Goal: Task Accomplishment & Management: Use online tool/utility

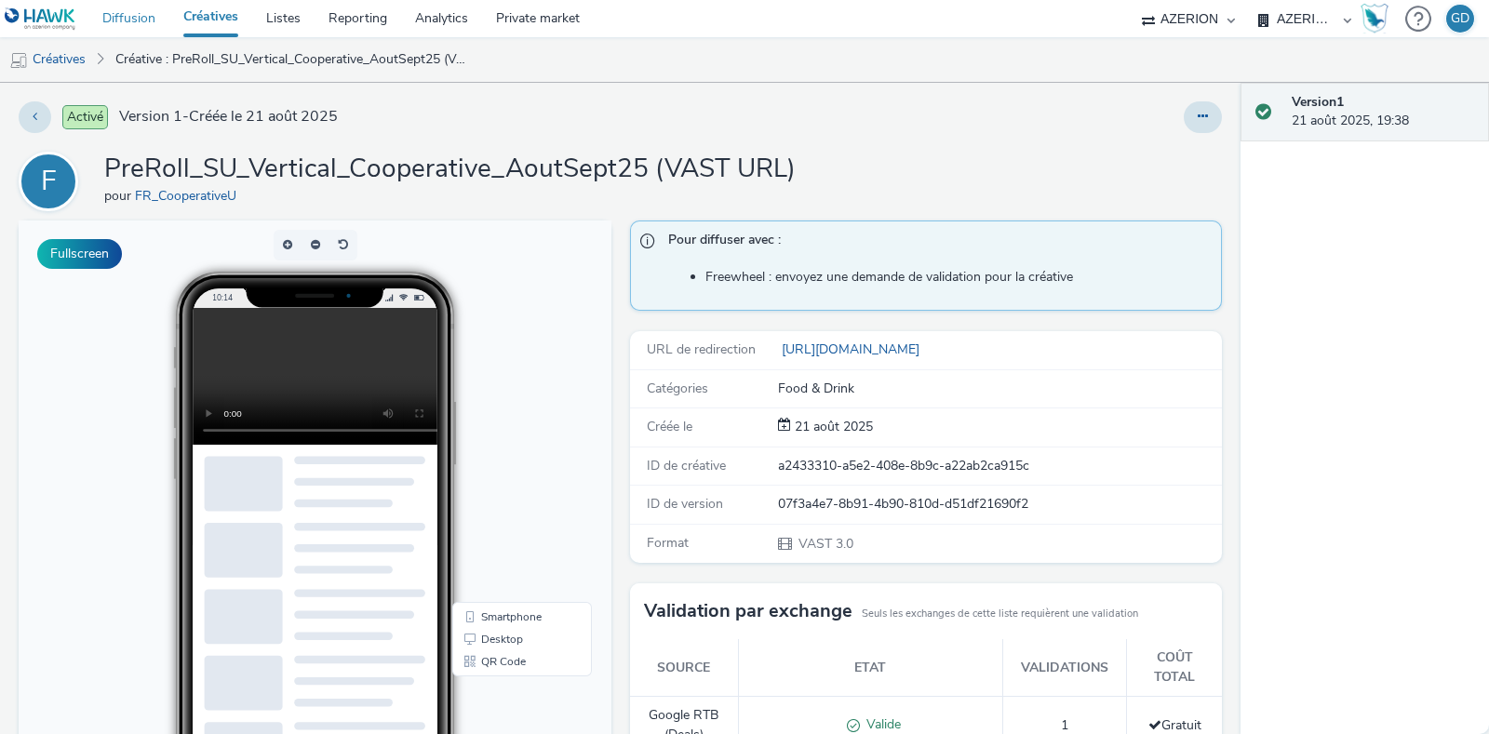
click at [147, 20] on link "Diffusion" at bounding box center [128, 18] width 81 height 37
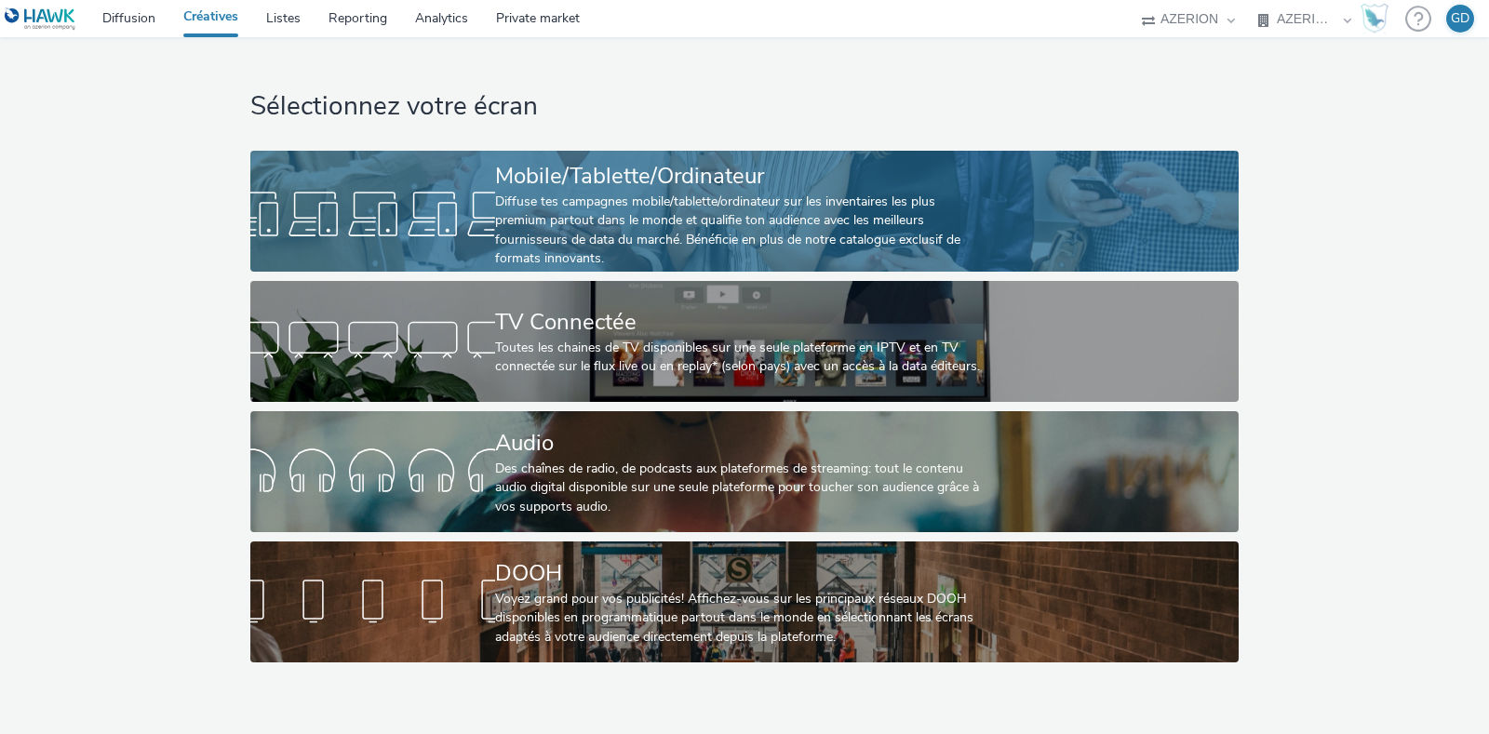
click at [697, 235] on div "Diffuse tes campagnes mobile/tablette/ordinateur sur les inventaires les plus p…" at bounding box center [740, 231] width 490 height 76
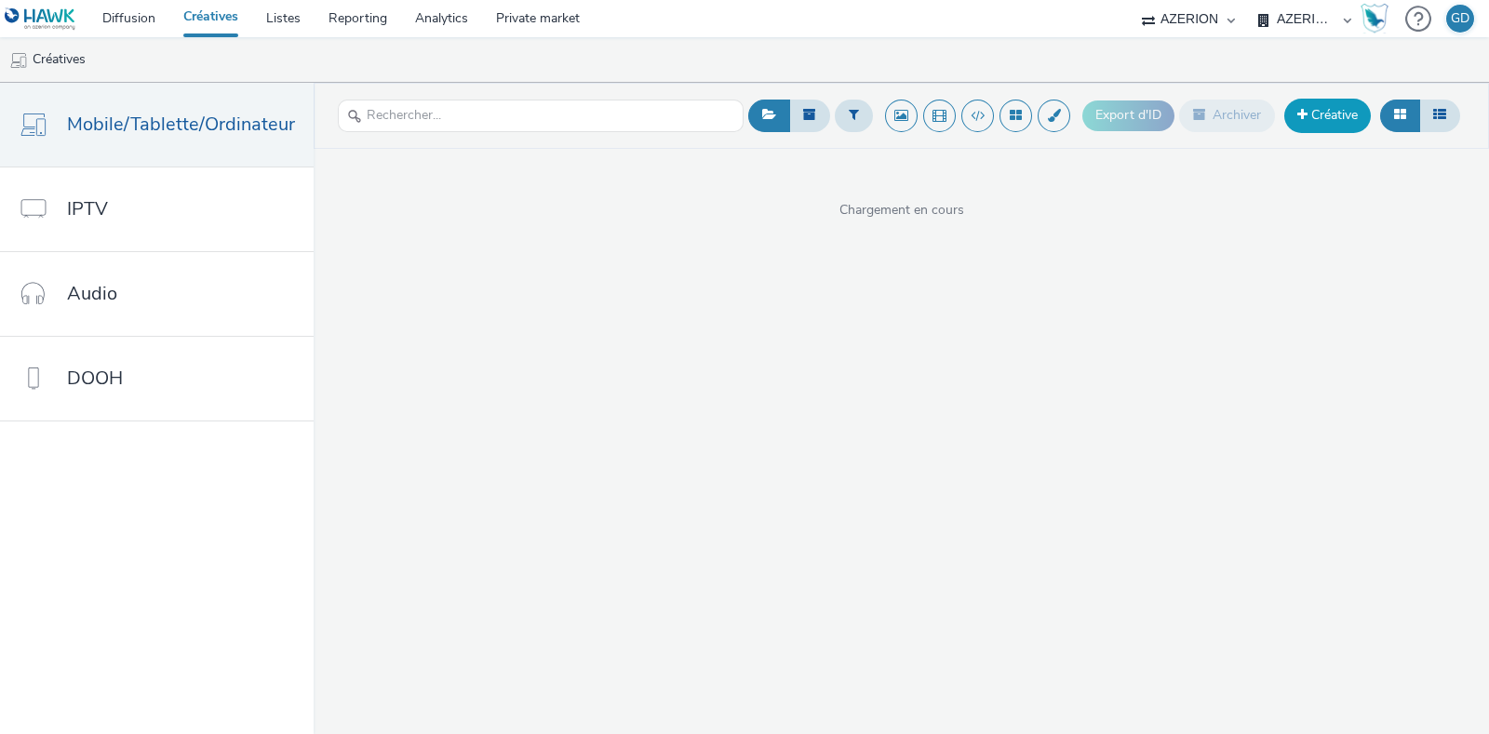
click at [1348, 124] on link "Créative" at bounding box center [1327, 116] width 87 height 34
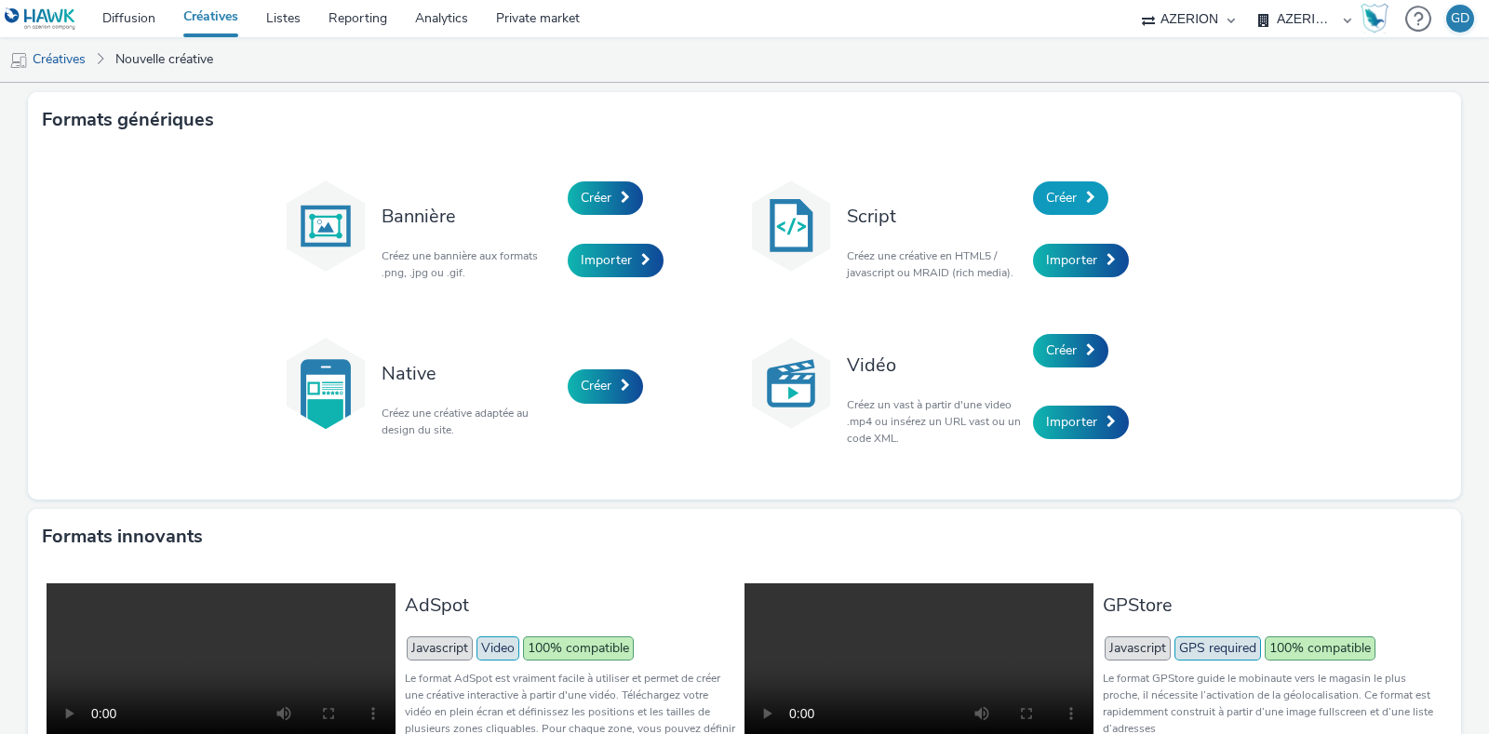
click at [1056, 199] on span "Créer" at bounding box center [1061, 198] width 31 height 18
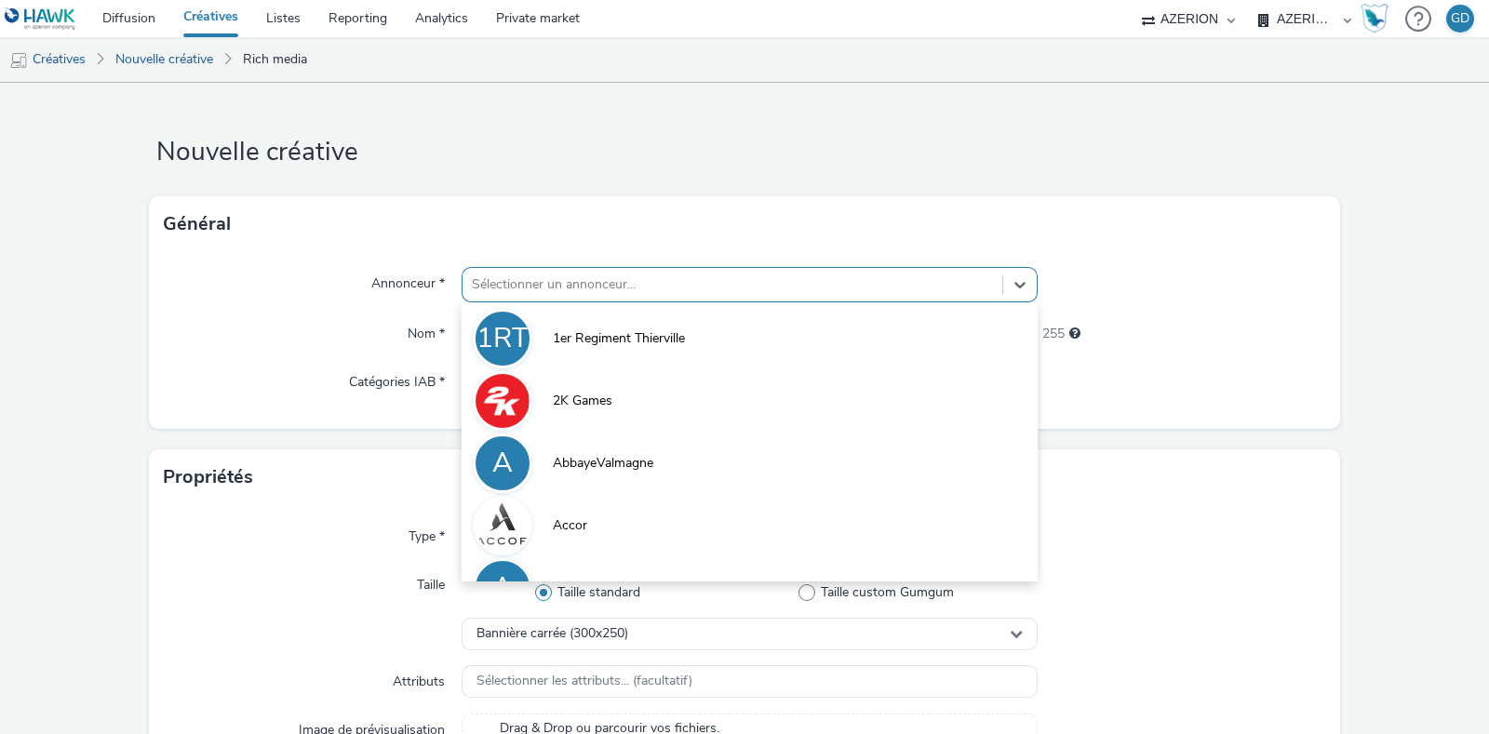
click at [684, 276] on div at bounding box center [732, 285] width 521 height 22
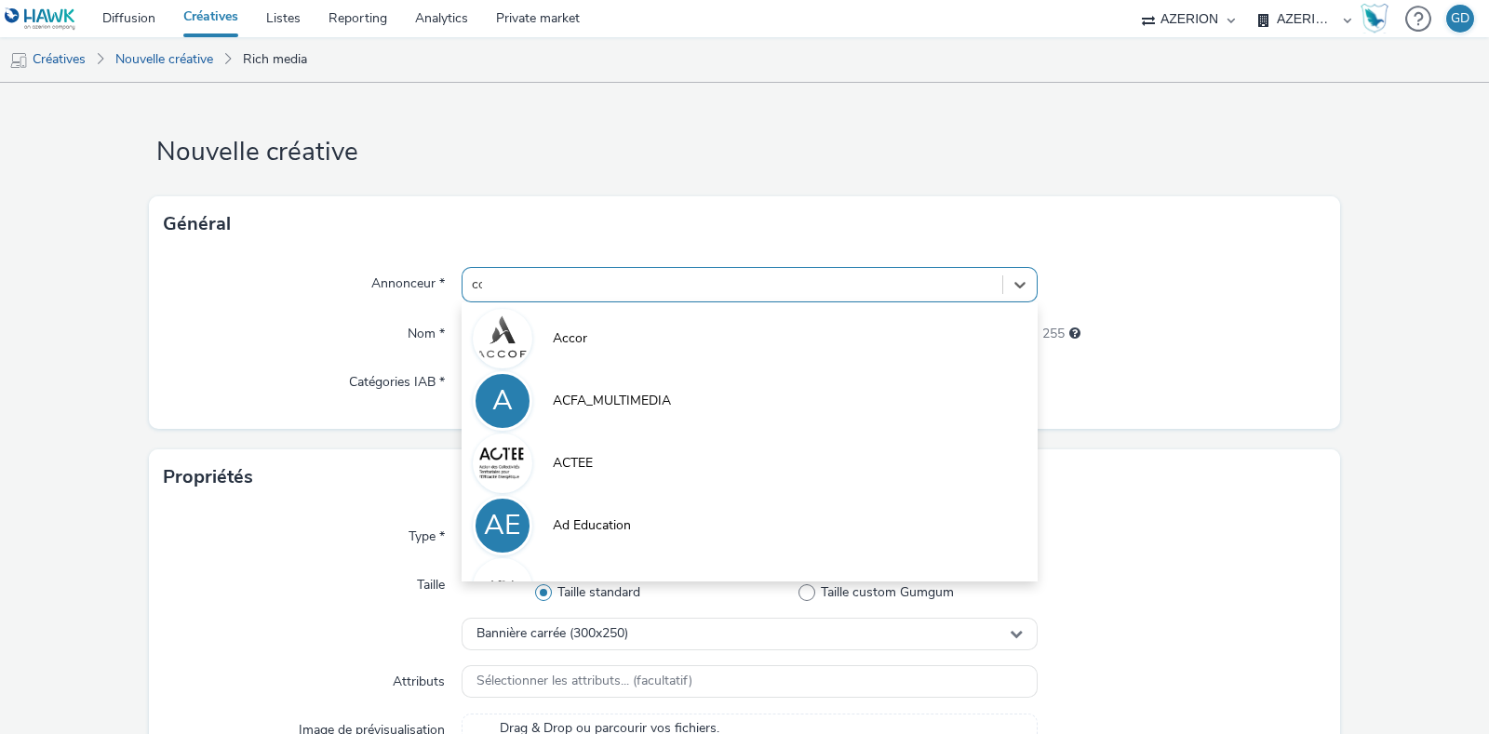
type input "coo"
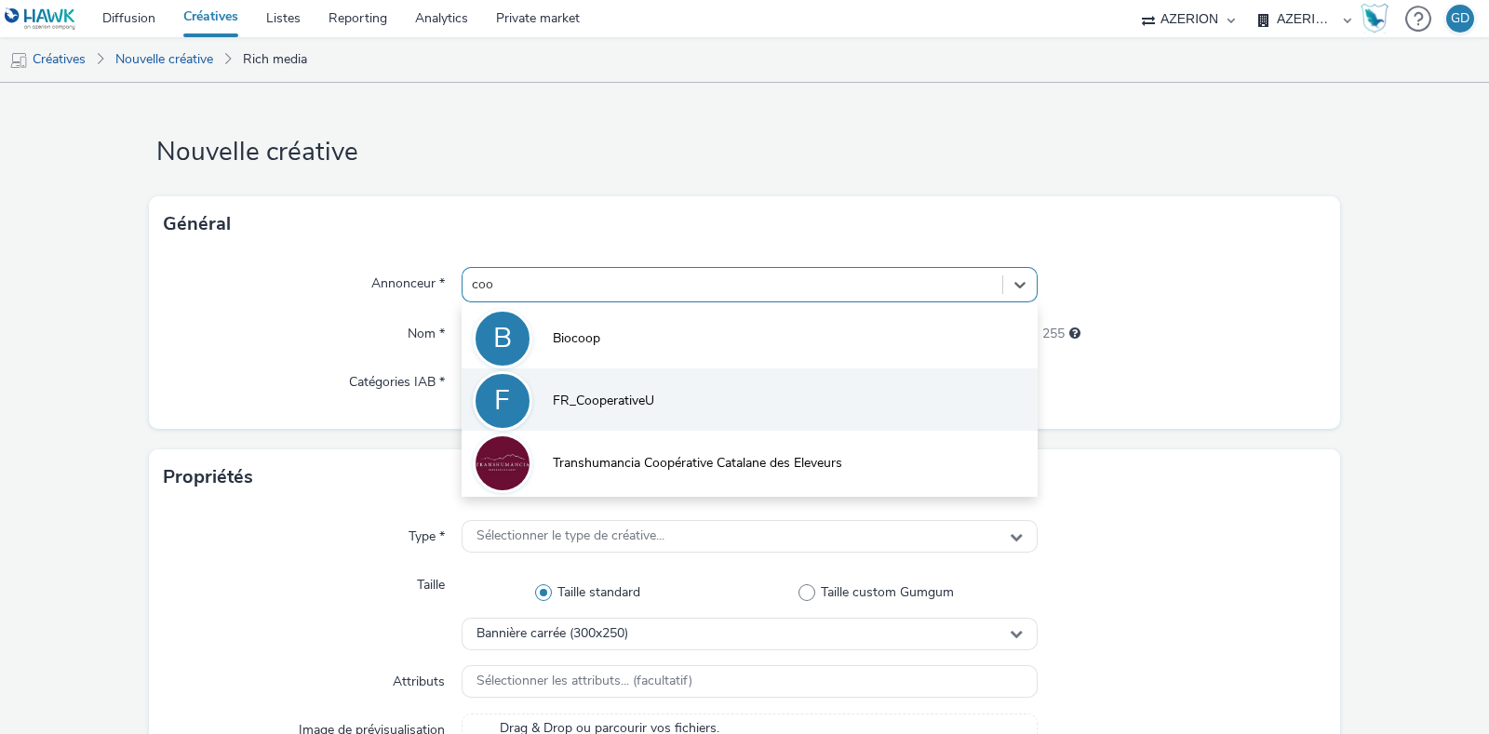
click at [650, 396] on li "F FR_CooperativeU" at bounding box center [750, 400] width 576 height 62
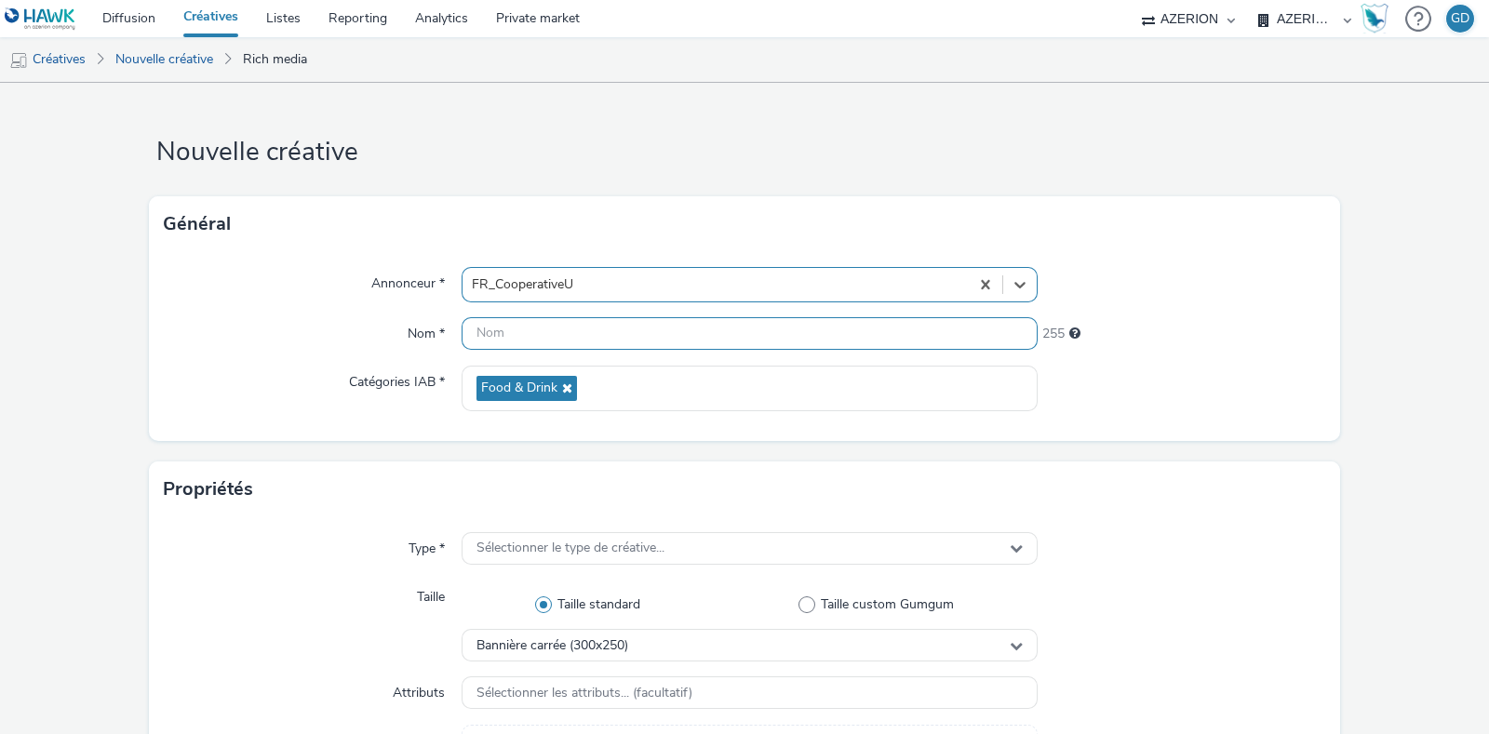
click at [580, 346] on input "text" at bounding box center [750, 333] width 576 height 33
type input "T"
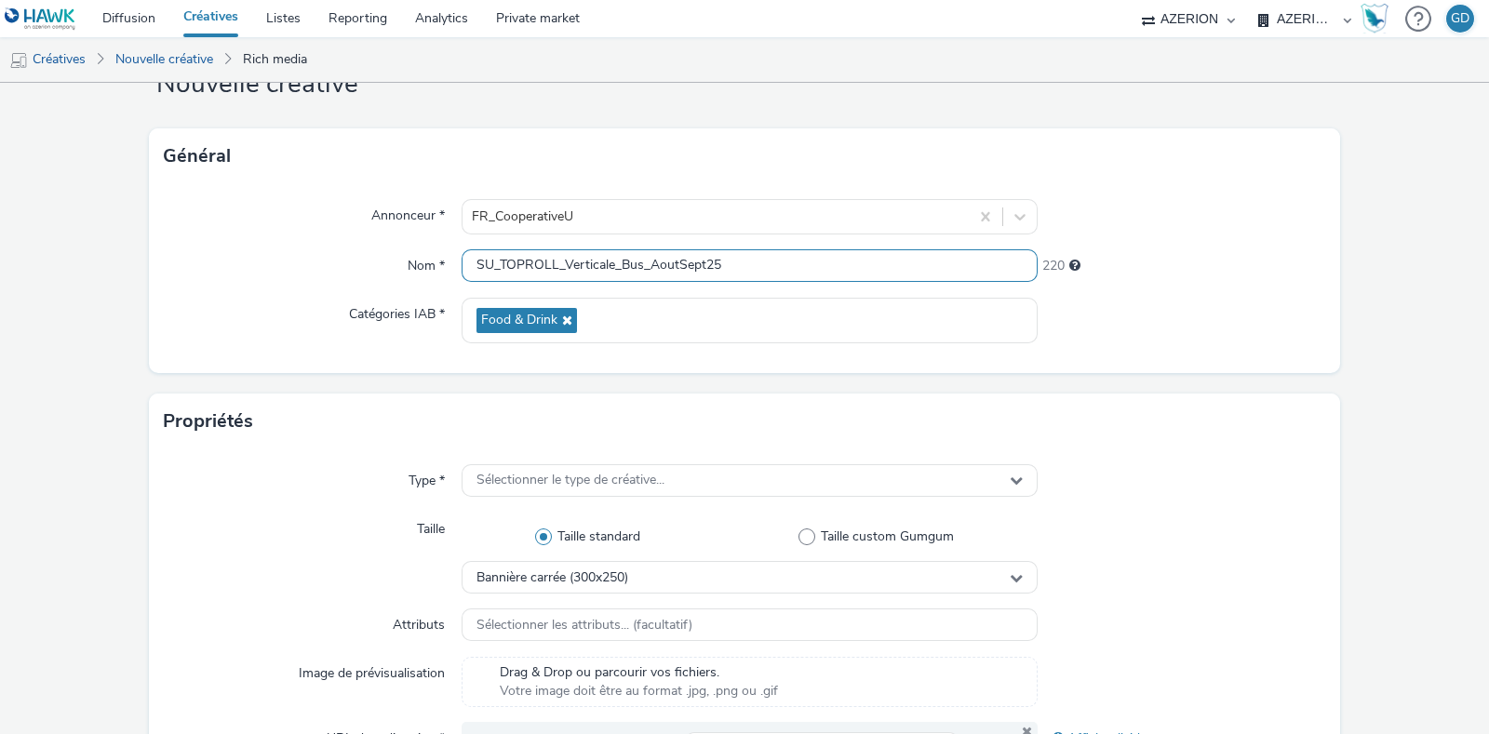
scroll to position [115, 0]
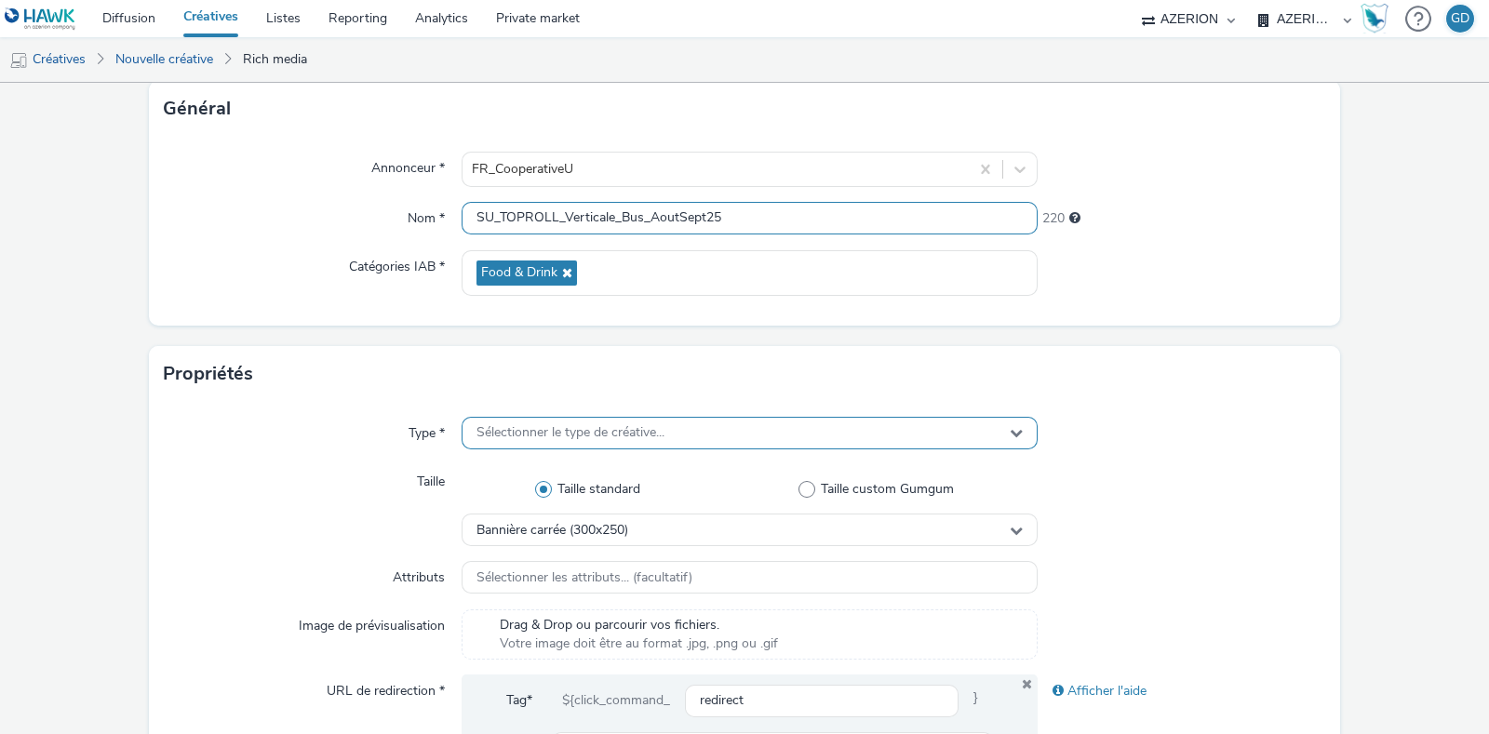
type input "SU_TOPROLL_Verticale_Bus_AoutSept25"
click at [596, 438] on span "Sélectionner le type de créative..." at bounding box center [570, 433] width 188 height 16
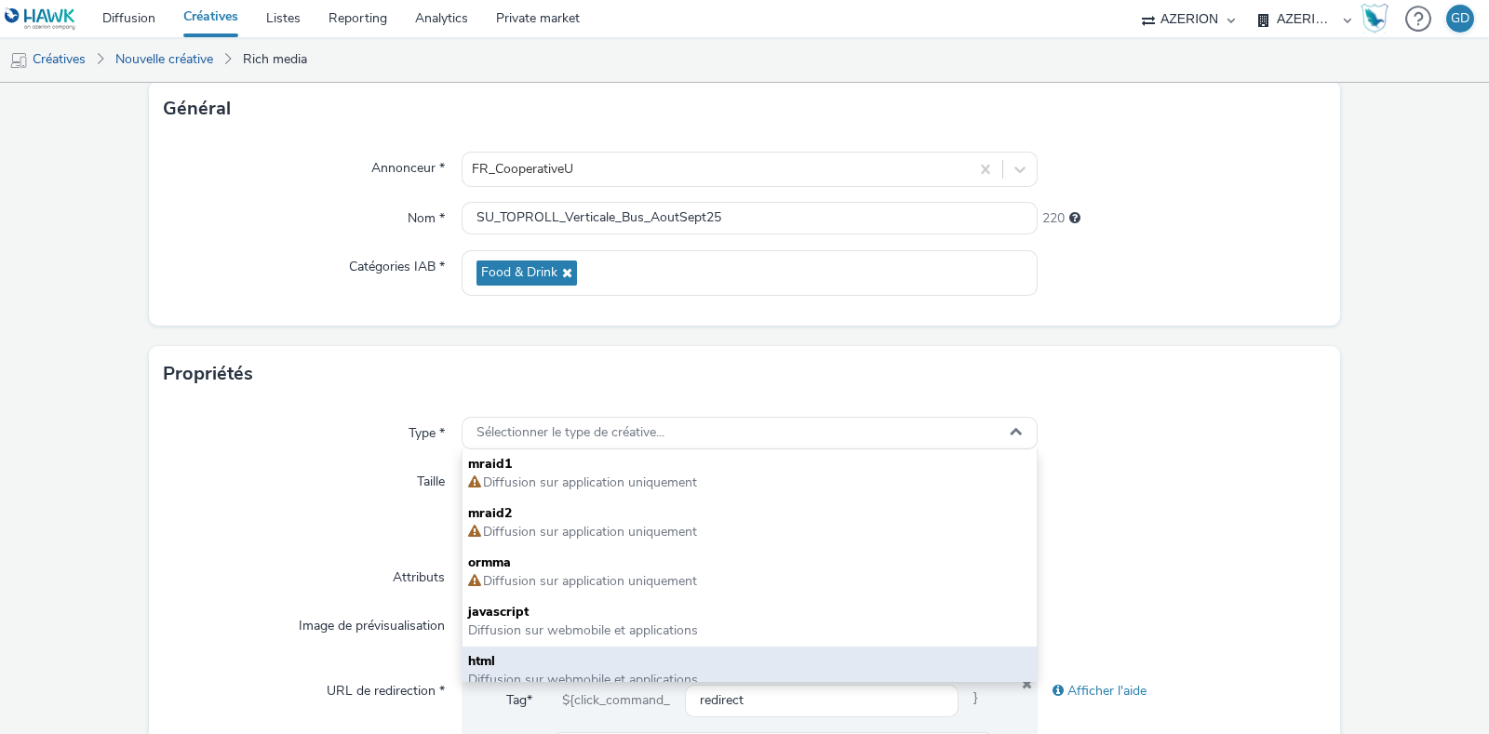
click at [567, 663] on span "html" at bounding box center [749, 661] width 563 height 19
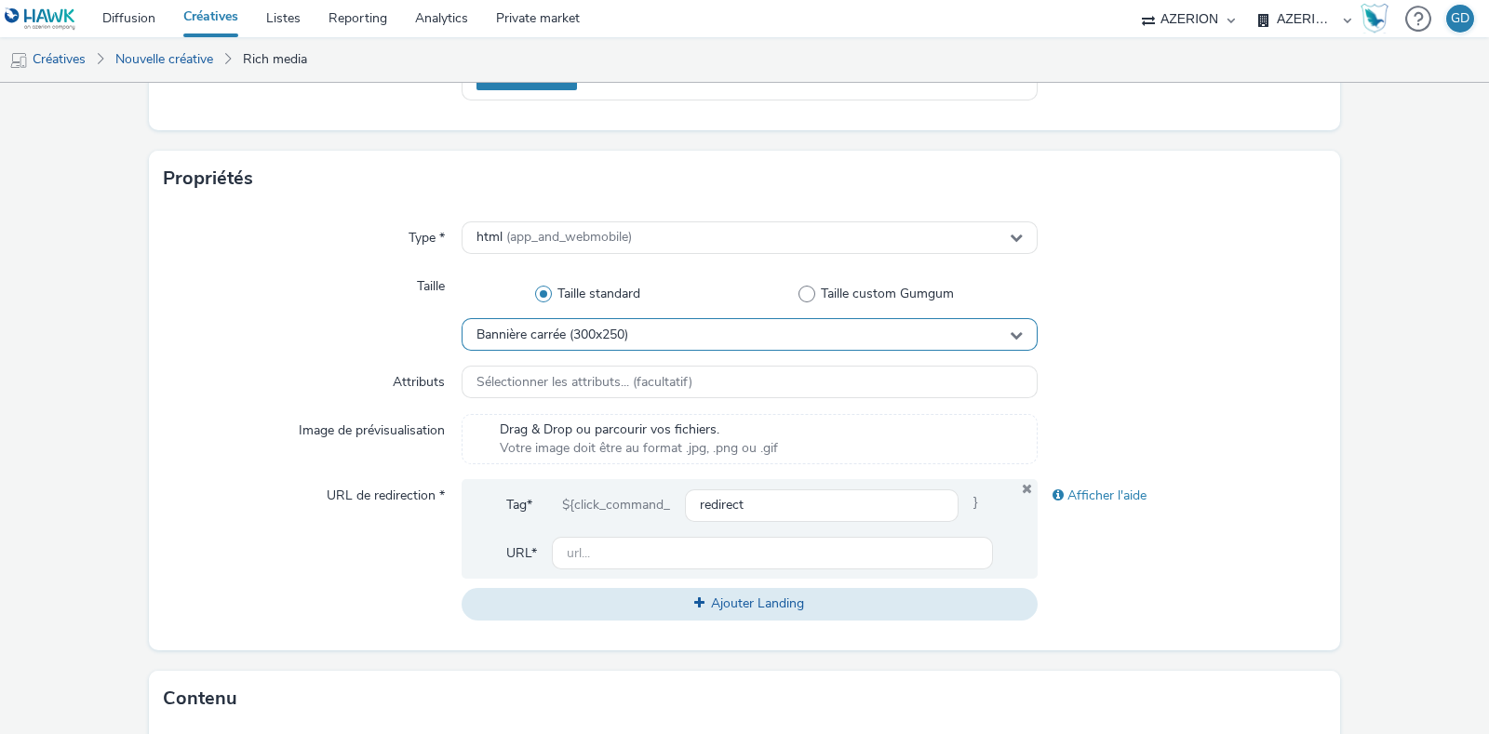
scroll to position [349, 0]
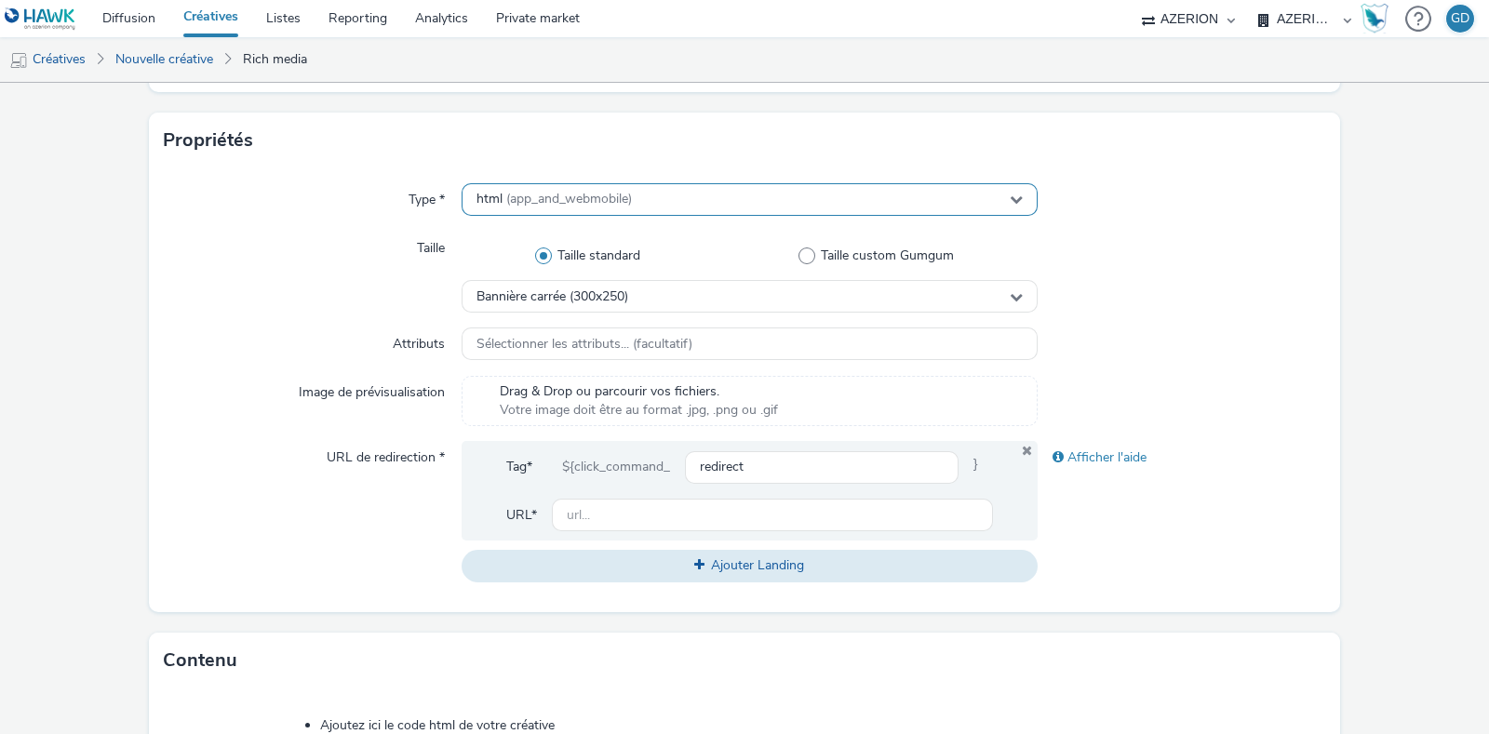
click at [592, 193] on span "(app_and_webmobile)" at bounding box center [569, 199] width 126 height 18
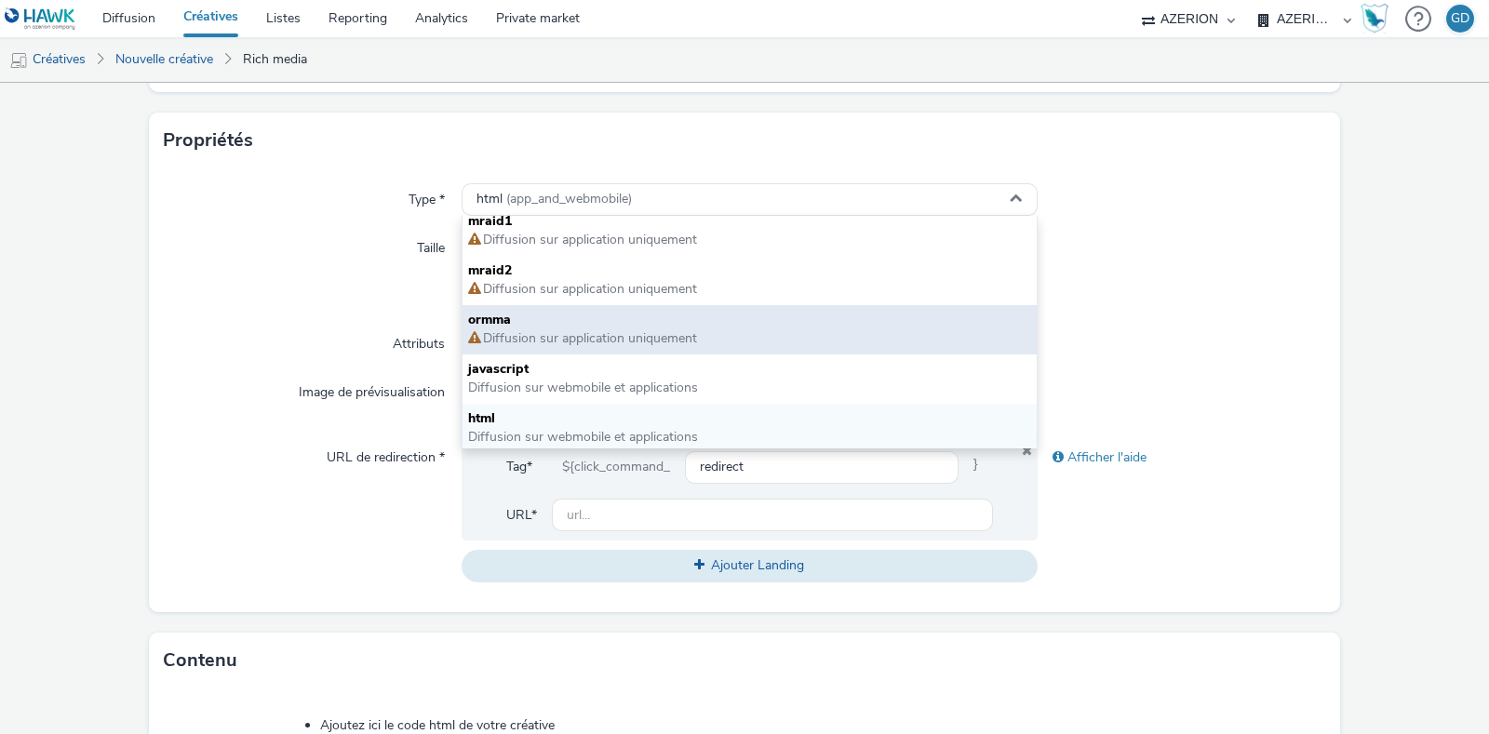
scroll to position [13, 0]
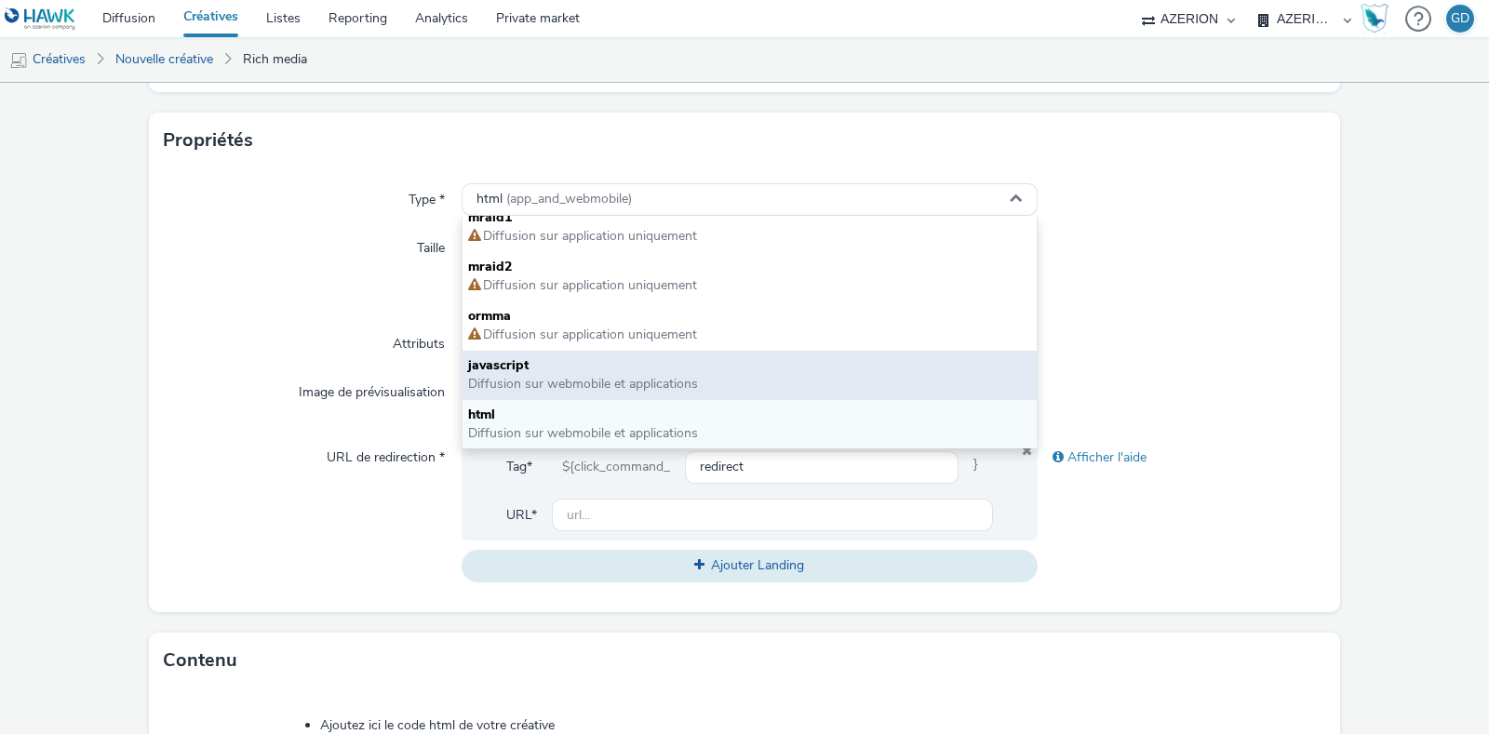
click at [647, 365] on span "javascript" at bounding box center [749, 365] width 563 height 19
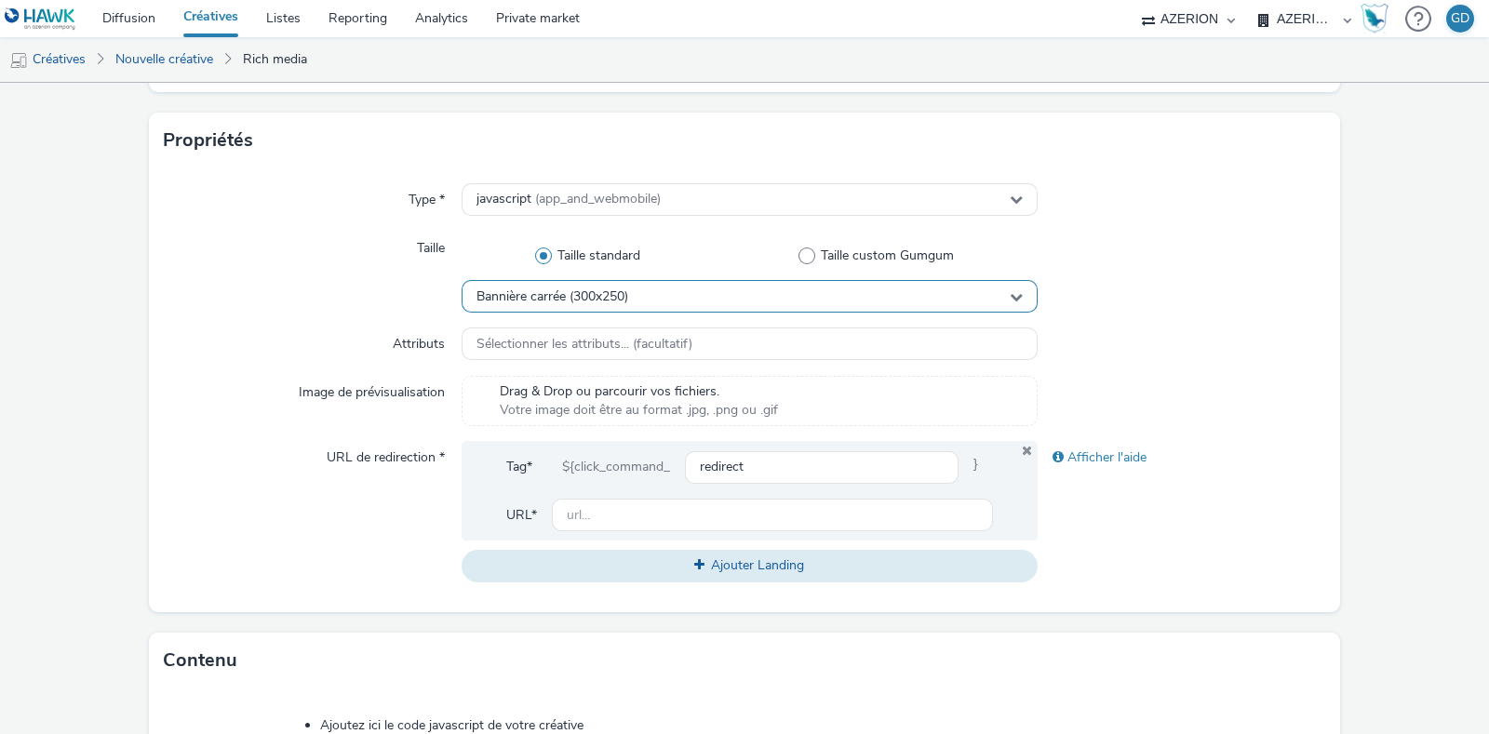
click at [624, 309] on div "Bannière carrée (300x250)" at bounding box center [750, 296] width 576 height 33
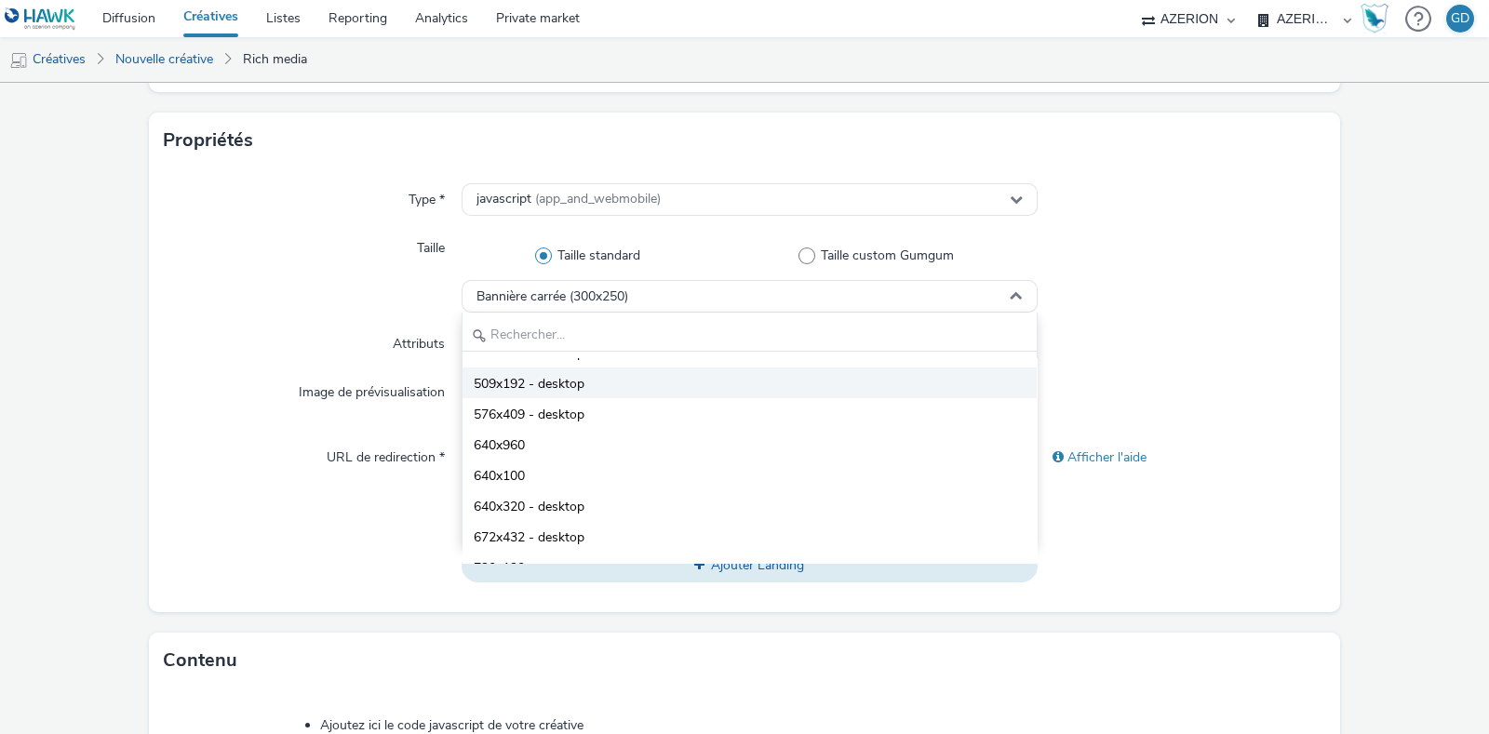
scroll to position [349, 0]
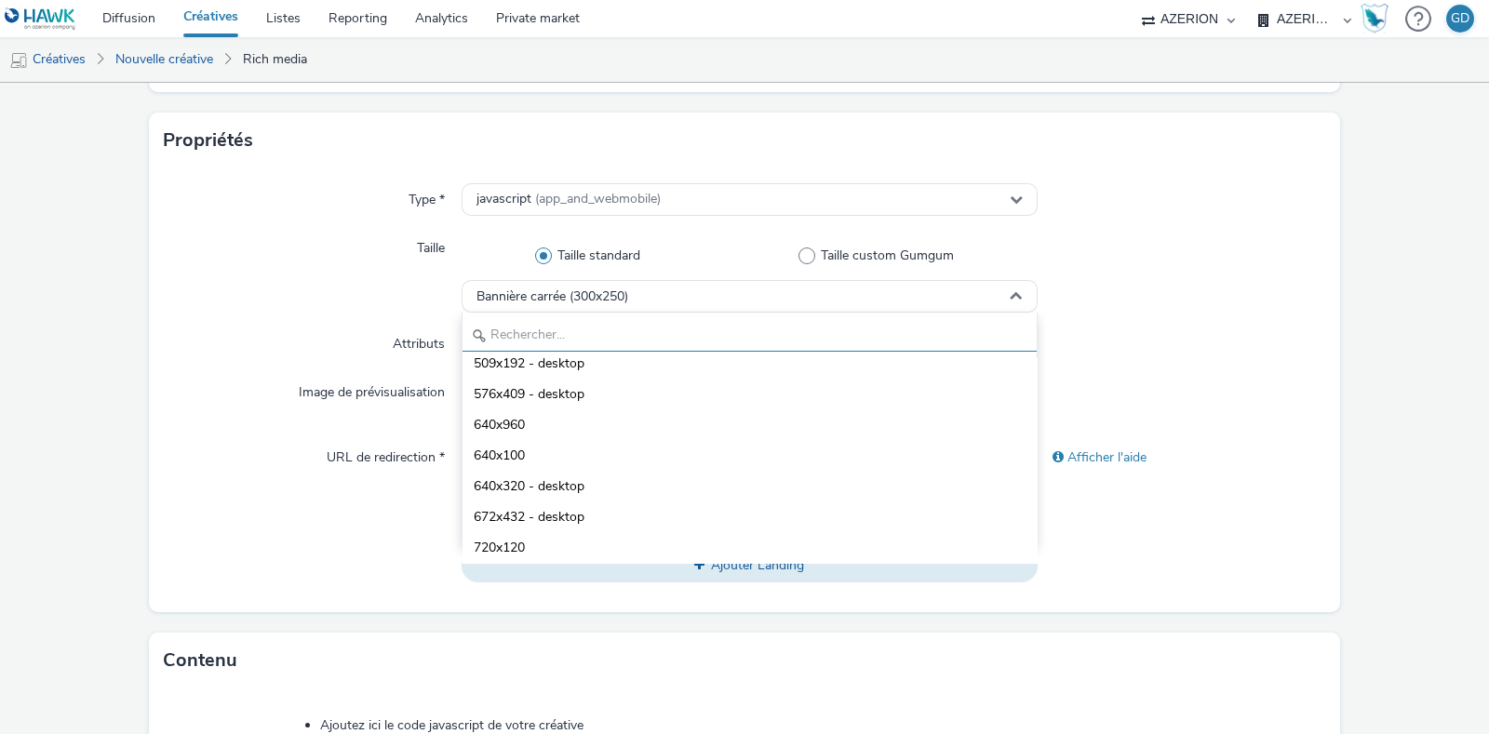
click at [595, 334] on input "text" at bounding box center [750, 335] width 574 height 33
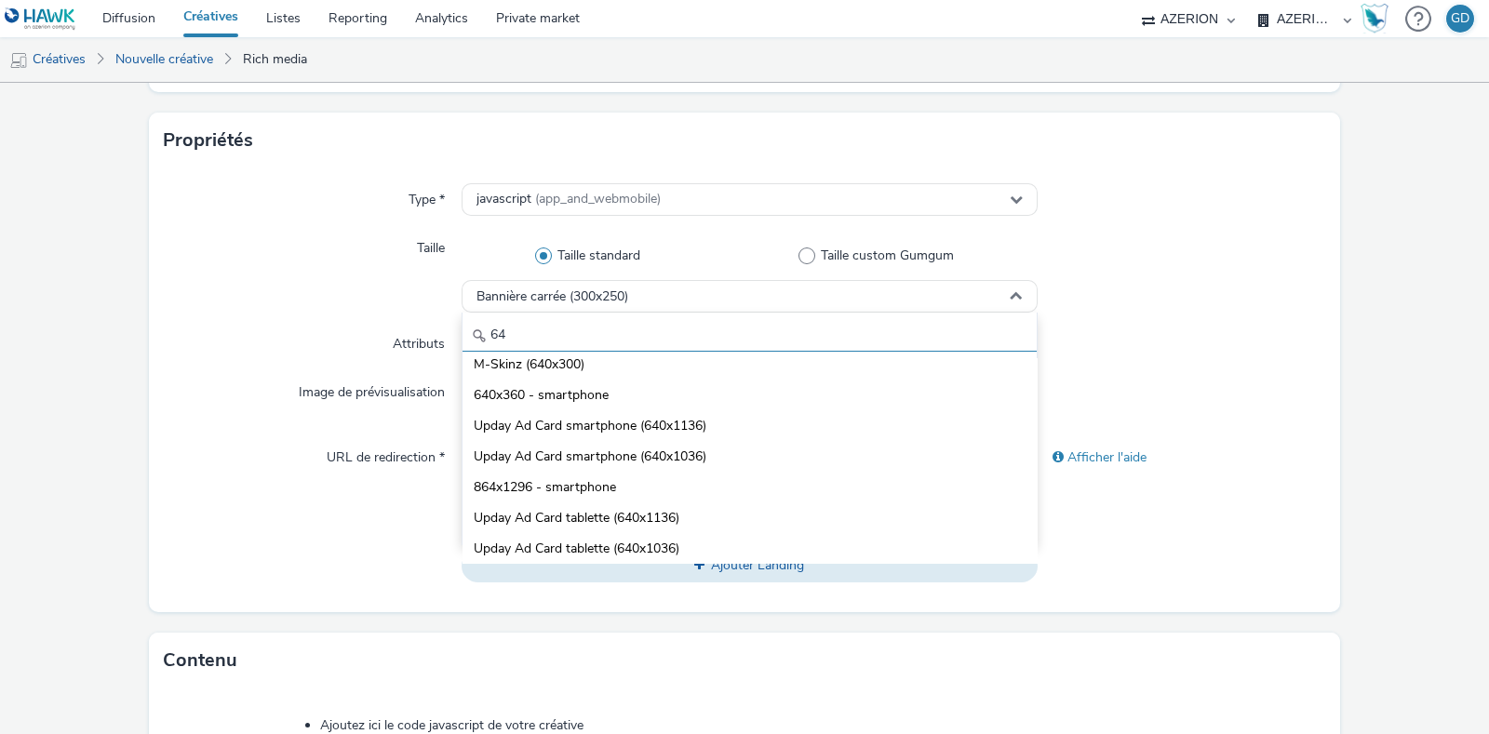
scroll to position [0, 0]
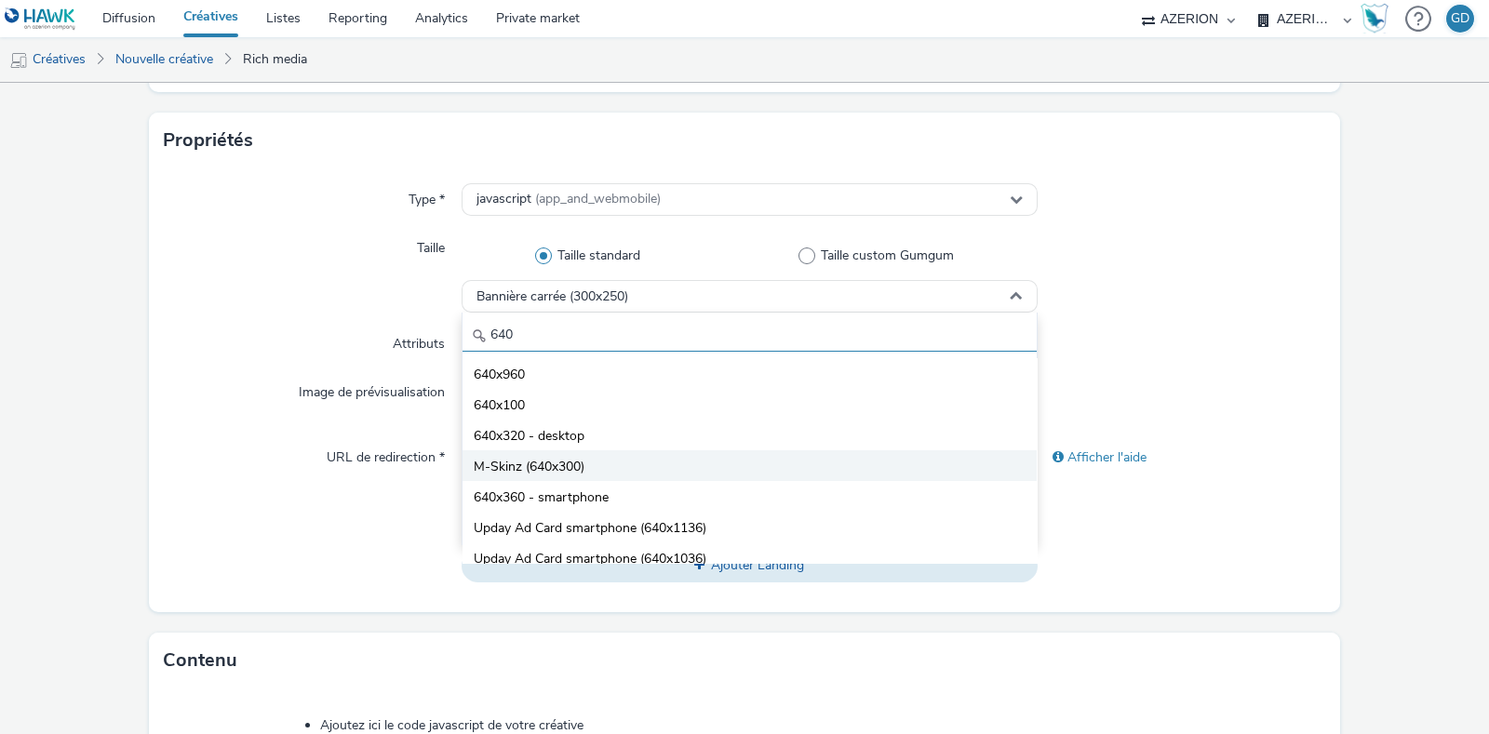
type input "640"
click at [633, 473] on li "M-Skinz (640x300)" at bounding box center [750, 465] width 574 height 31
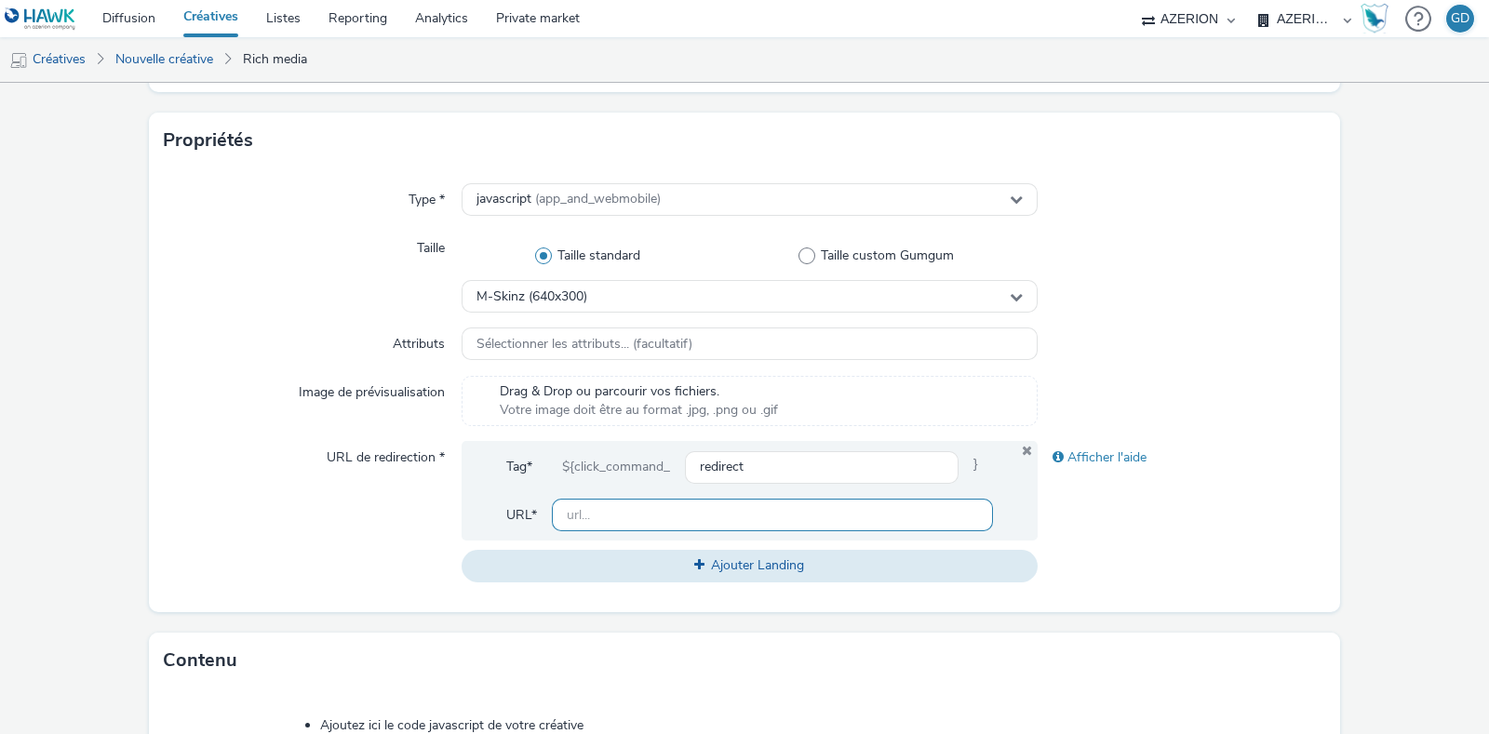
click at [711, 519] on input "text" at bounding box center [772, 515] width 441 height 33
type input "[URL][DOMAIN_NAME]"
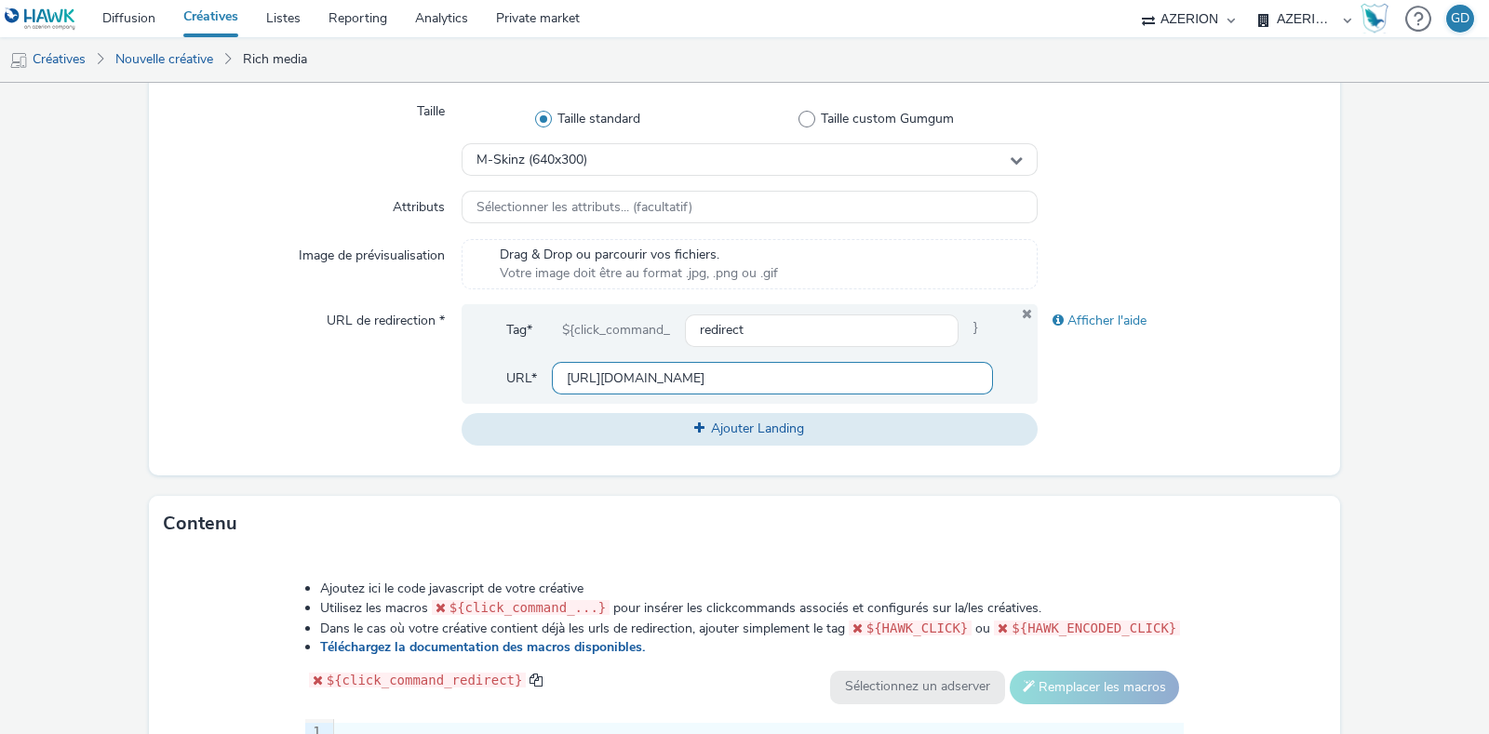
scroll to position [813, 0]
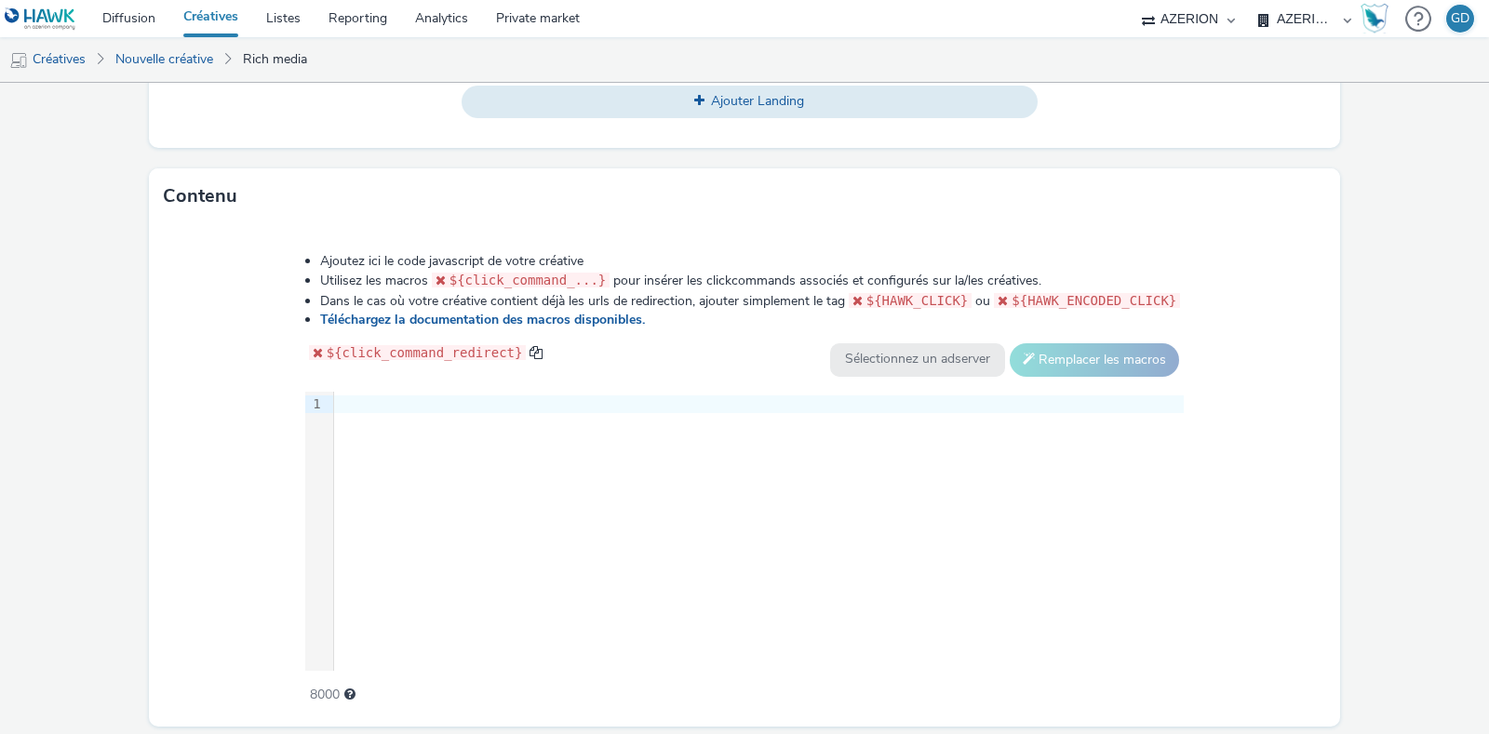
click at [698, 468] on div "9 1 ›" at bounding box center [744, 531] width 879 height 279
click at [422, 458] on div "9 1 ›" at bounding box center [744, 531] width 879 height 279
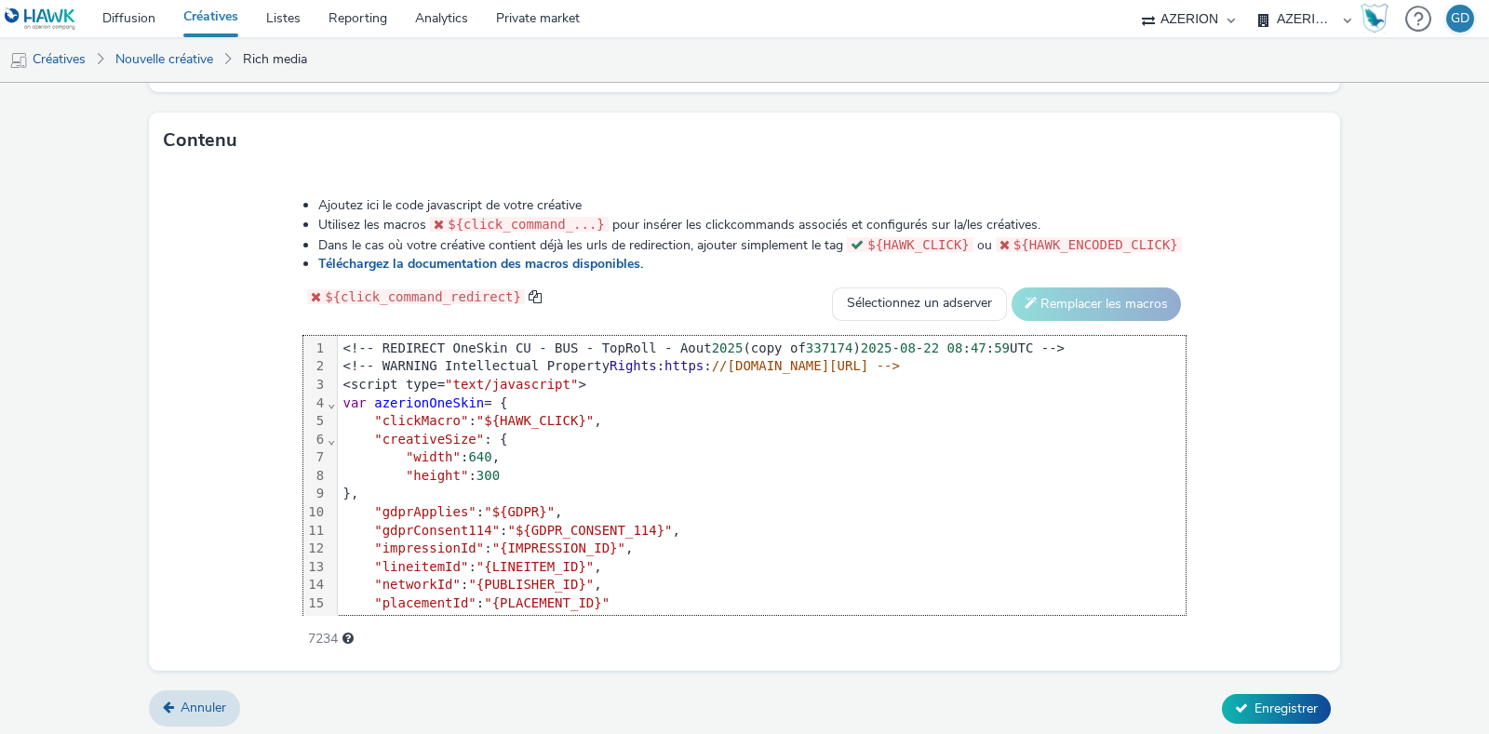
scroll to position [871, 0]
click at [1273, 698] on span "Enregistrer" at bounding box center [1285, 707] width 63 height 18
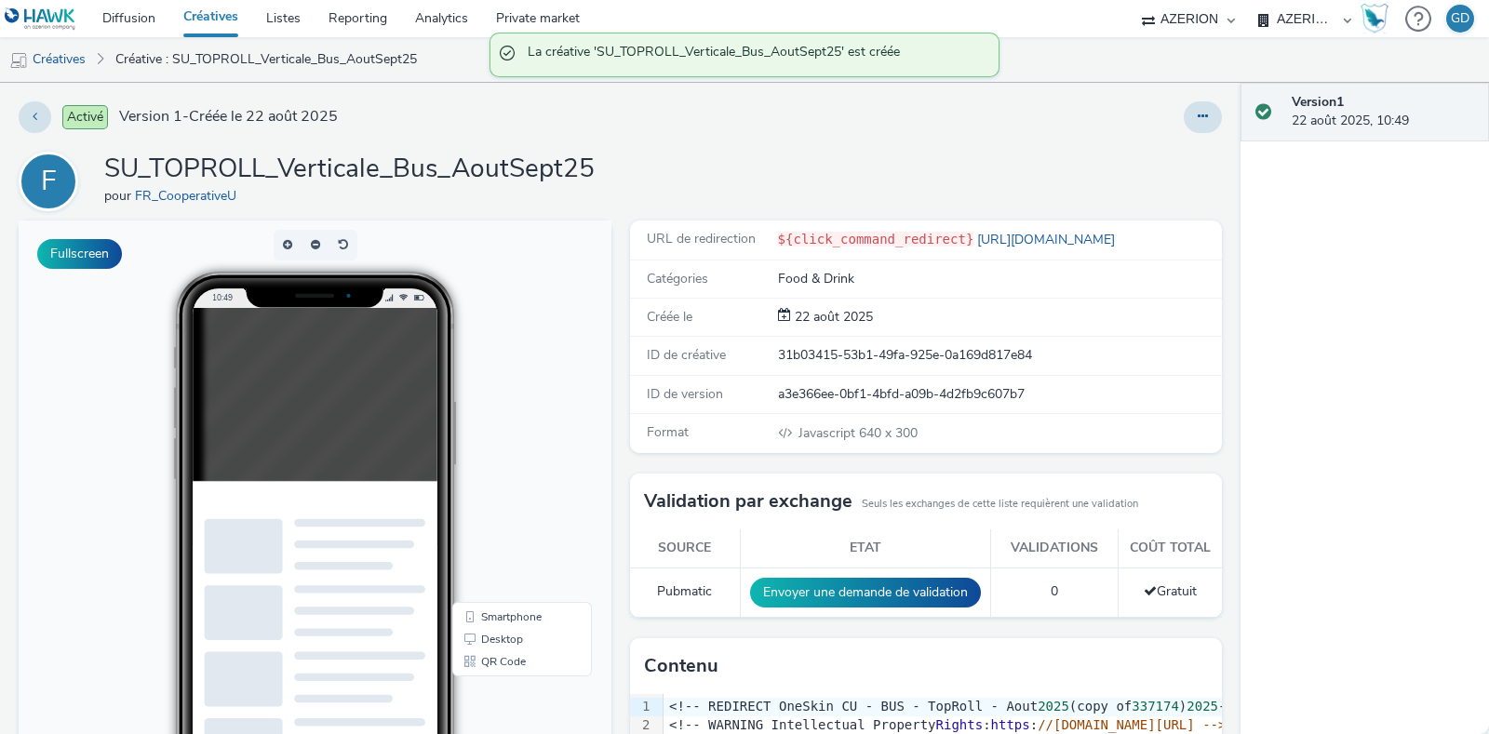
scroll to position [32, 0]
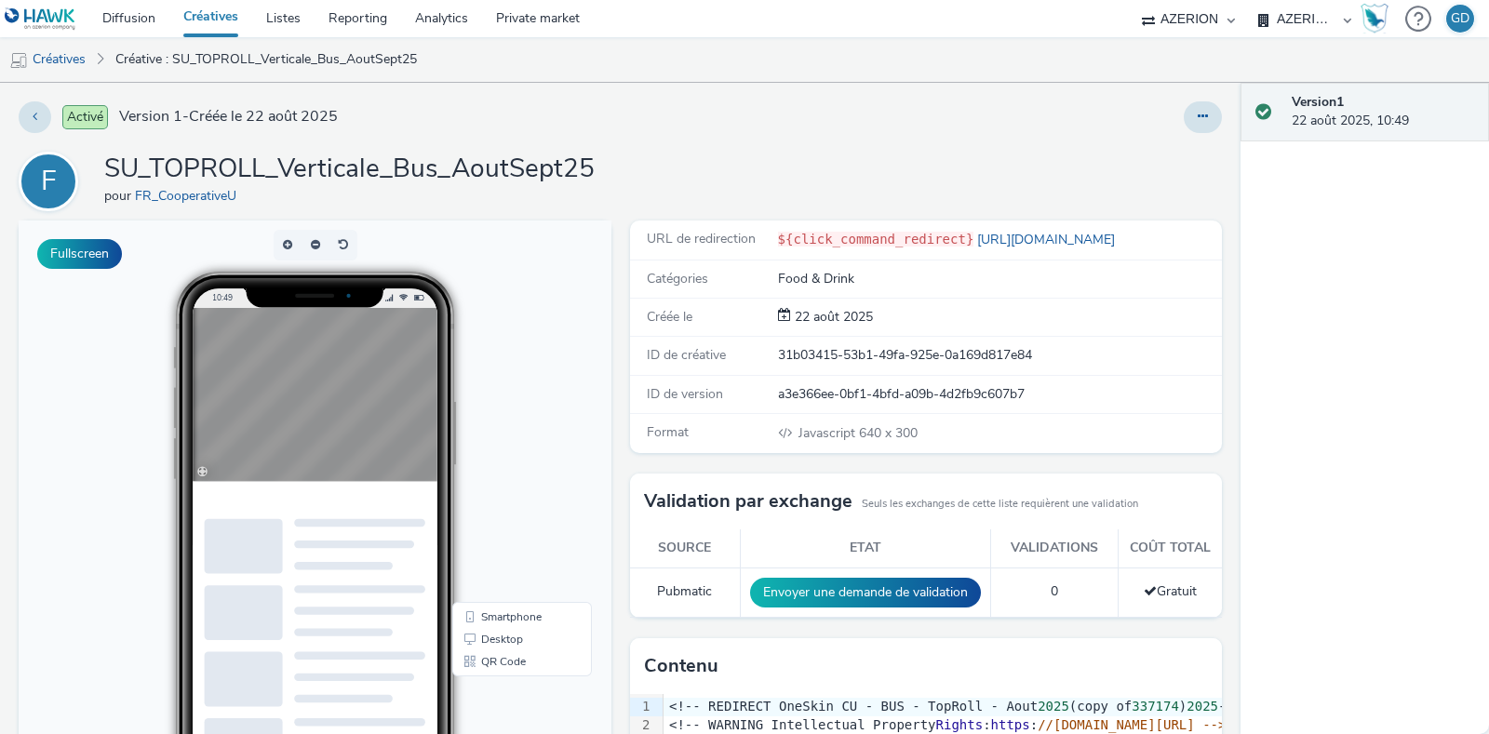
click at [415, 165] on h1 "SU_TOPROLL_Verticale_Bus_AoutSept25" at bounding box center [349, 169] width 490 height 35
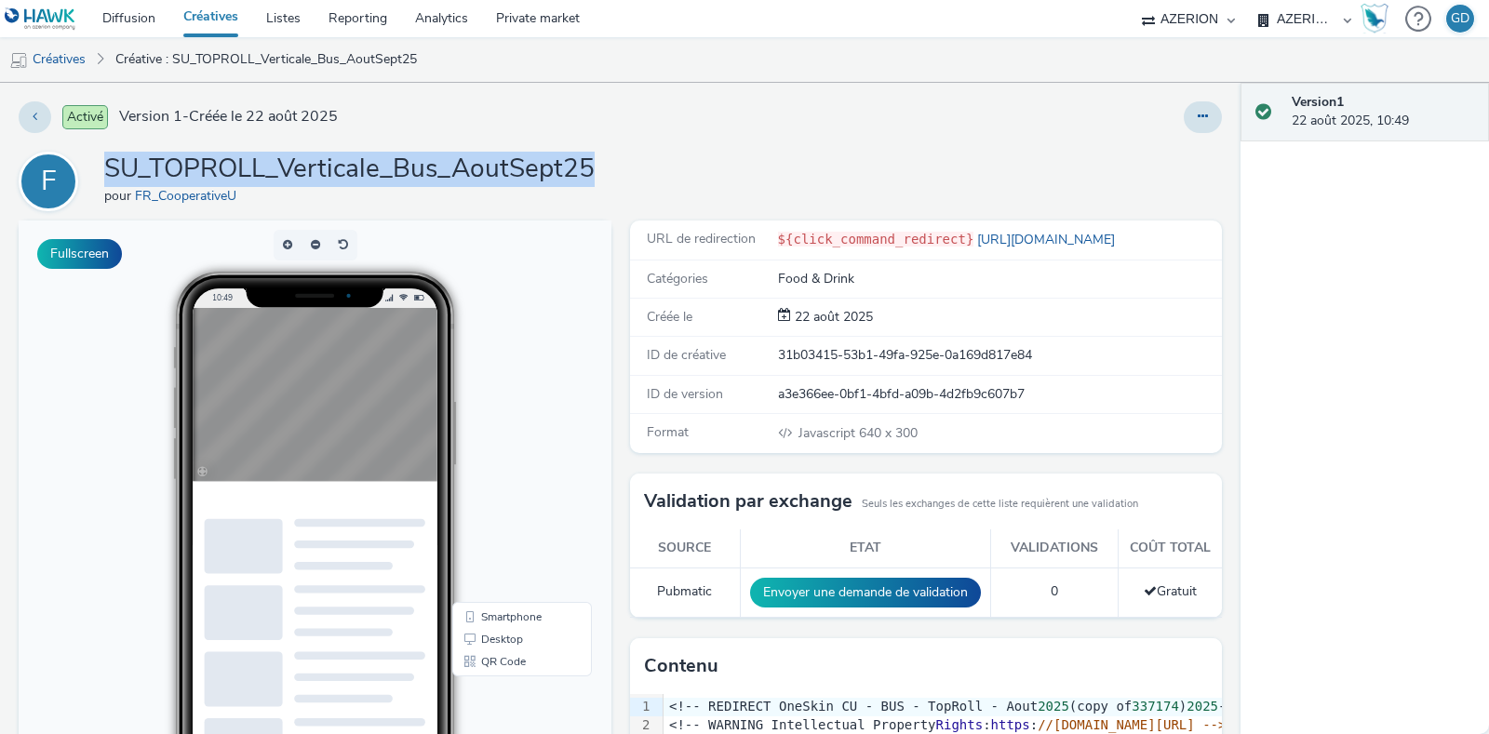
click at [415, 165] on h1 "SU_TOPROLL_Verticale_Bus_AoutSept25" at bounding box center [349, 169] width 490 height 35
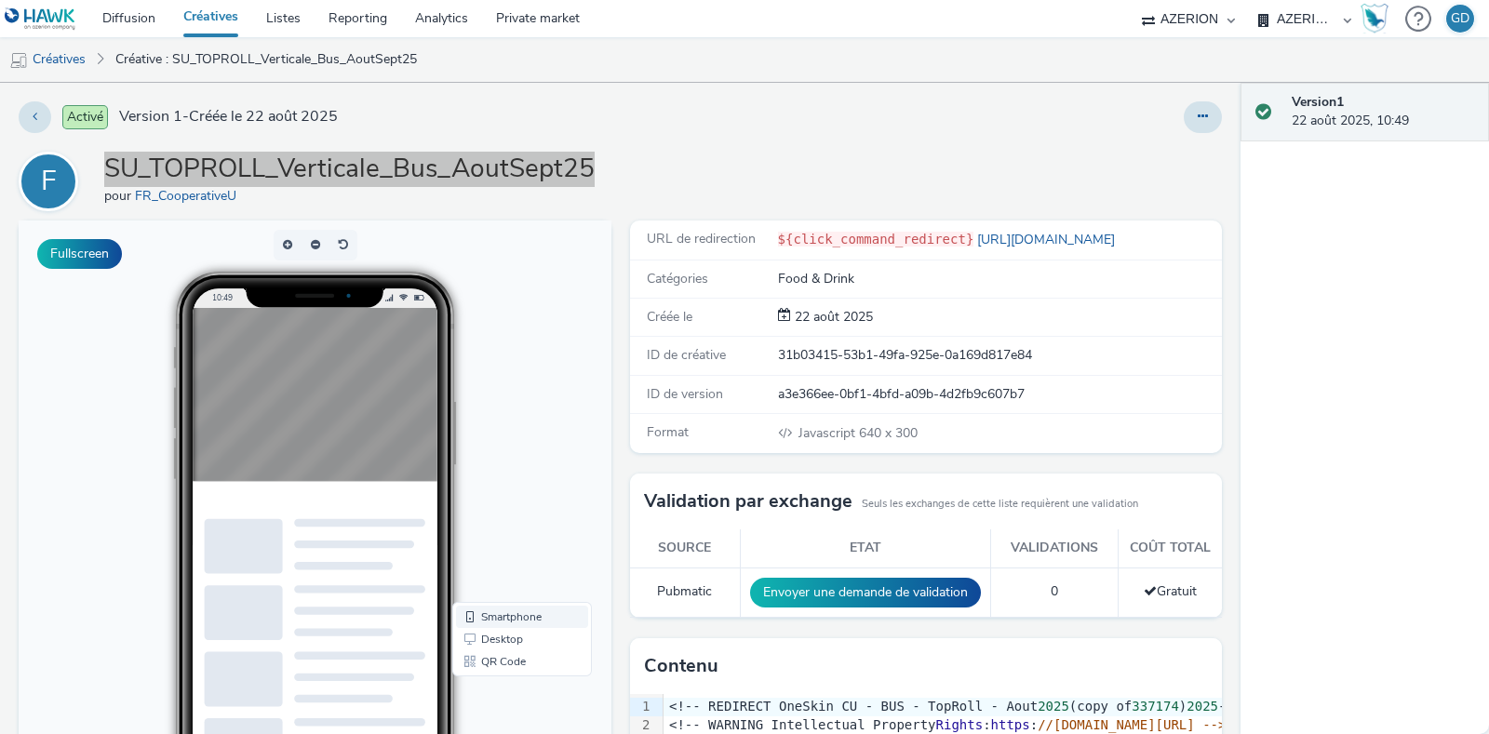
click at [530, 621] on link "Smartphone" at bounding box center [522, 617] width 132 height 22
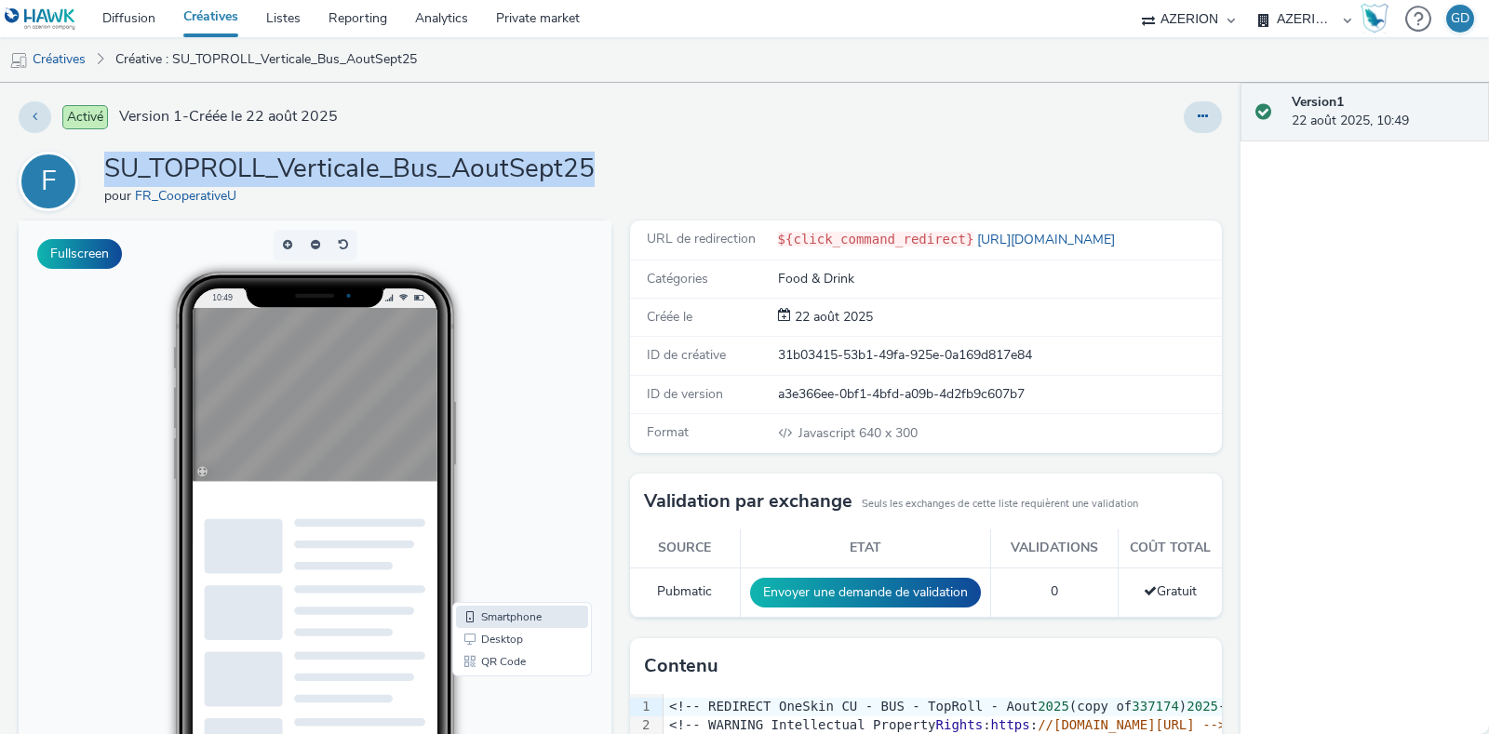
click at [723, 146] on div "Activé Version 1 - Créée le [DATE] F SU_TOPROLL_Verticale_Bus_AoutSept25 pour F…" at bounding box center [620, 408] width 1241 height 651
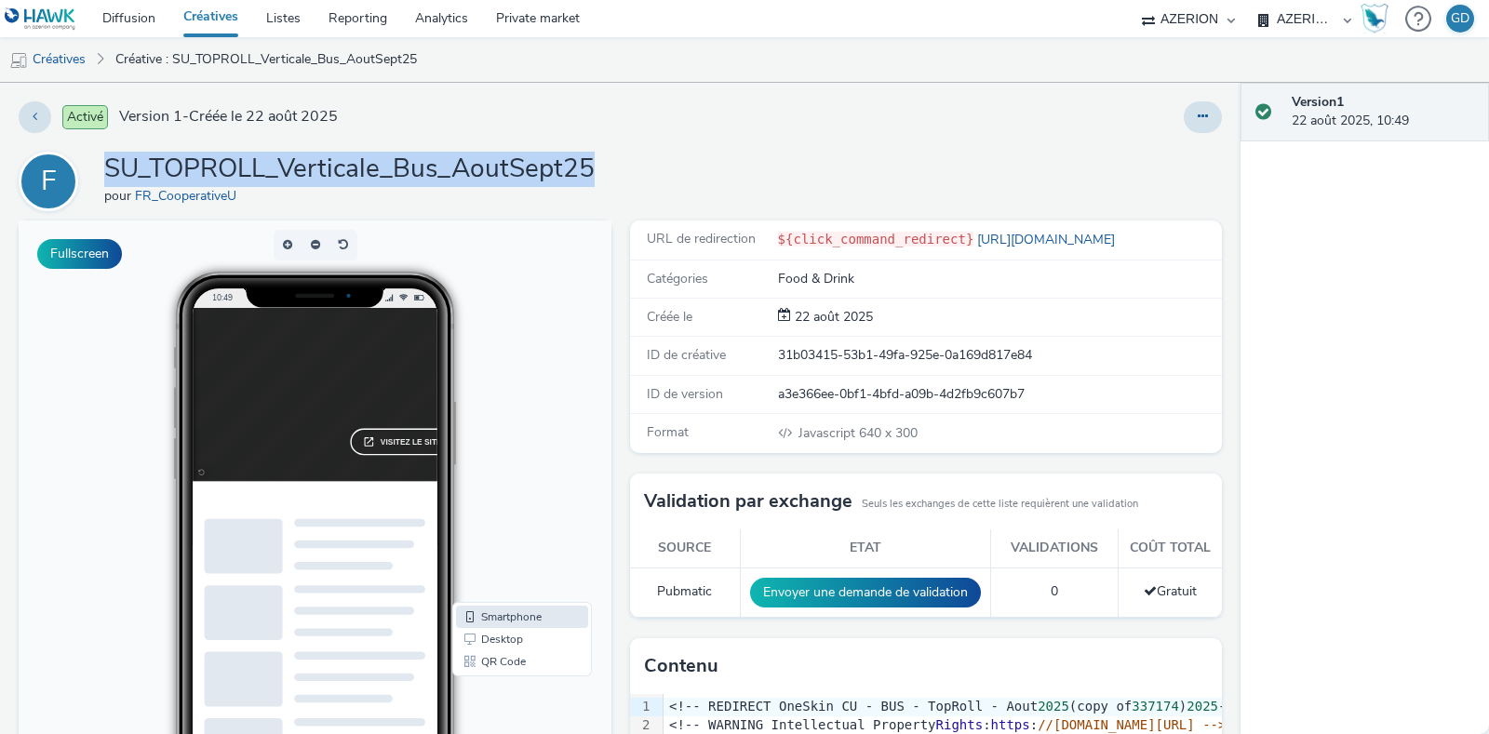
click at [242, 162] on h1 "SU_TOPROLL_Verticale_Bus_AoutSept25" at bounding box center [349, 169] width 490 height 35
copy h1 "SU_TOPROLL_Verticale_Bus_AoutSept25"
click at [227, 11] on link "Créatives" at bounding box center [210, 18] width 83 height 37
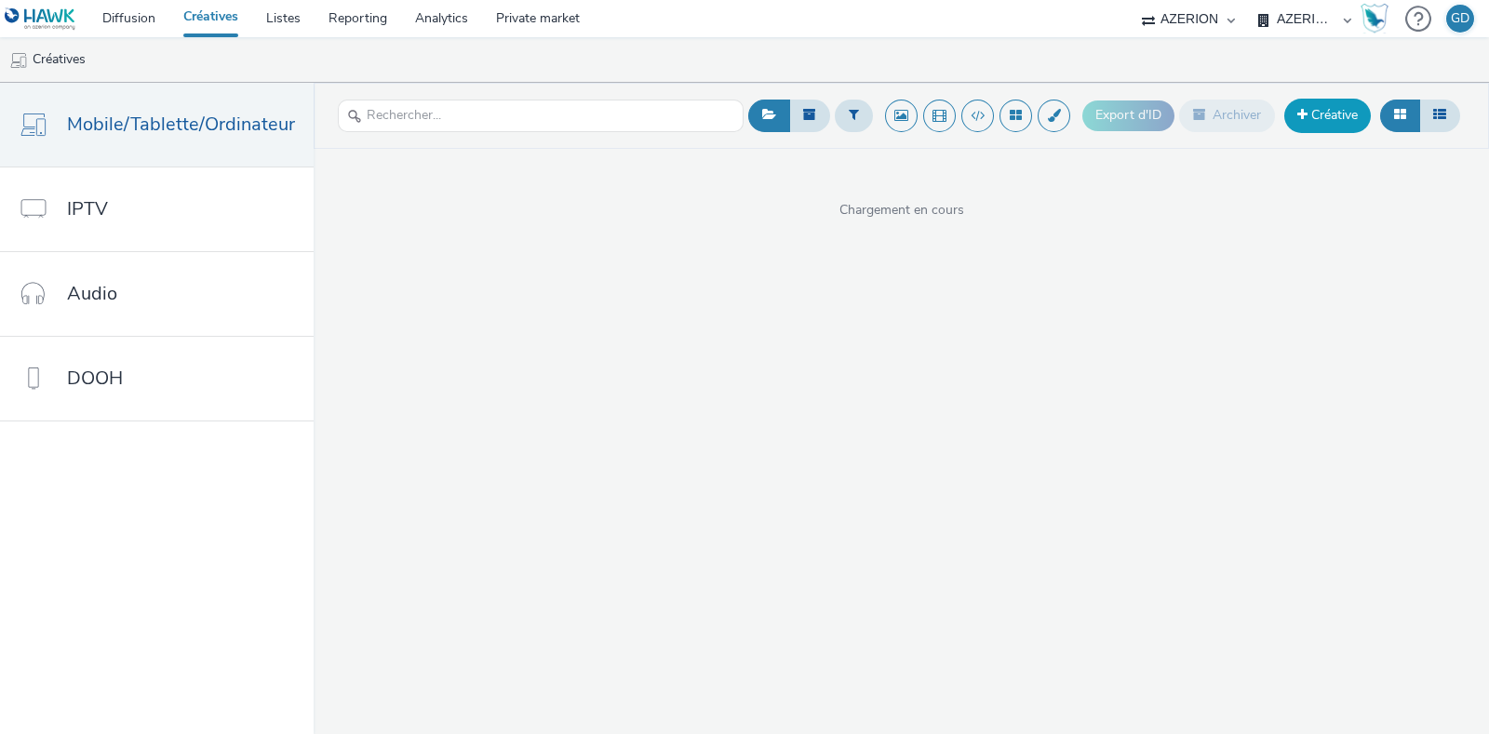
click at [1344, 110] on link "Créative" at bounding box center [1327, 116] width 87 height 34
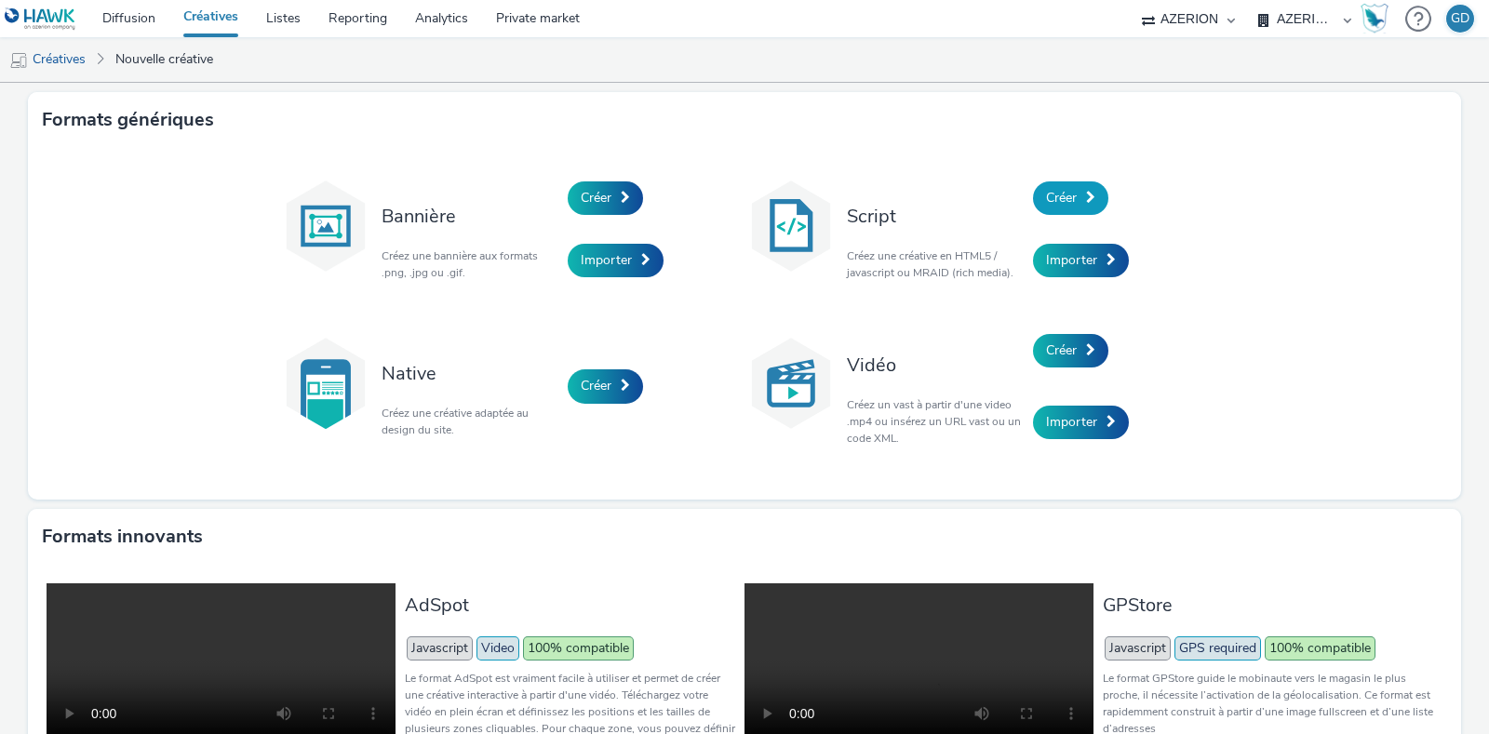
click at [1086, 202] on span at bounding box center [1090, 197] width 9 height 13
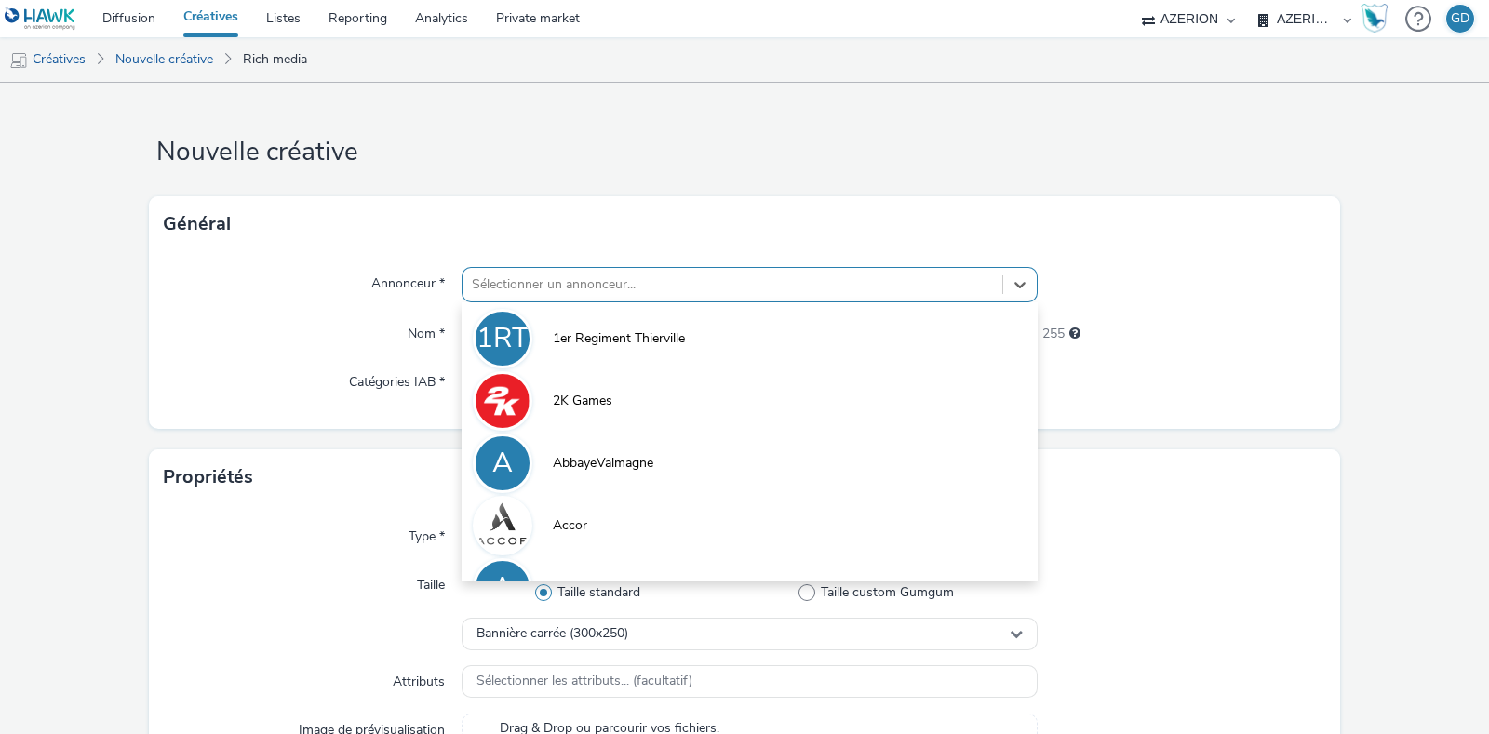
click at [597, 287] on div at bounding box center [732, 285] width 521 height 22
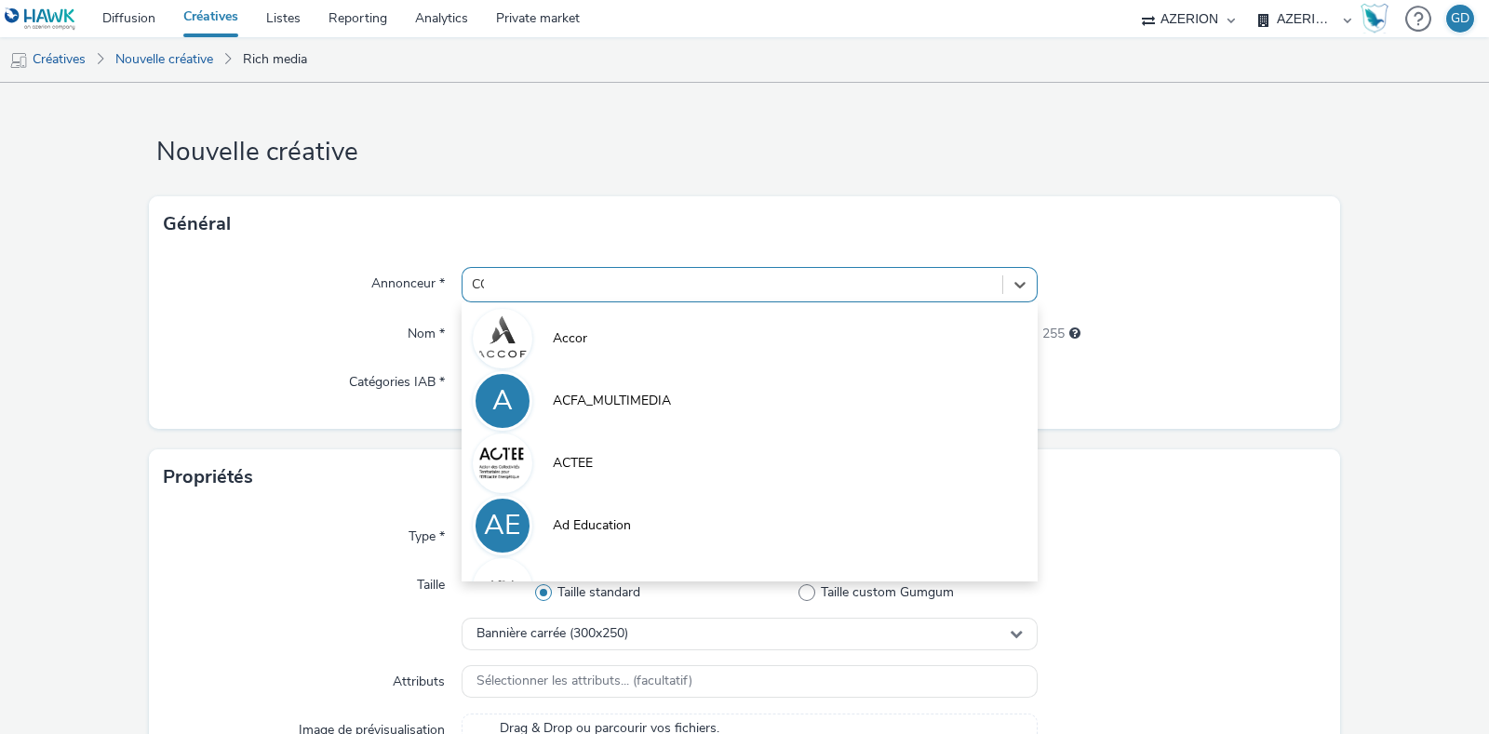
type input "COO"
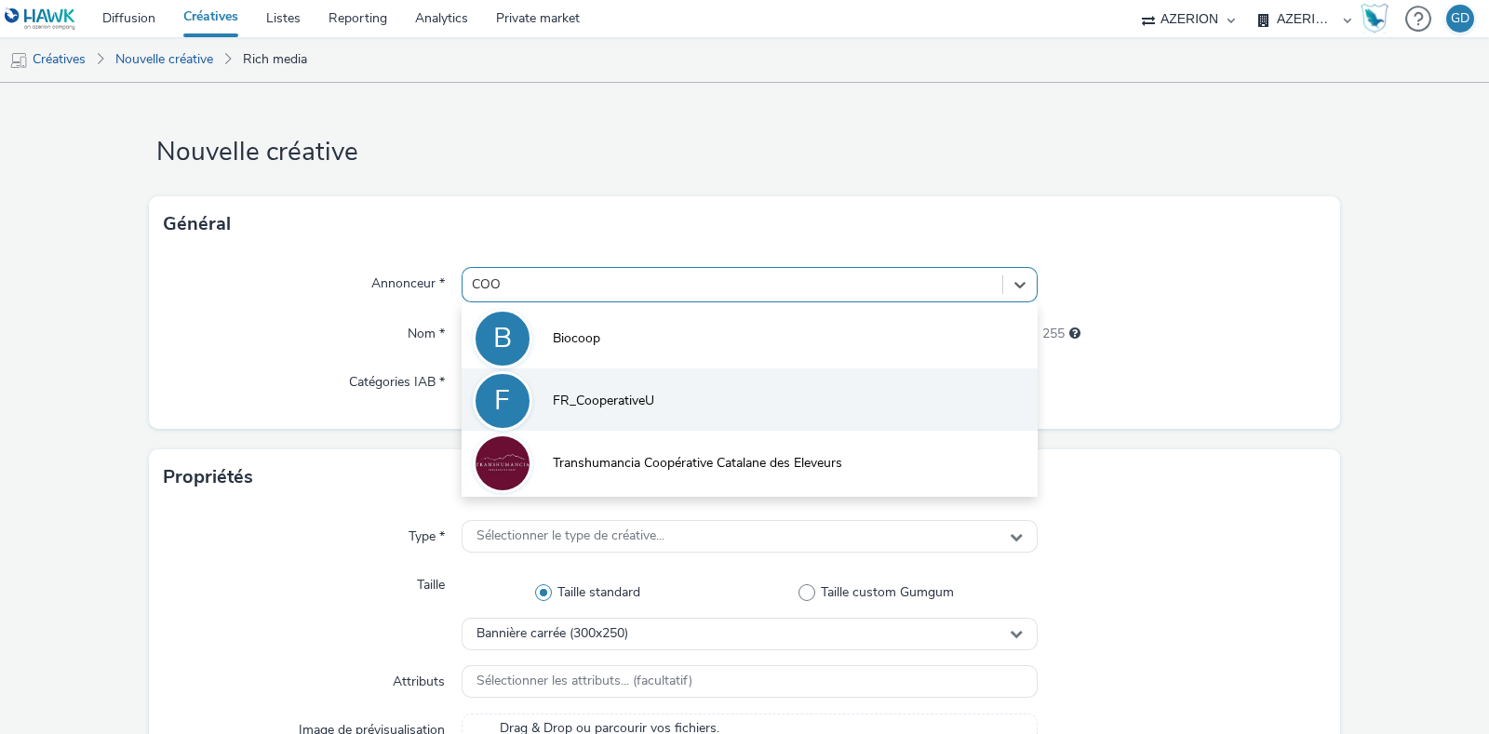
click at [600, 383] on li "F FR_CooperativeU" at bounding box center [750, 400] width 576 height 62
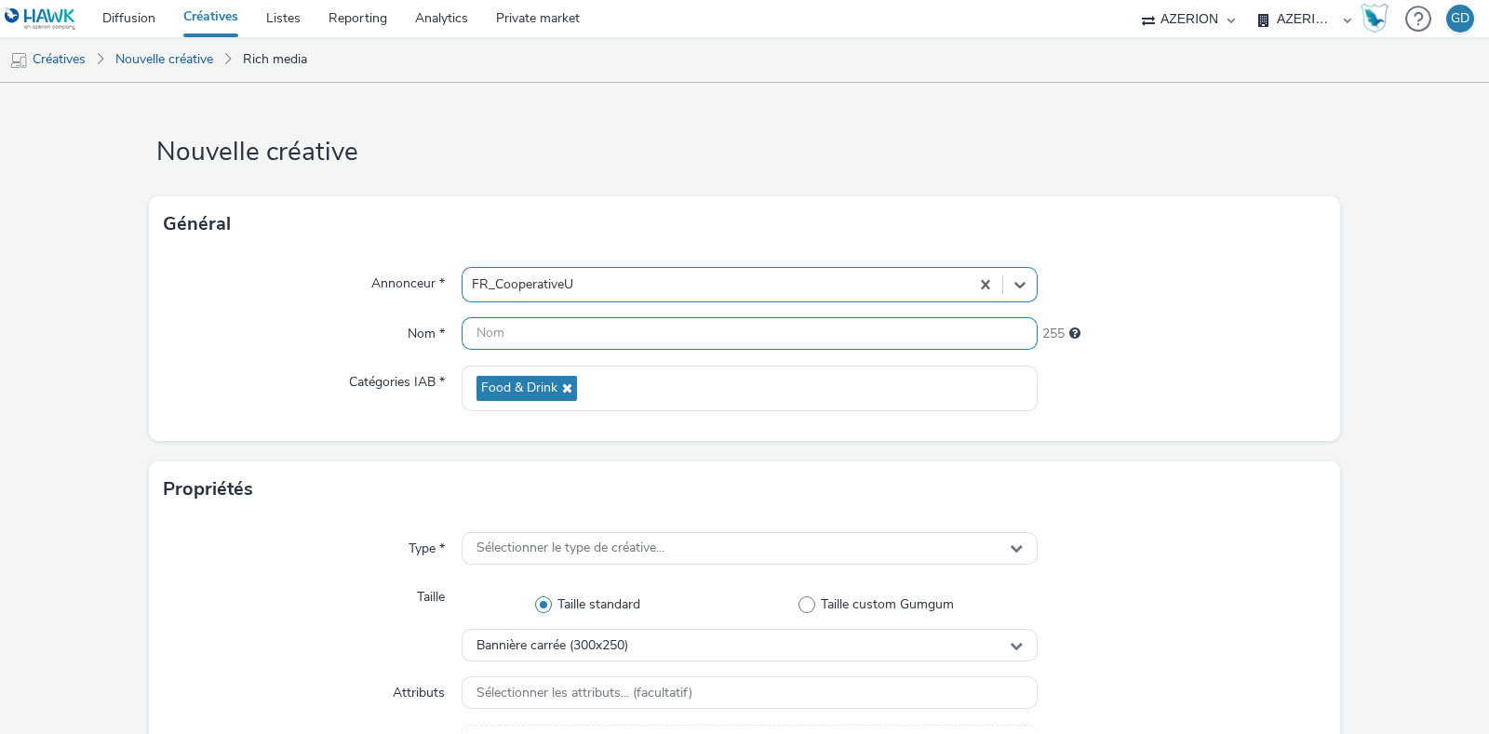
click at [564, 346] on input "text" at bounding box center [750, 333] width 576 height 33
paste input "SU_TOPROLL_Verticale_Bus_AoutSept25"
drag, startPoint x: 616, startPoint y: 337, endPoint x: 633, endPoint y: 337, distance: 16.8
click at [633, 337] on input "SU_TOPROLL_Verticale_Bus_AoutSept25" at bounding box center [750, 333] width 576 height 33
type input "SU_TOPROLL_Verticale_Coopérative_AoutSept25"
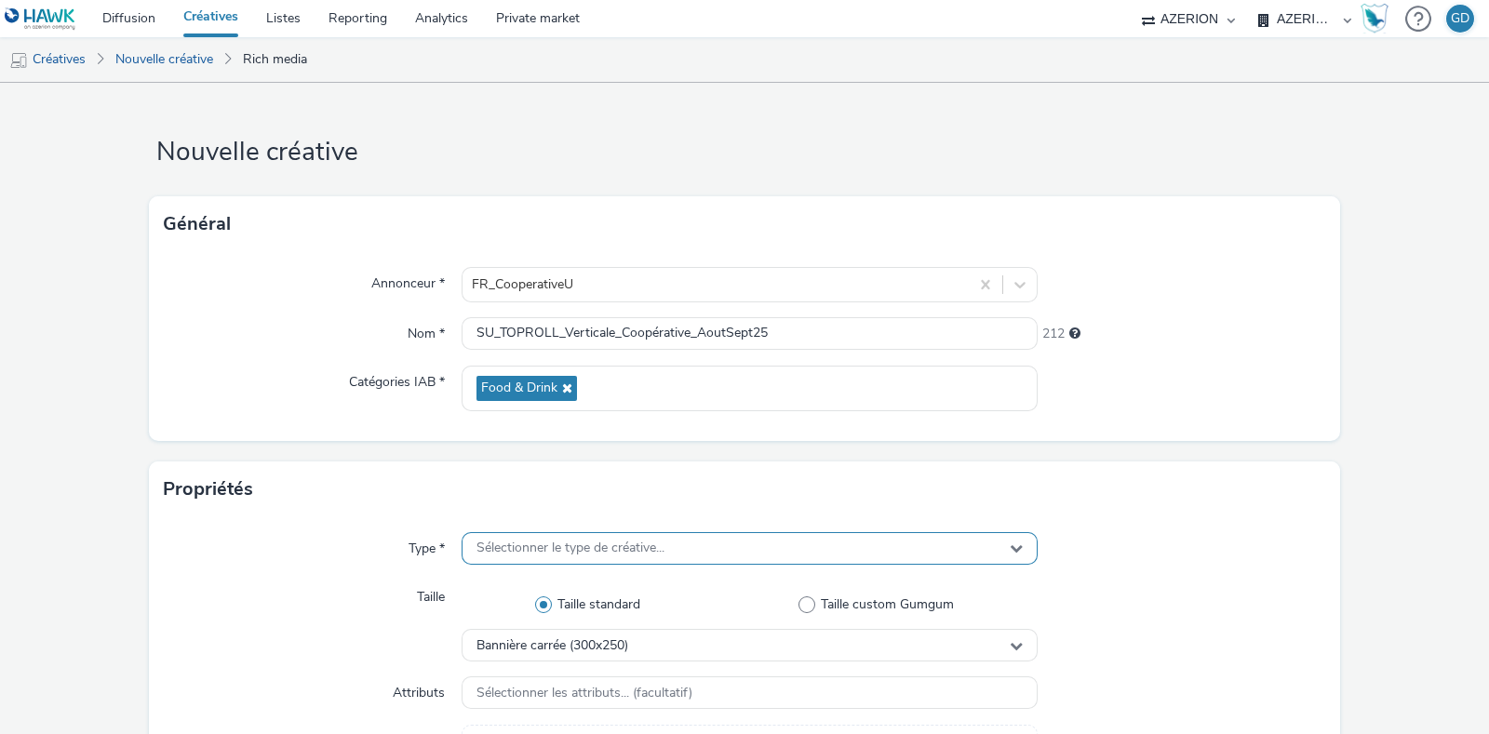
click at [600, 547] on span "Sélectionner le type de créative..." at bounding box center [570, 549] width 188 height 16
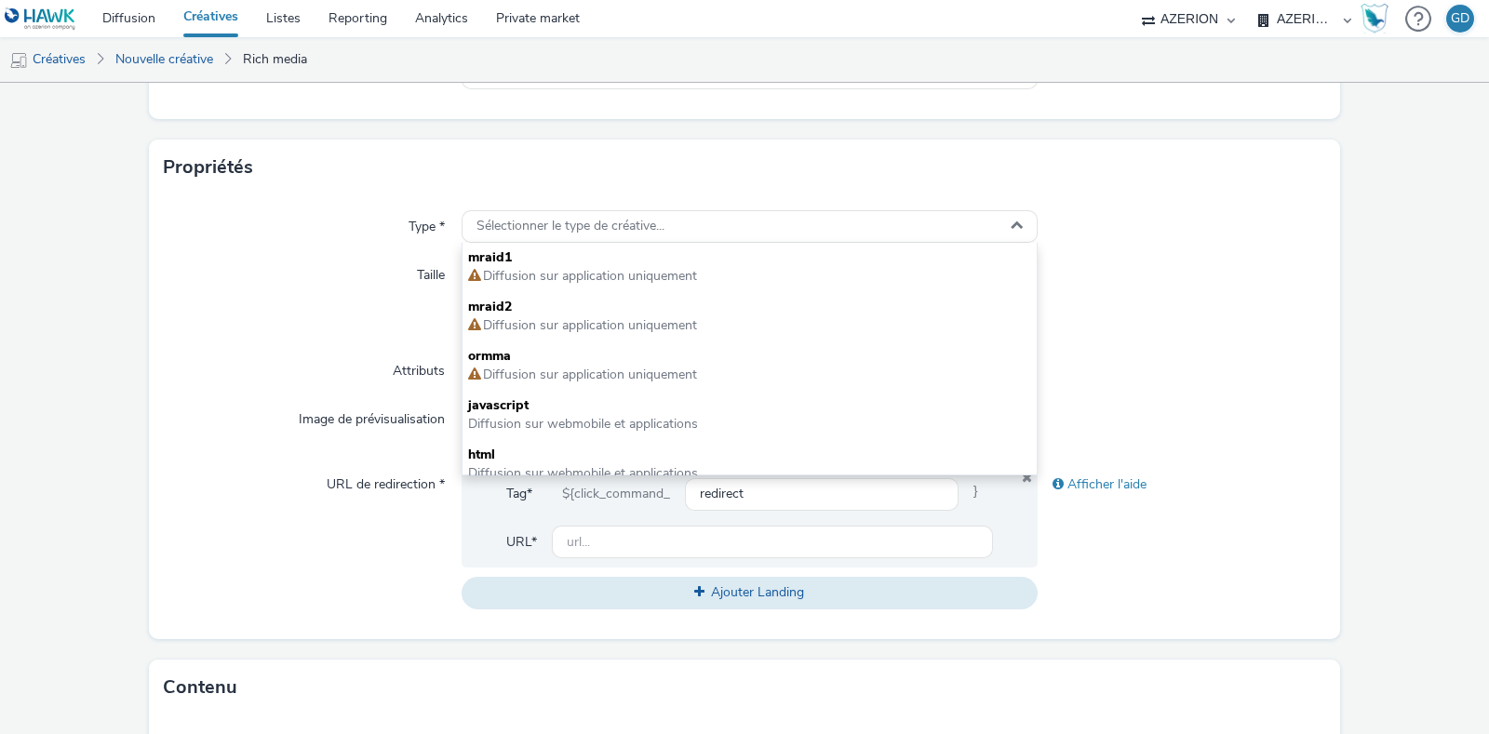
scroll to position [349, 0]
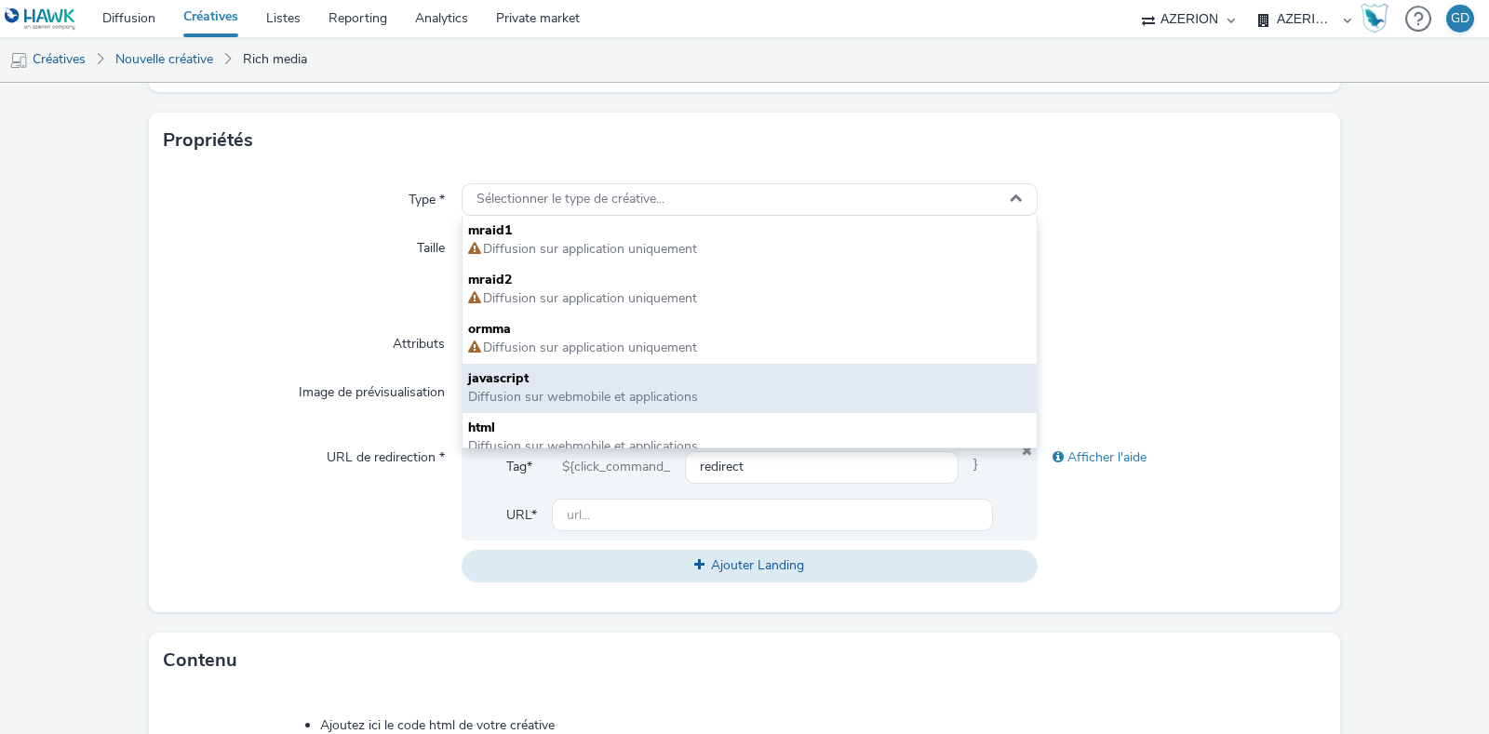
click at [546, 390] on span "Diffusion sur webmobile et applications" at bounding box center [583, 397] width 230 height 18
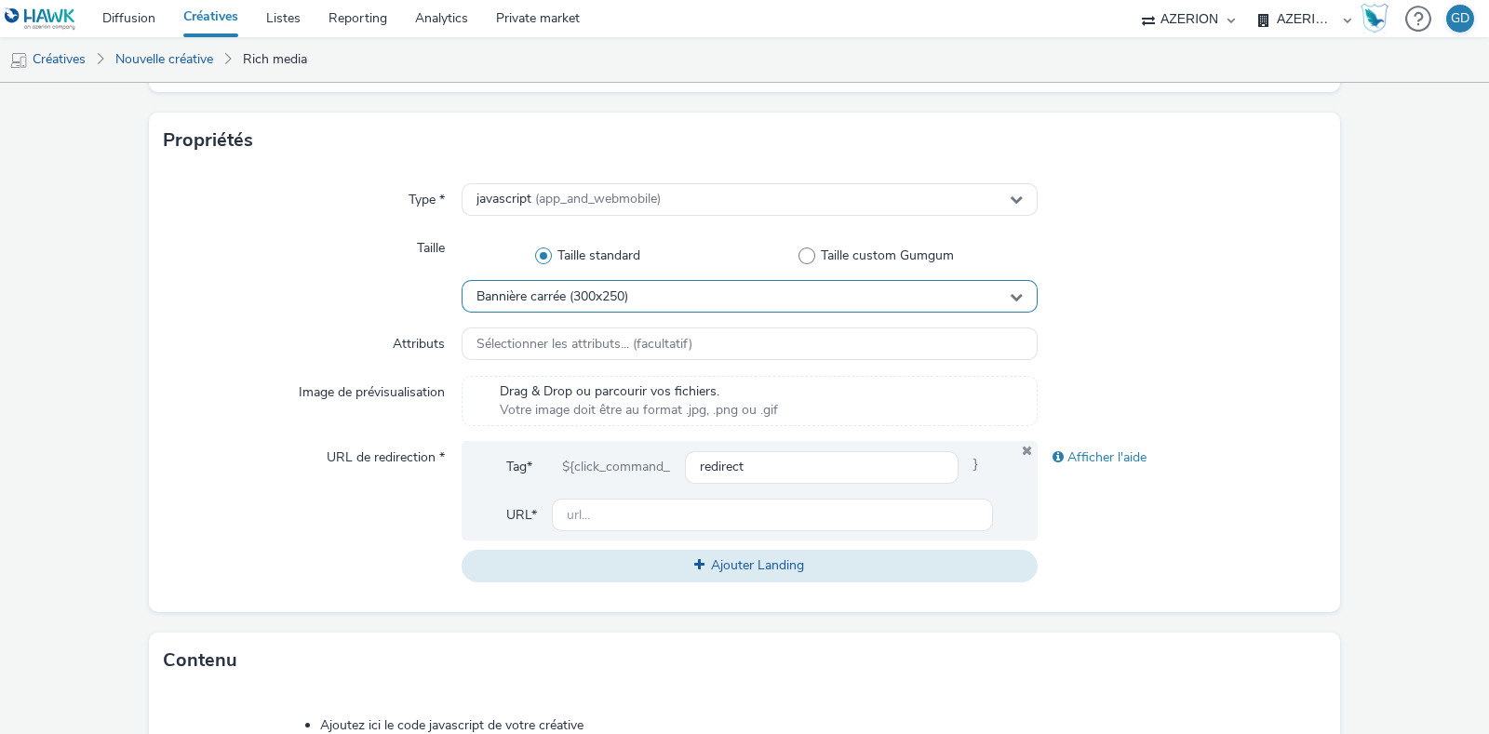
click at [613, 300] on span "Bannière carrée (300x250)" at bounding box center [552, 297] width 152 height 16
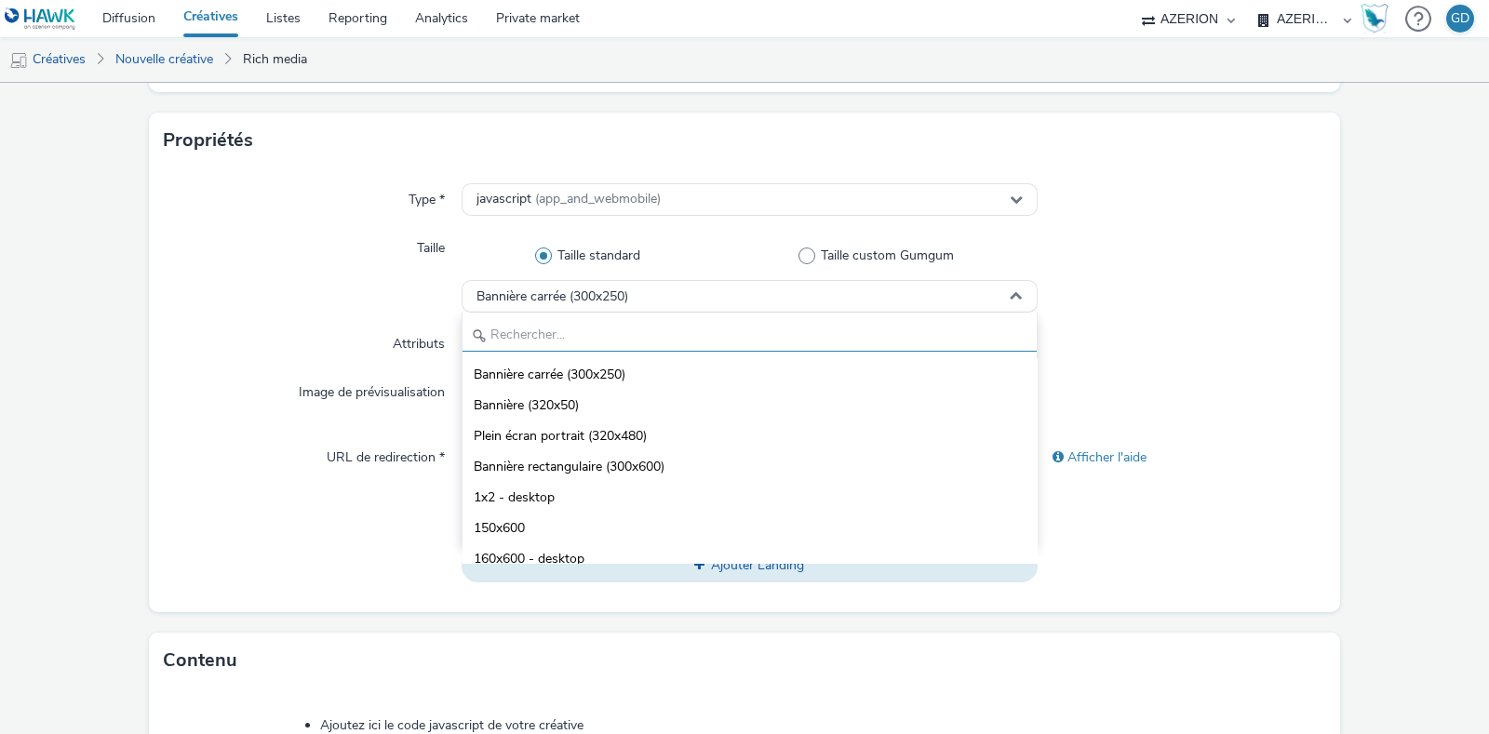
click at [600, 339] on input "text" at bounding box center [750, 335] width 574 height 33
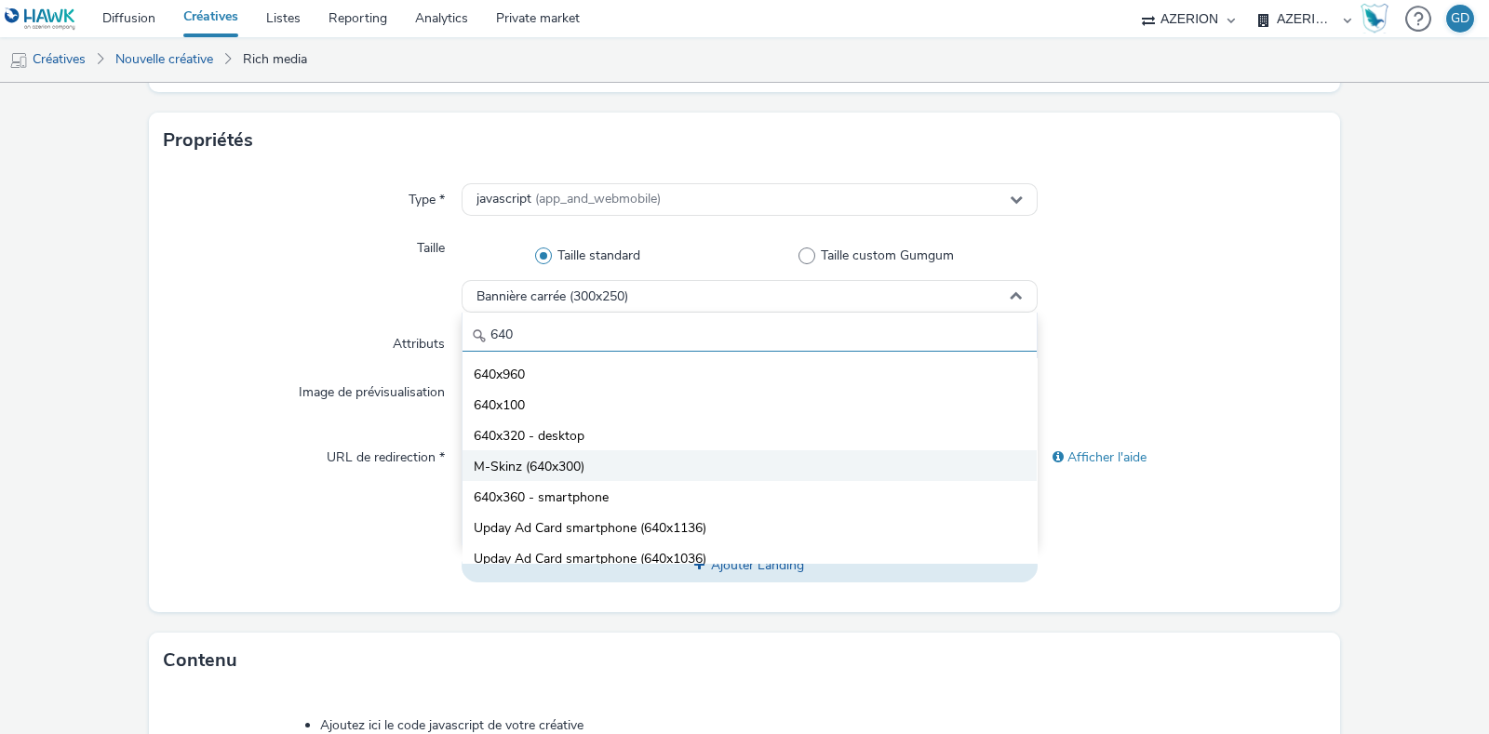
type input "640"
click at [569, 463] on span "M-Skinz (640x300)" at bounding box center [529, 467] width 111 height 19
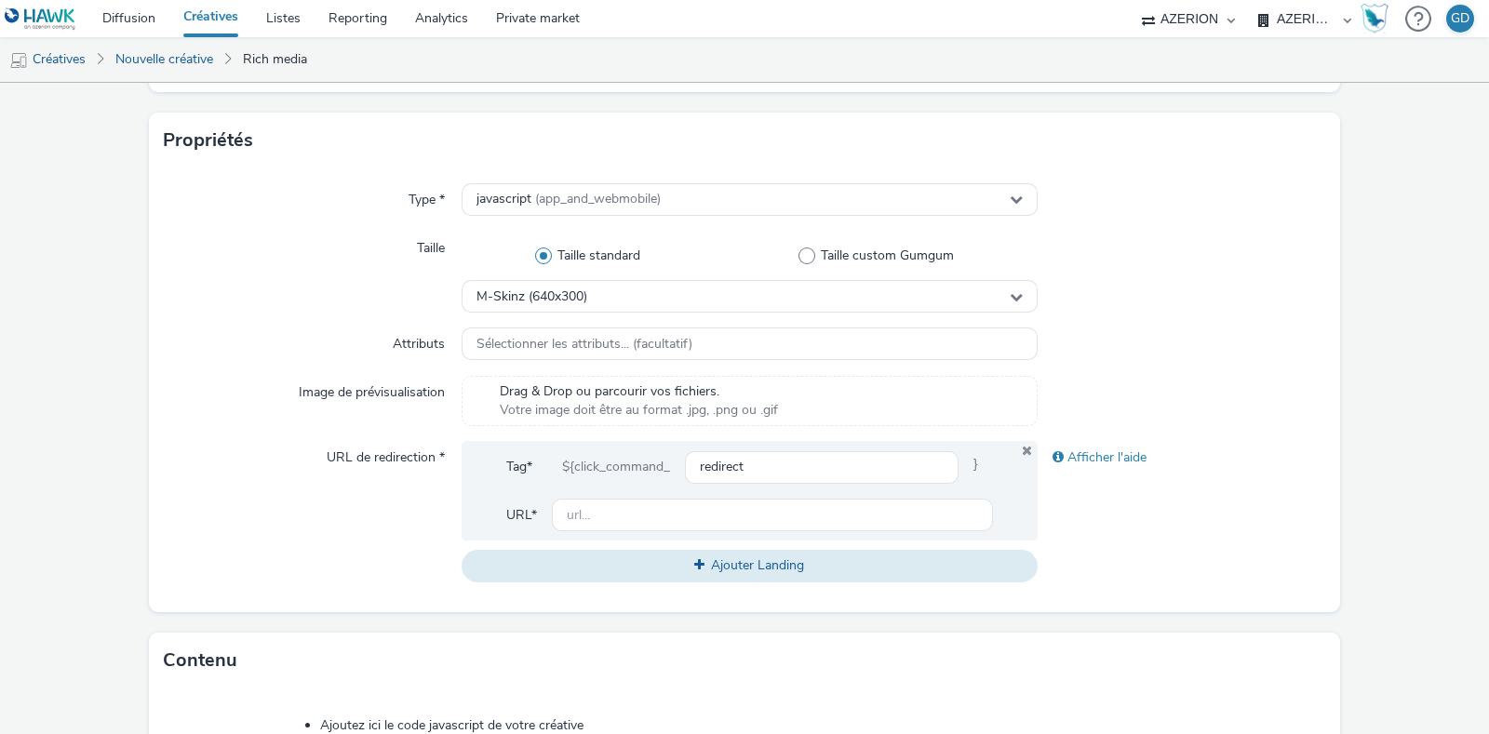
click at [1153, 338] on div at bounding box center [1182, 345] width 288 height 34
click at [684, 490] on div "Tag* ${click_command_ redirect }" at bounding box center [749, 474] width 487 height 48
click at [674, 509] on input "text" at bounding box center [772, 515] width 441 height 33
type input "[URL][DOMAIN_NAME]"
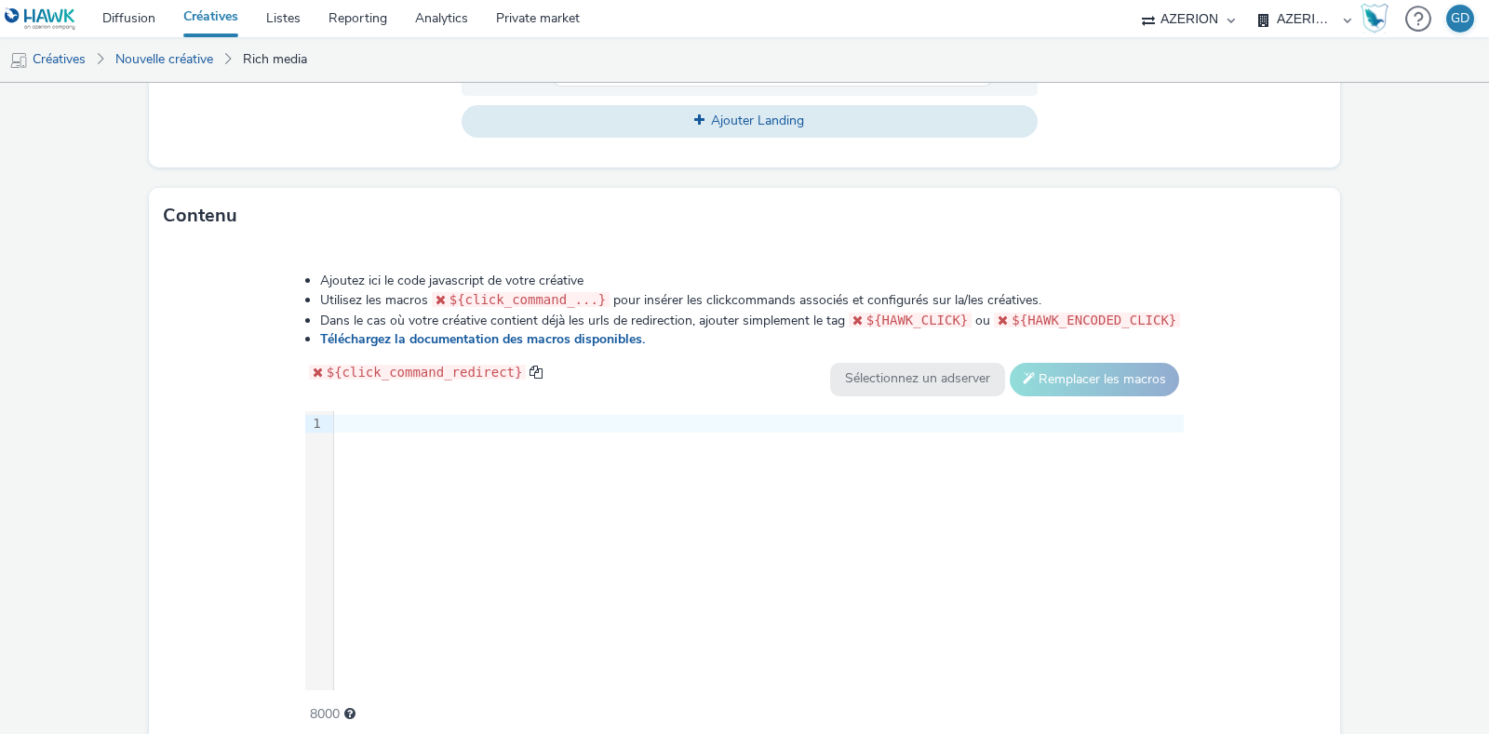
scroll to position [871, 0]
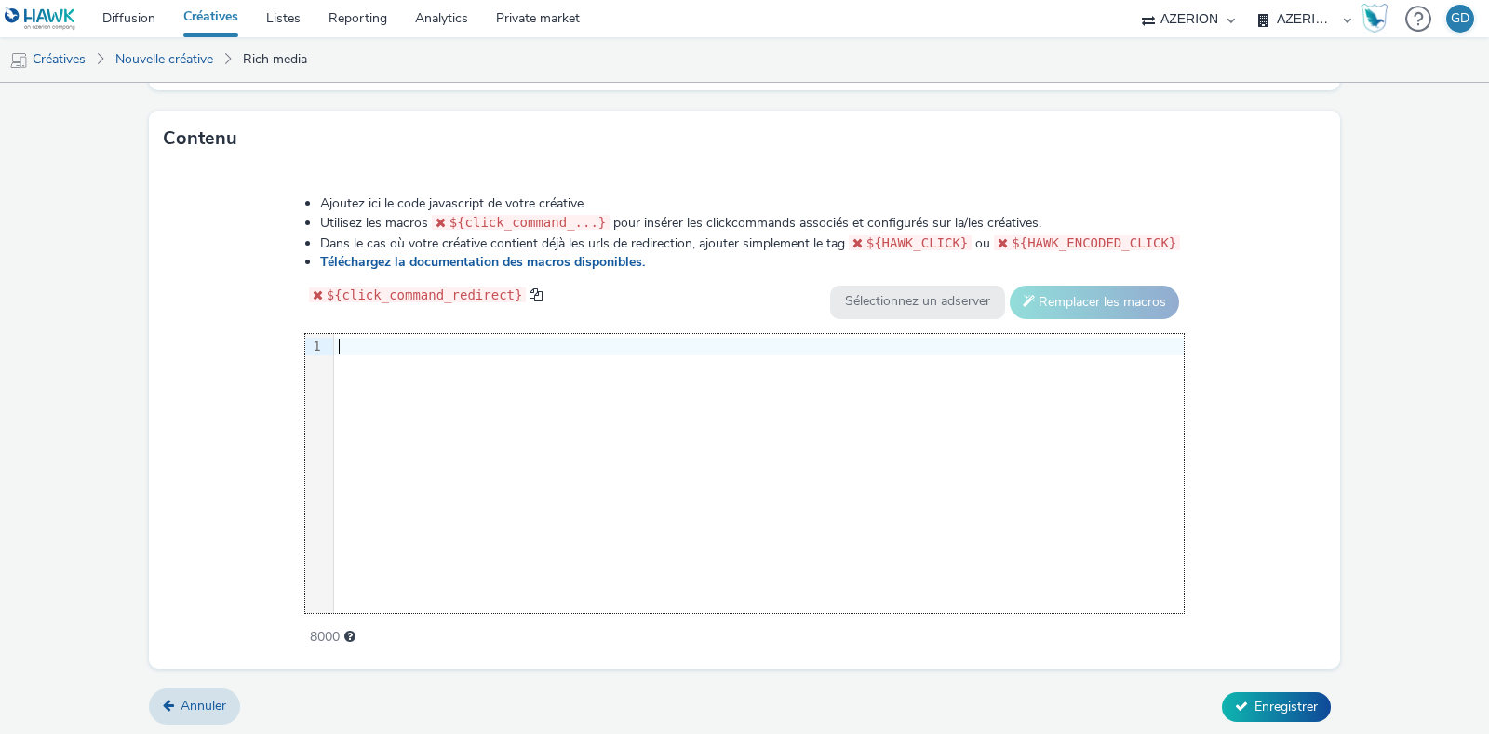
click at [559, 531] on div "9 1 ›" at bounding box center [744, 473] width 879 height 279
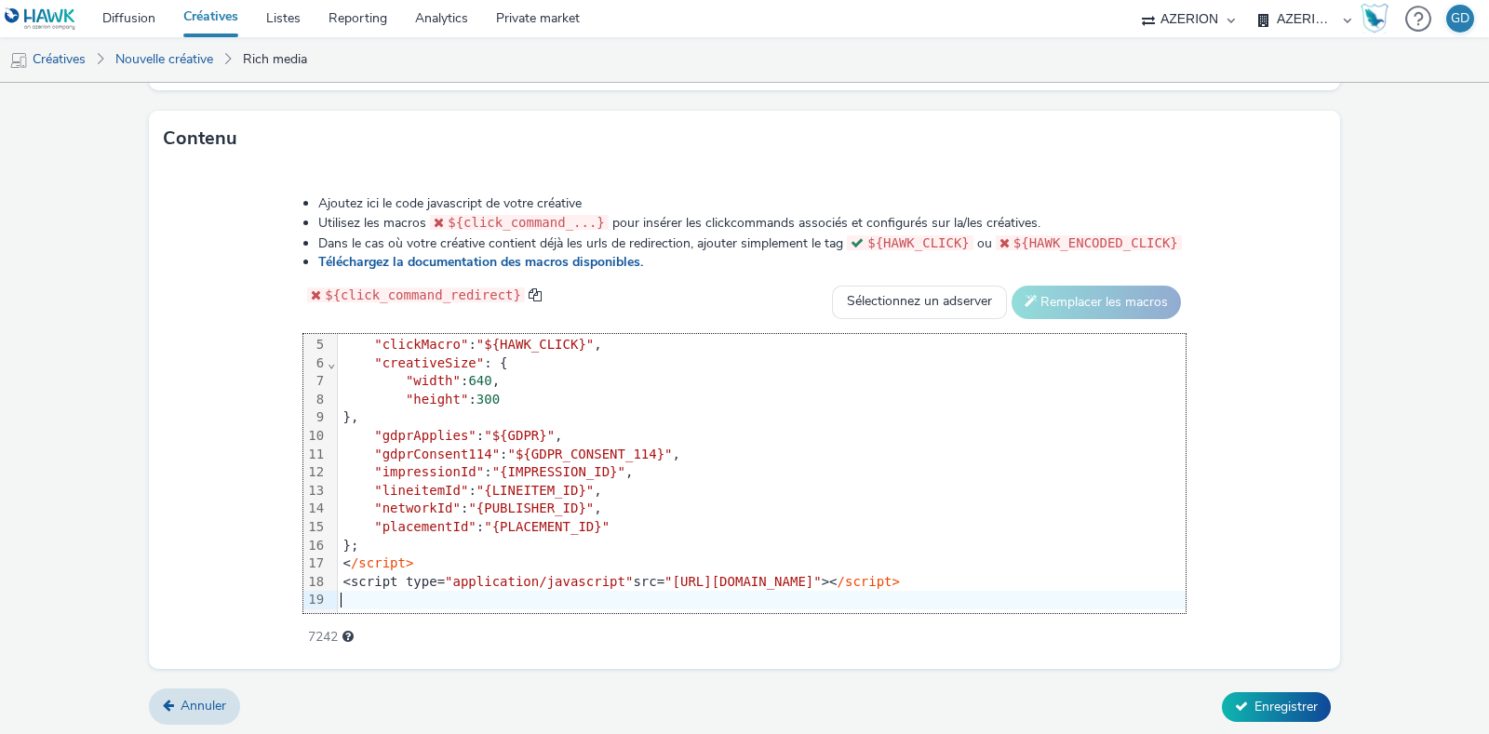
scroll to position [872, 0]
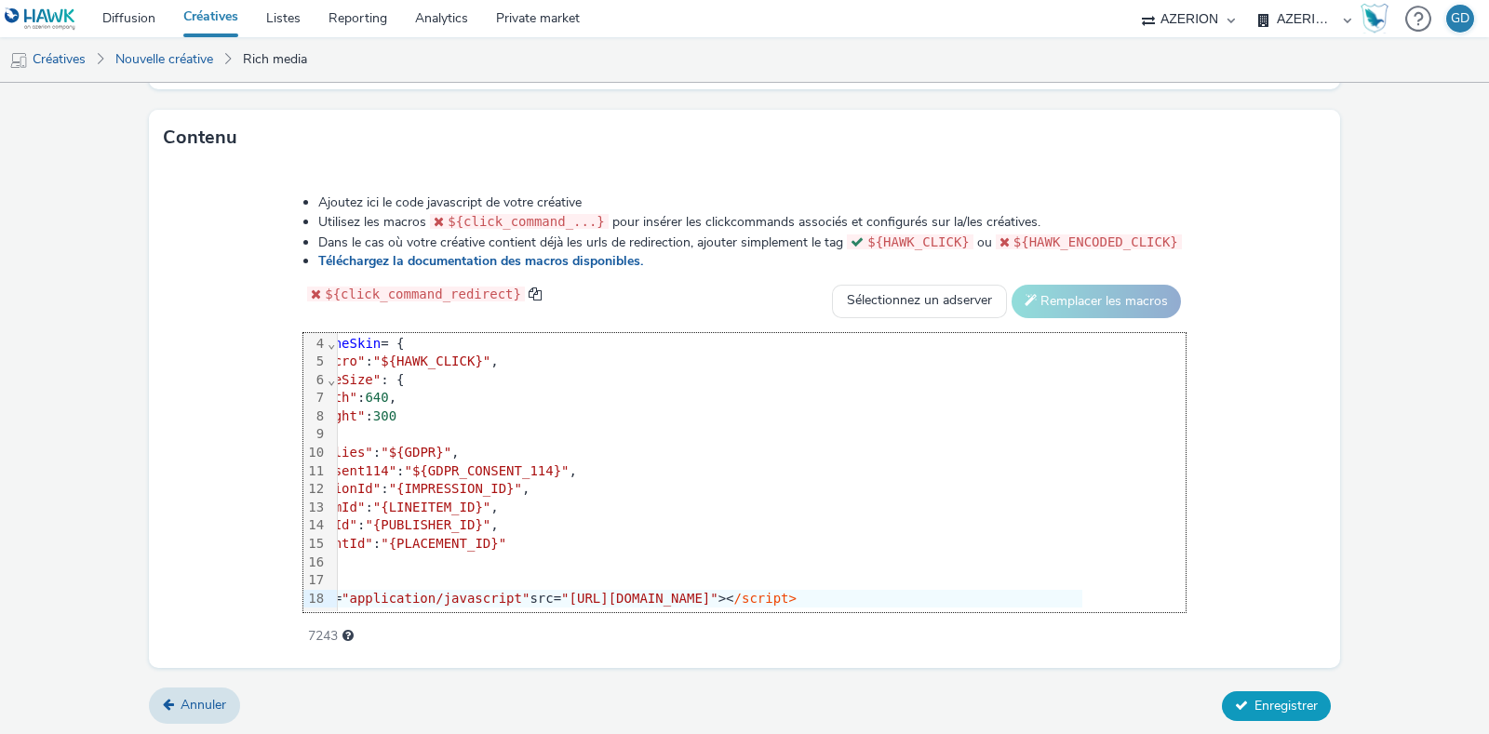
click at [1268, 704] on span "Enregistrer" at bounding box center [1285, 706] width 63 height 18
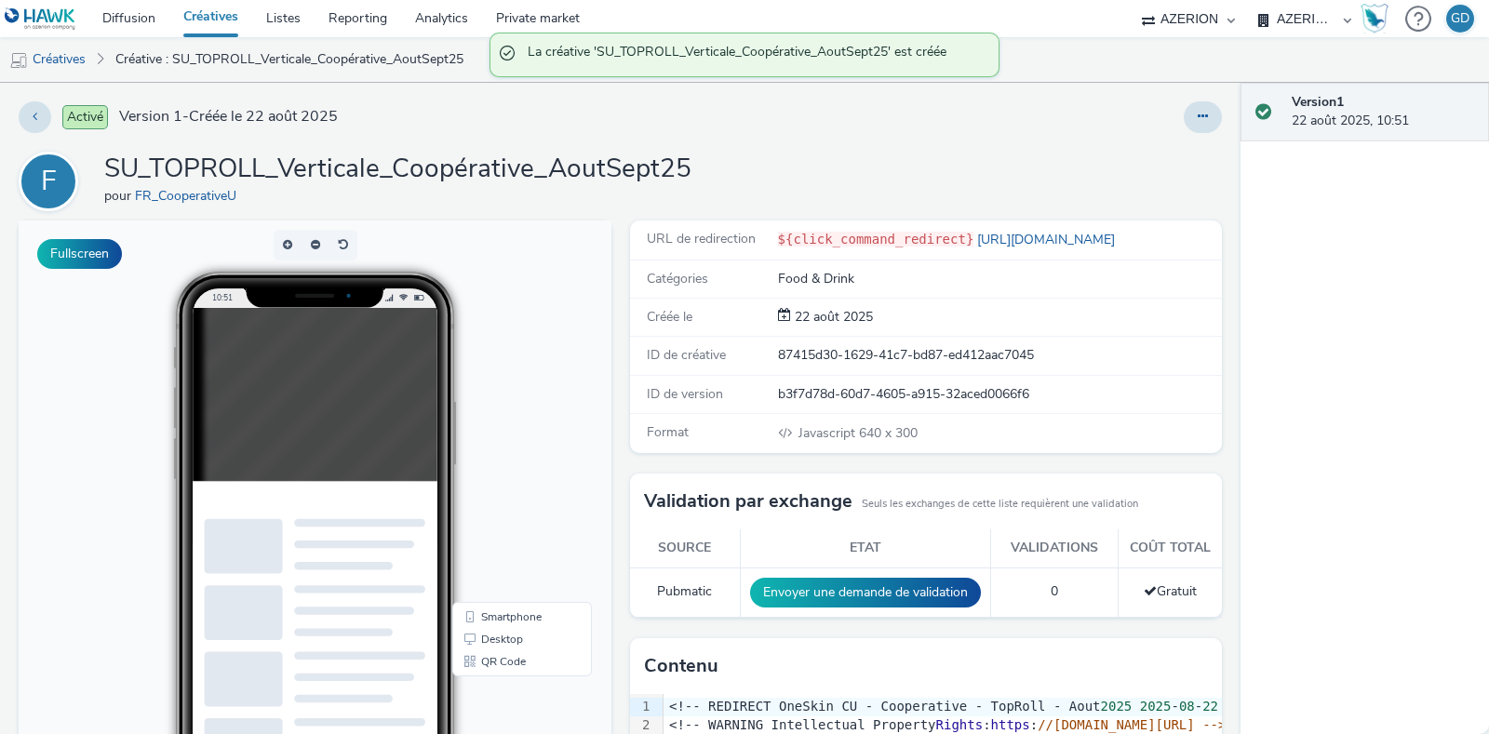
scroll to position [32, 0]
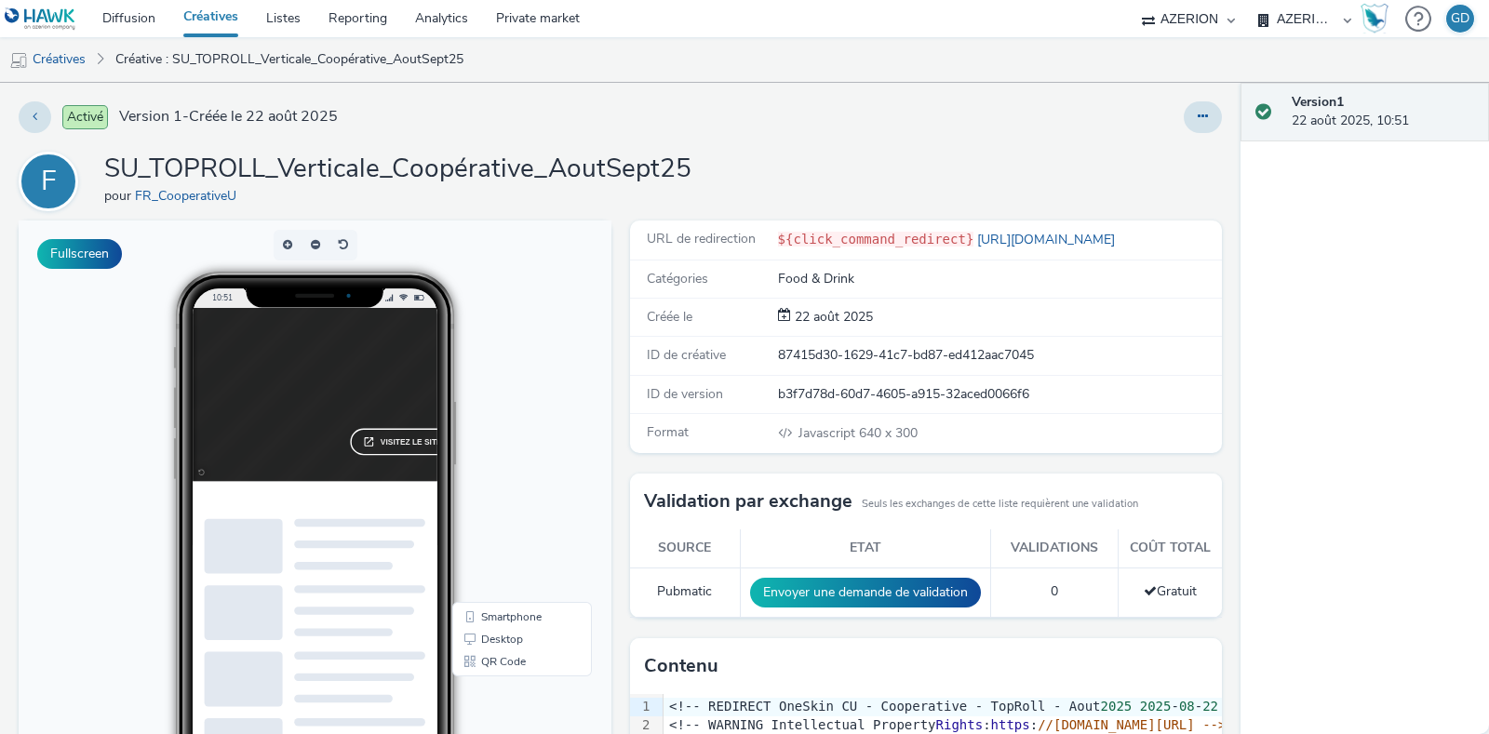
click at [201, 19] on link "Créatives" at bounding box center [210, 18] width 83 height 37
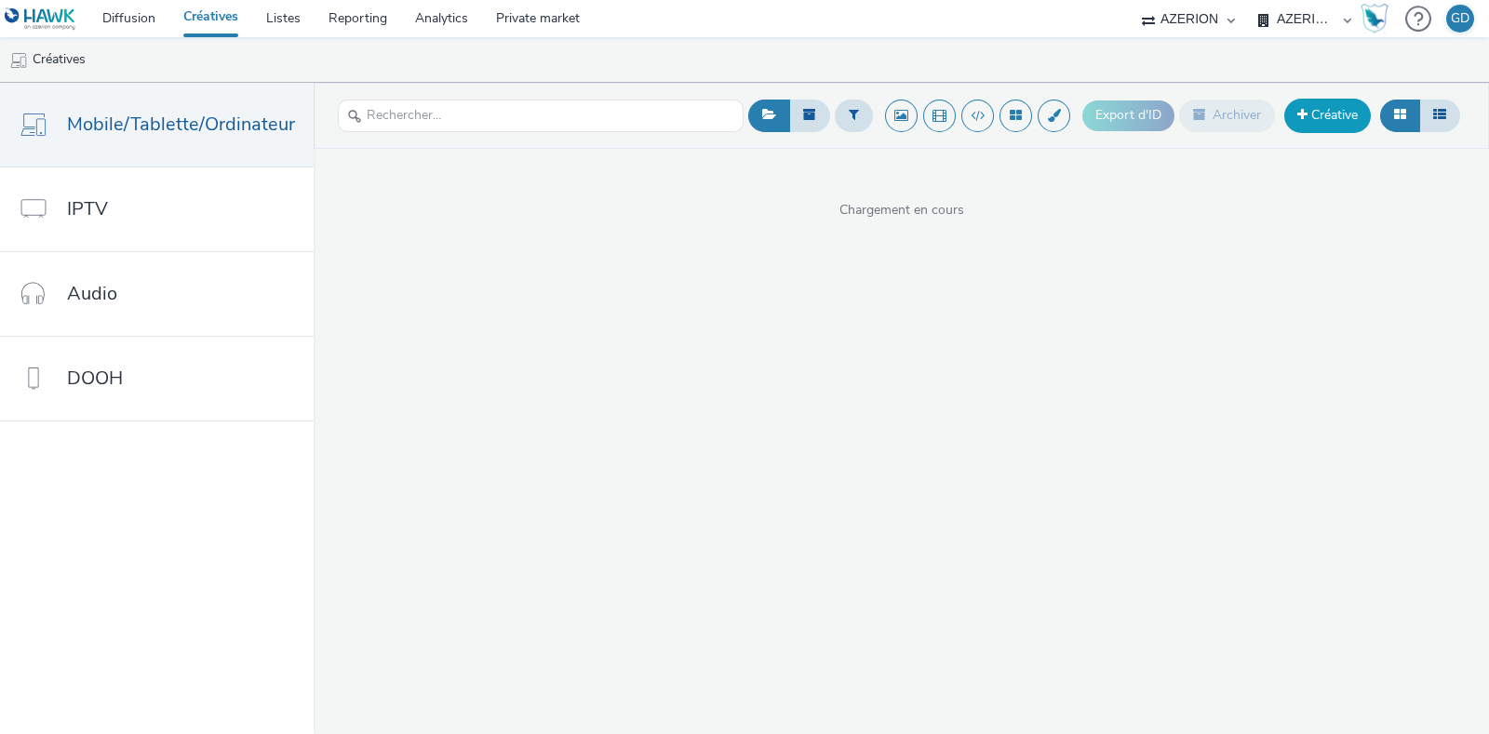
click at [1342, 118] on link "Créative" at bounding box center [1327, 116] width 87 height 34
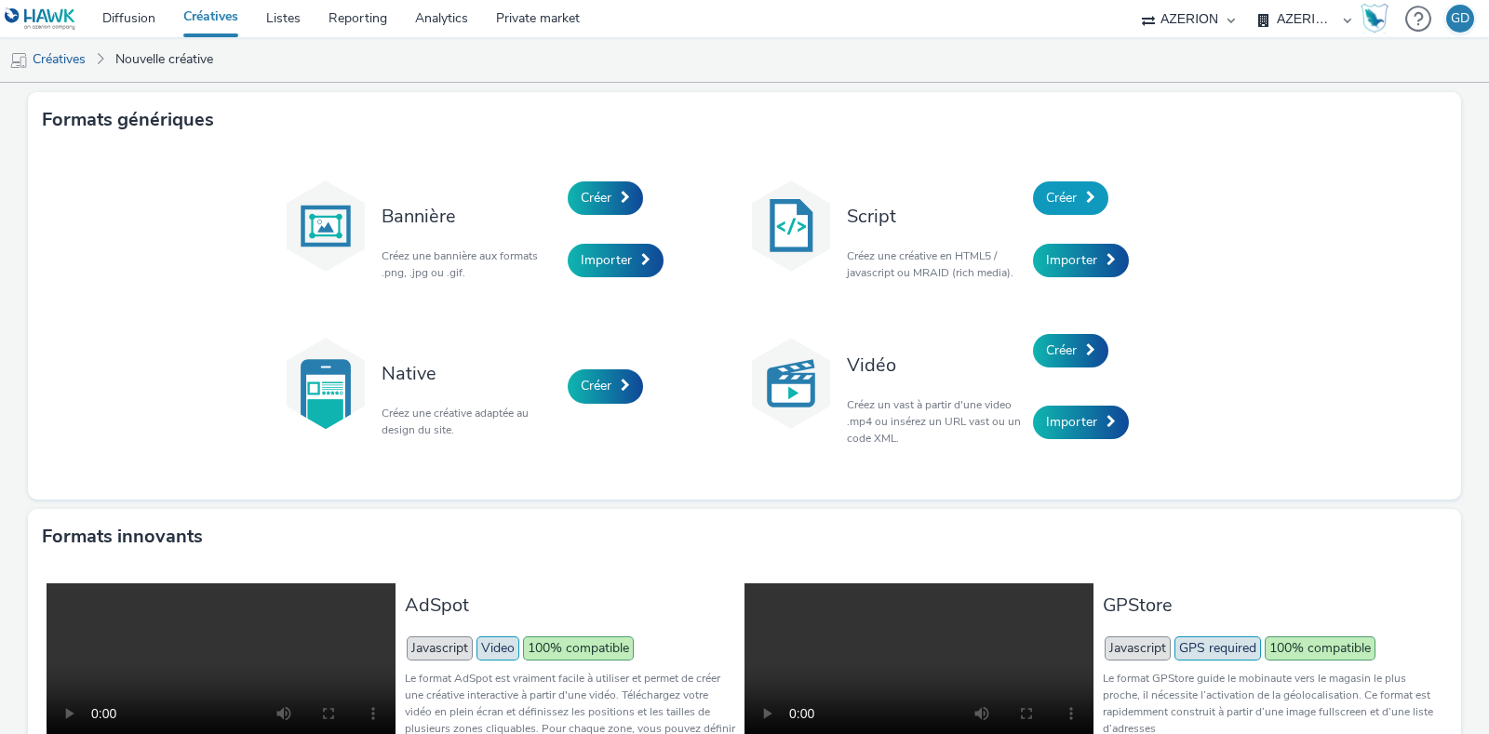
click at [1066, 208] on link "Créer" at bounding box center [1070, 198] width 75 height 34
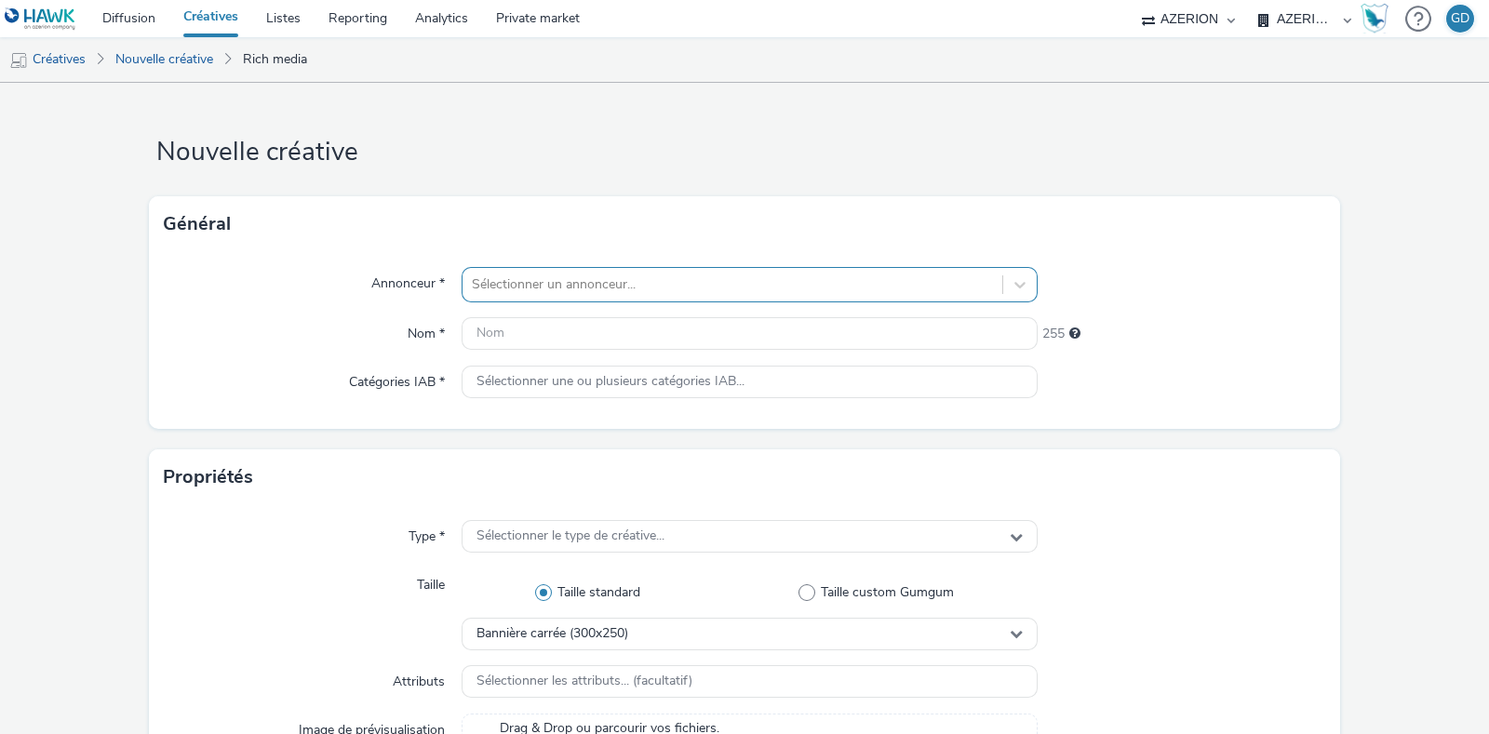
click at [556, 288] on div at bounding box center [732, 285] width 521 height 22
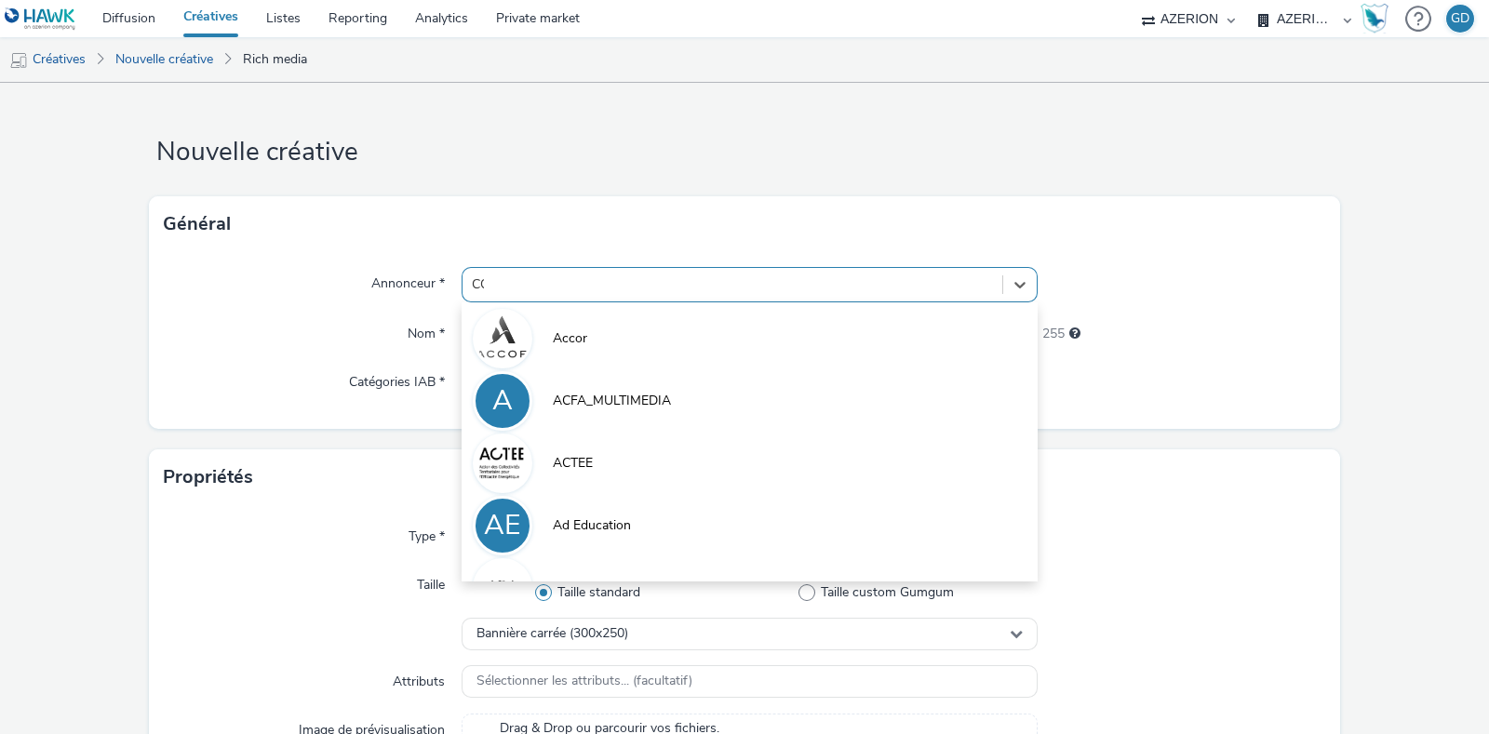
type input "COO"
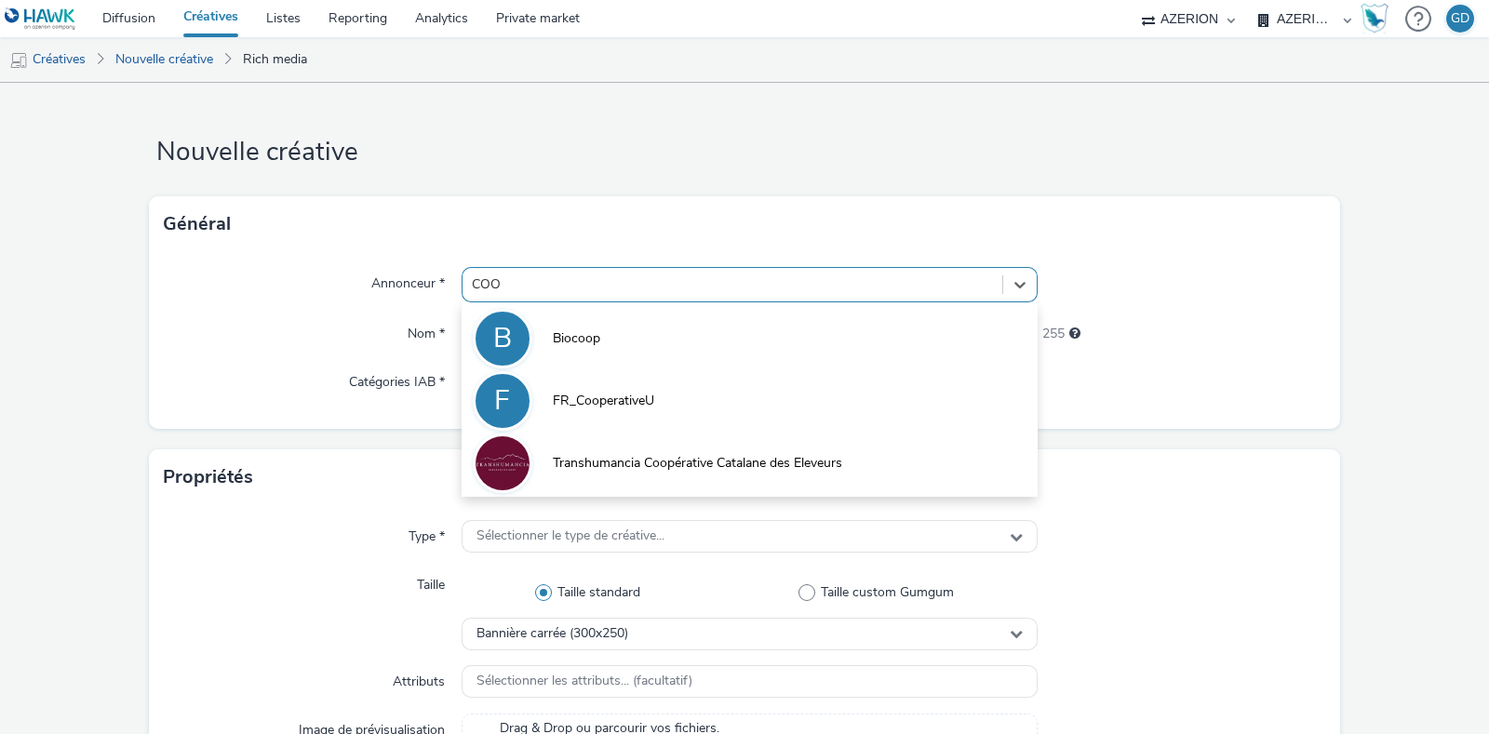
click at [582, 377] on li "F FR_CooperativeU" at bounding box center [750, 400] width 576 height 62
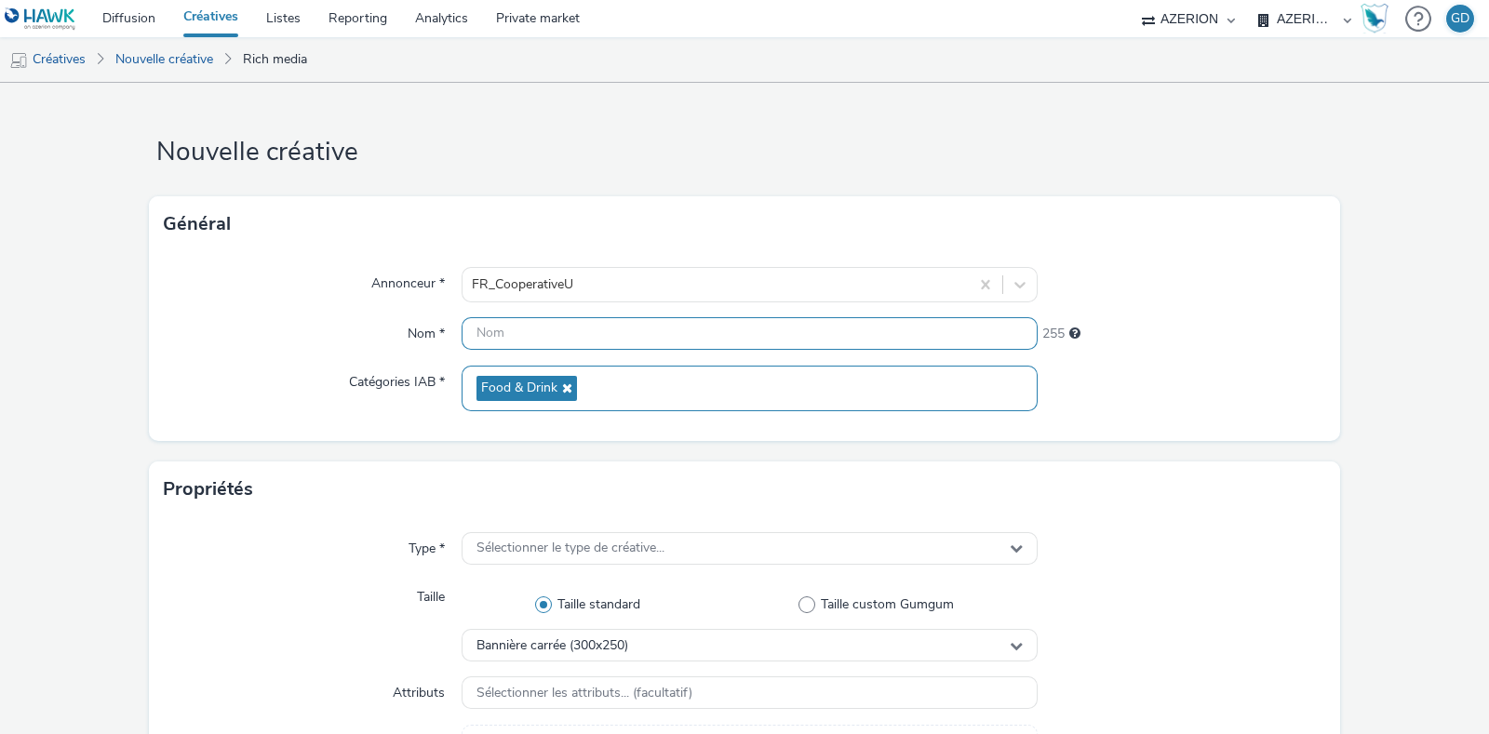
click at [570, 330] on input "text" at bounding box center [750, 333] width 576 height 33
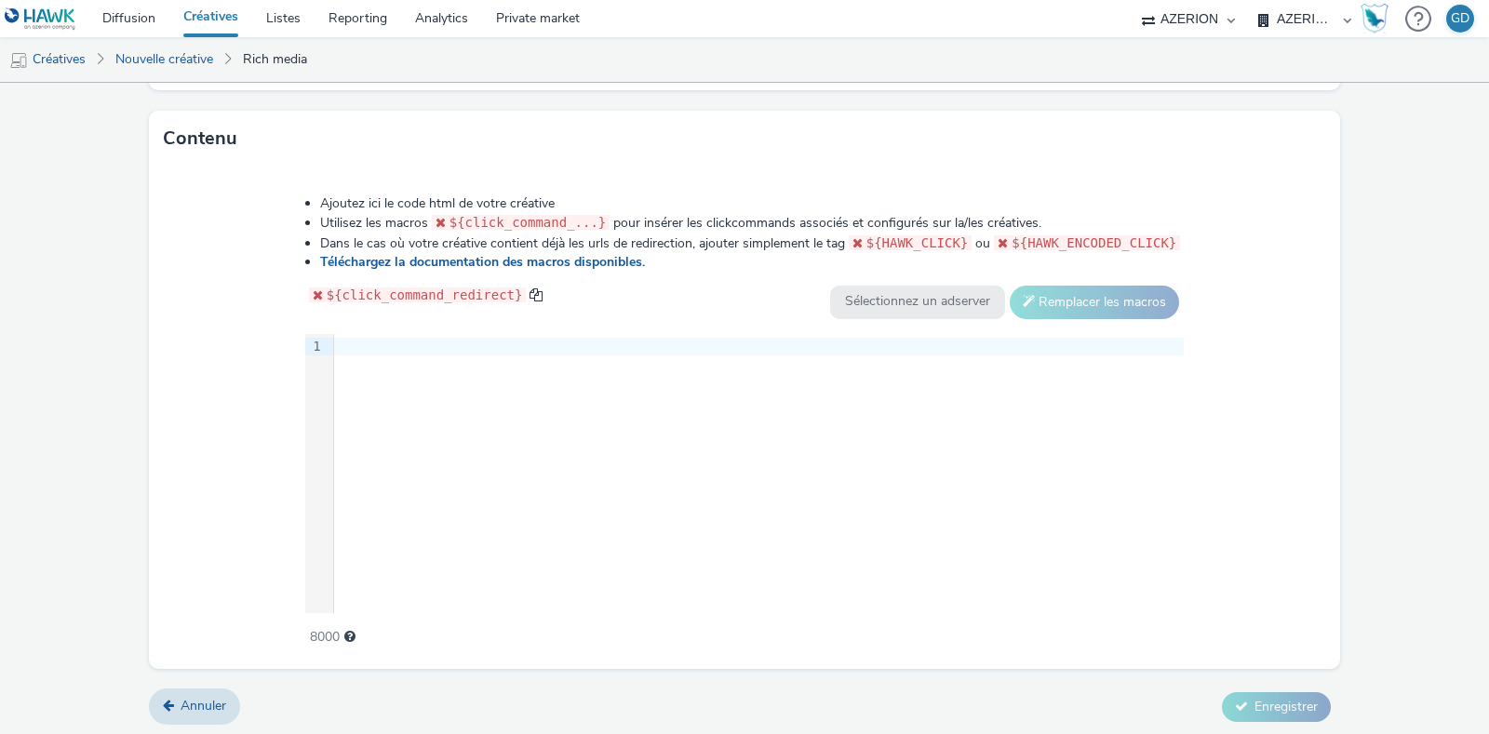
click at [623, 556] on div "9 1 ›" at bounding box center [744, 473] width 879 height 279
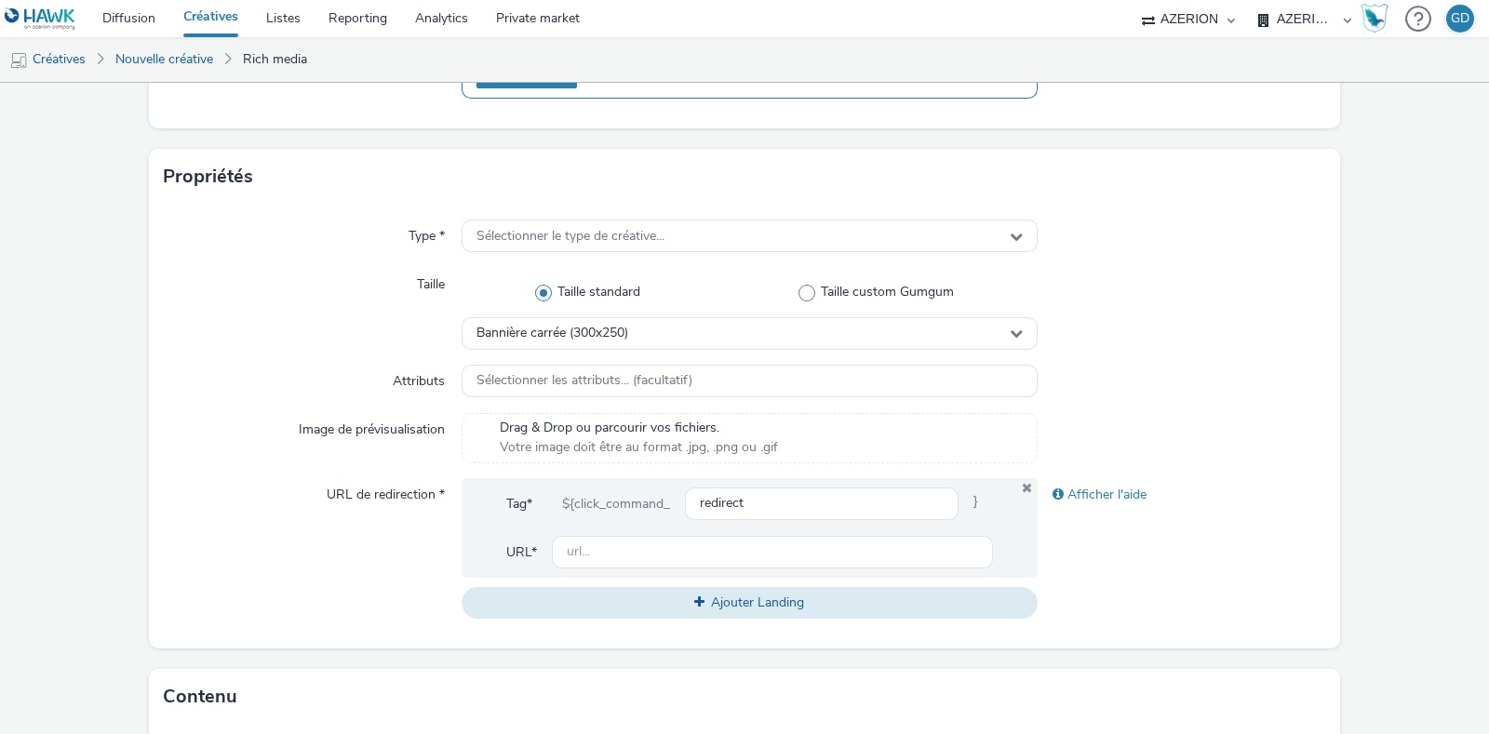
scroll to position [308, 0]
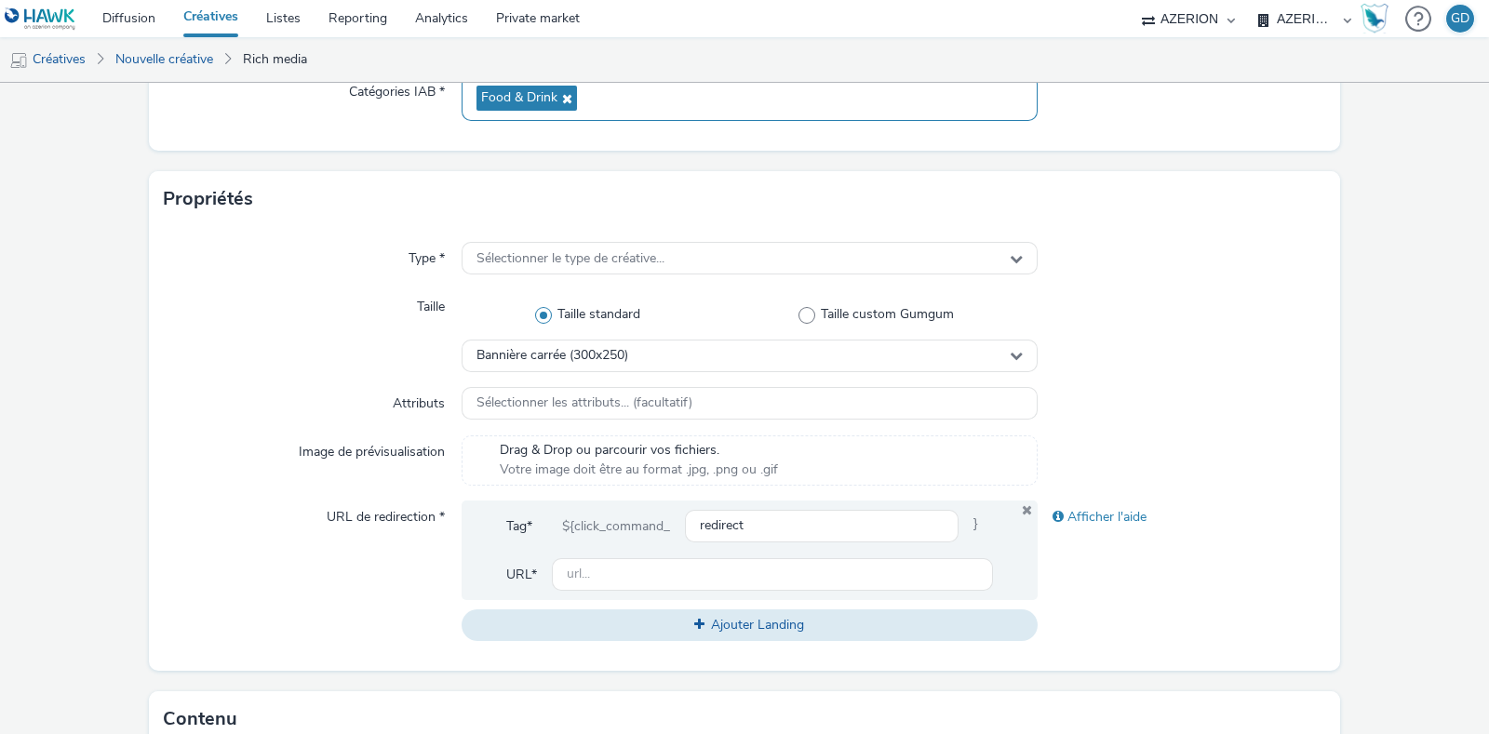
click at [610, 596] on div "Tag* ${click_command_ redirect } URL*" at bounding box center [750, 551] width 576 height 100
click at [612, 573] on input "text" at bounding box center [772, 574] width 441 height 33
type input "[URL][DOMAIN_NAME]"
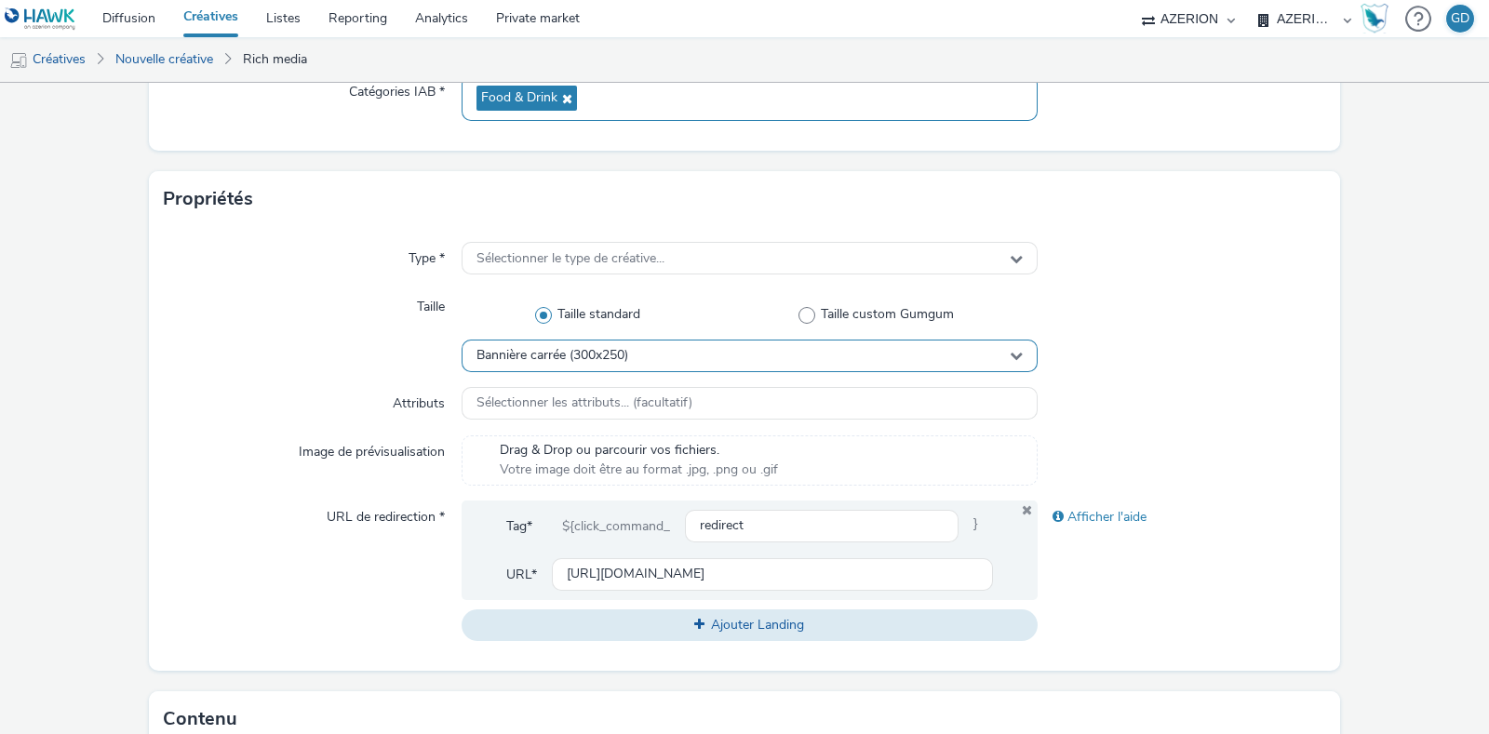
click at [618, 351] on span "Bannière carrée (300x250)" at bounding box center [552, 356] width 152 height 16
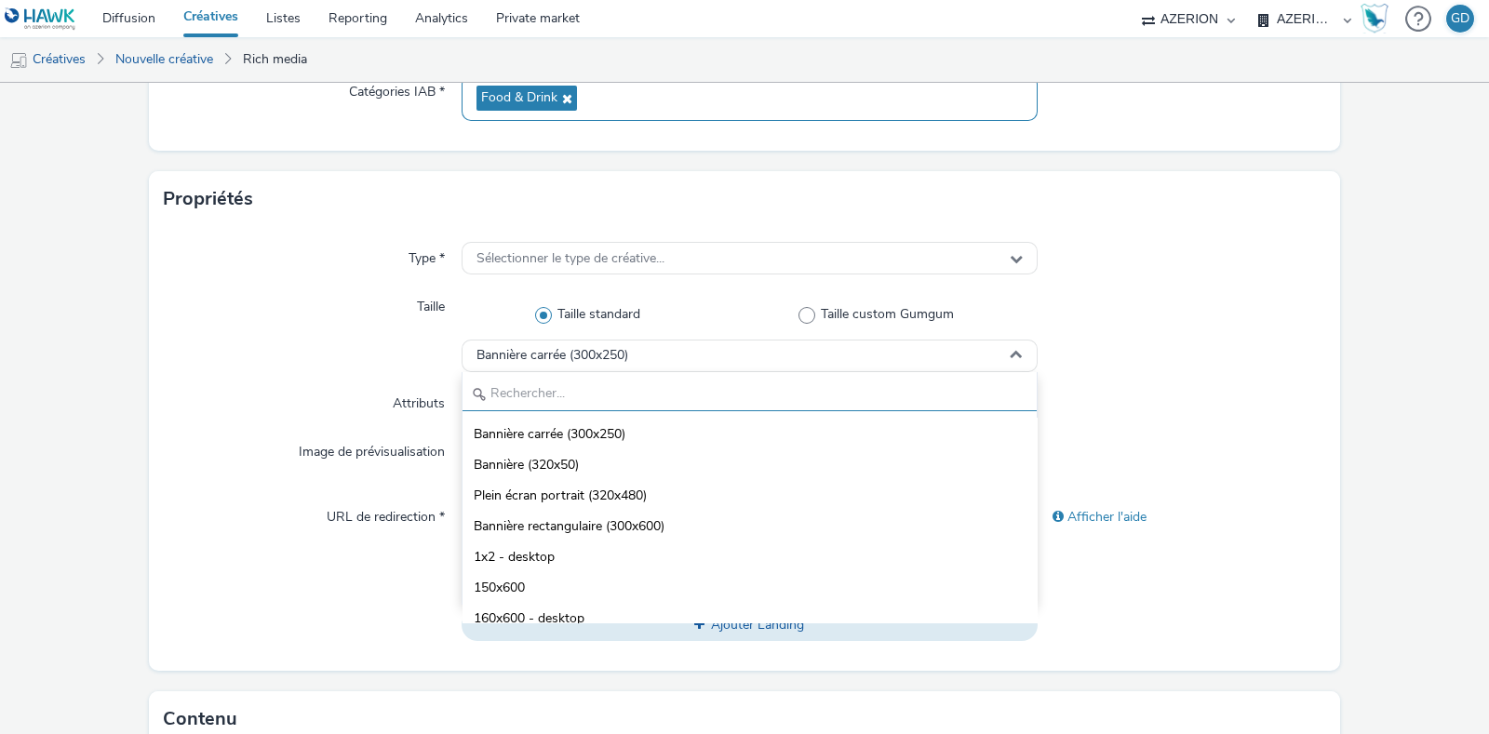
click at [621, 393] on input "text" at bounding box center [750, 395] width 574 height 33
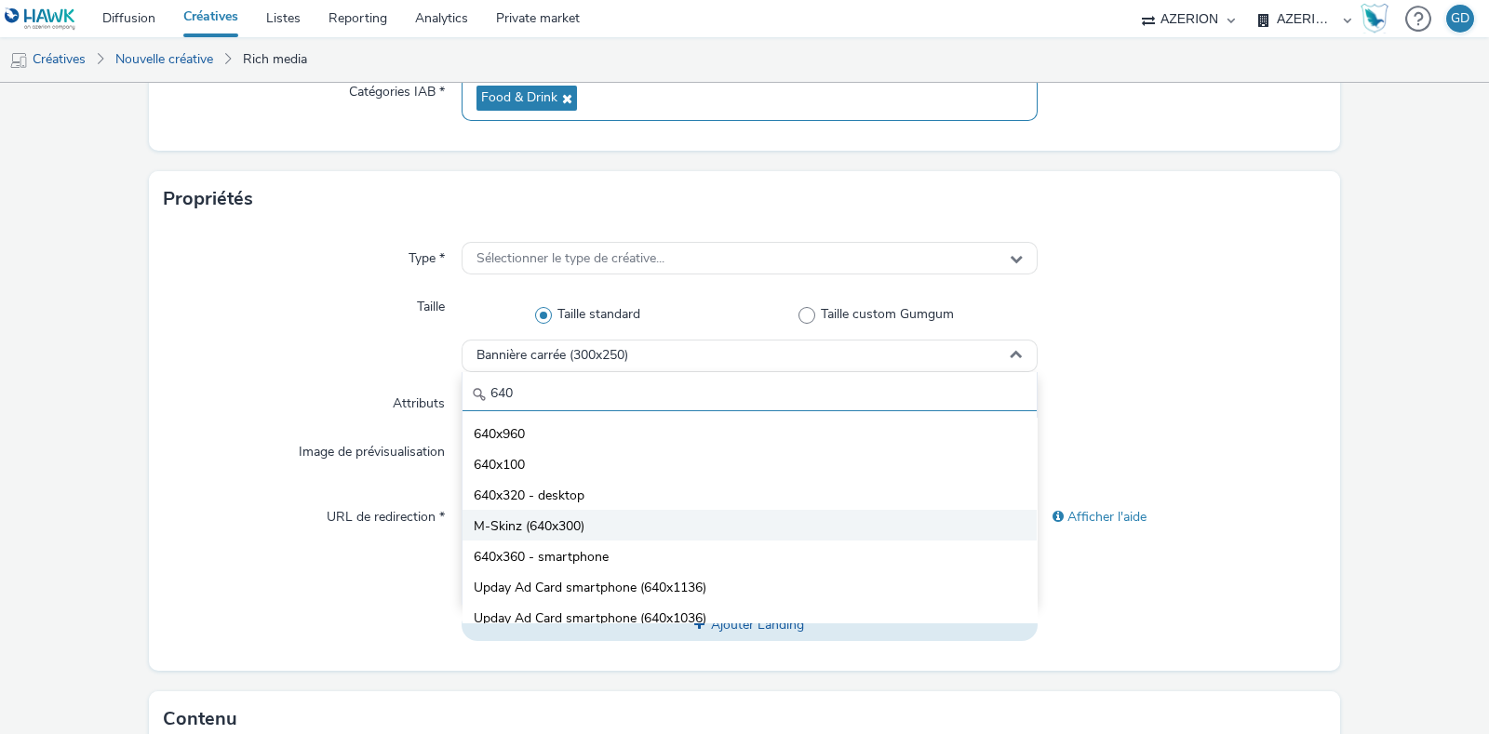
type input "640"
click at [543, 525] on span "M-Skinz (640x300)" at bounding box center [529, 526] width 111 height 19
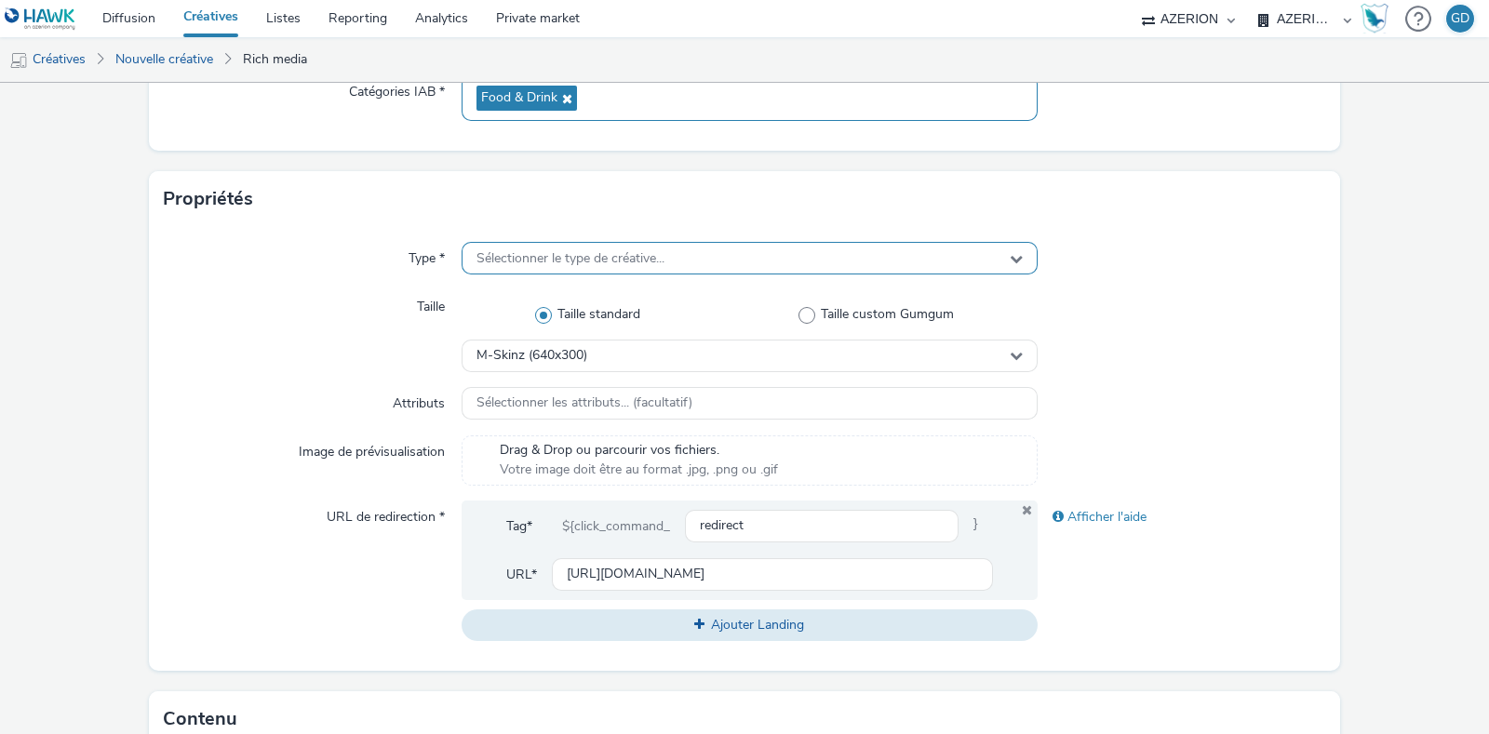
click at [524, 251] on span "Sélectionner le type de créative..." at bounding box center [570, 259] width 188 height 16
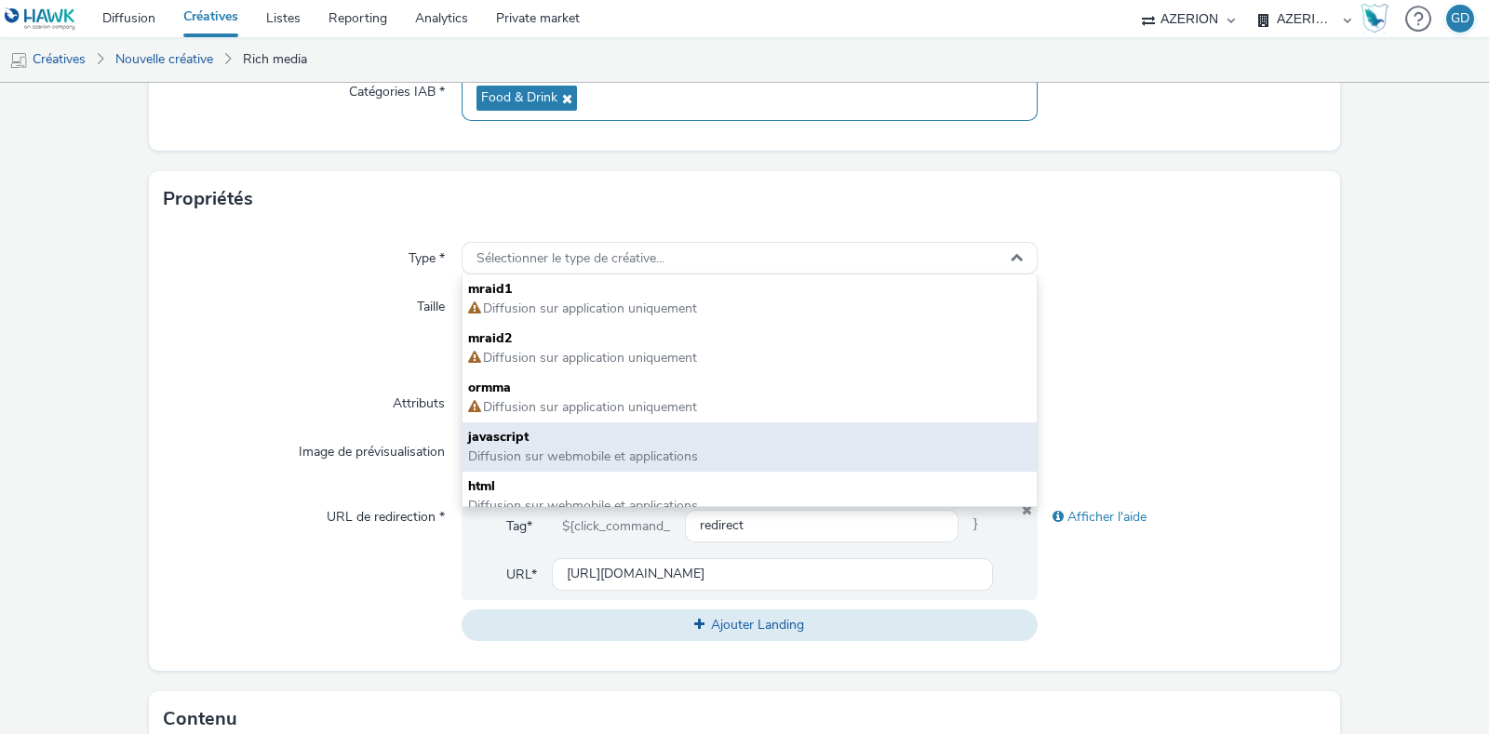
click at [558, 449] on span "Diffusion sur webmobile et applications" at bounding box center [583, 457] width 230 height 18
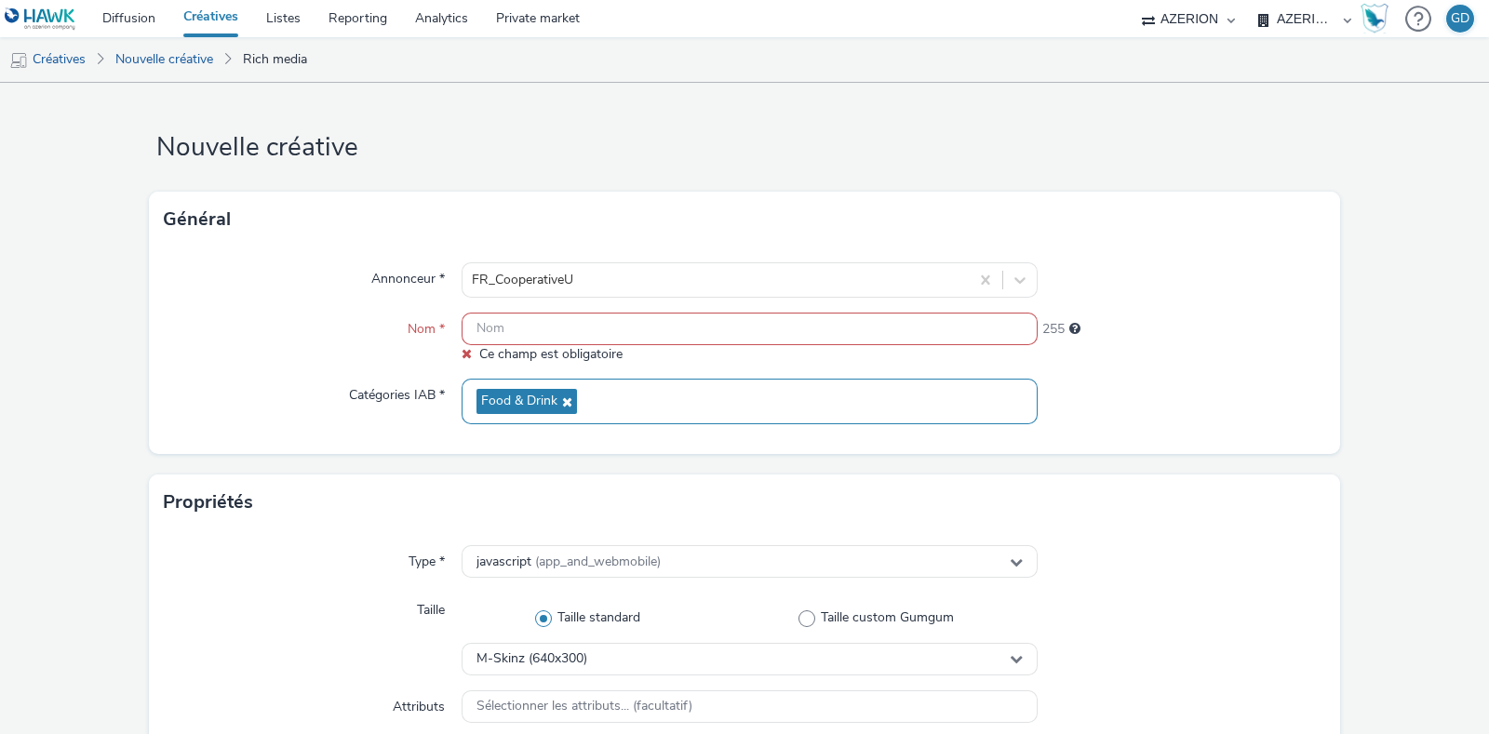
scroll to position [0, 0]
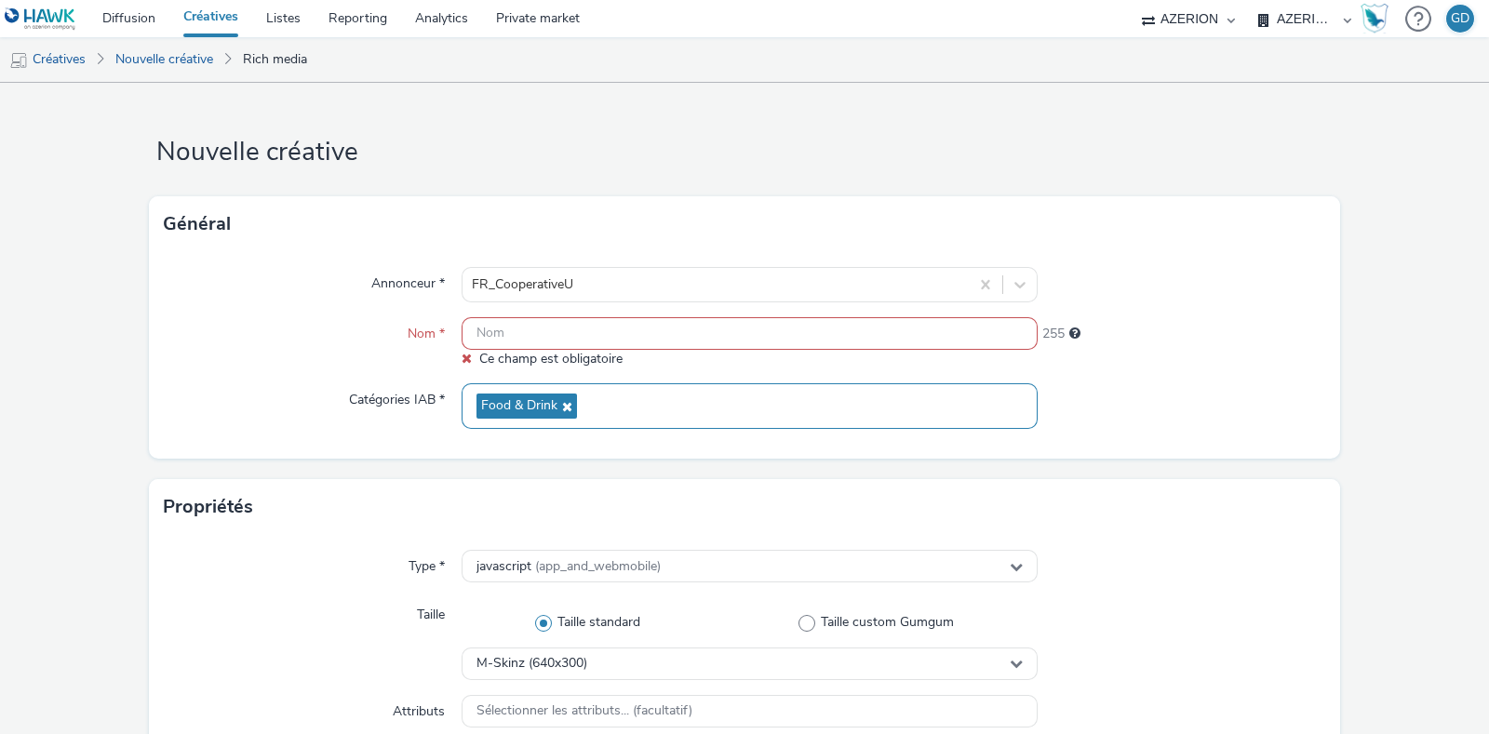
click at [530, 339] on input "text" at bounding box center [750, 333] width 576 height 33
paste input "SU_TOPROLL_Verticale_Bus_AoutSept25"
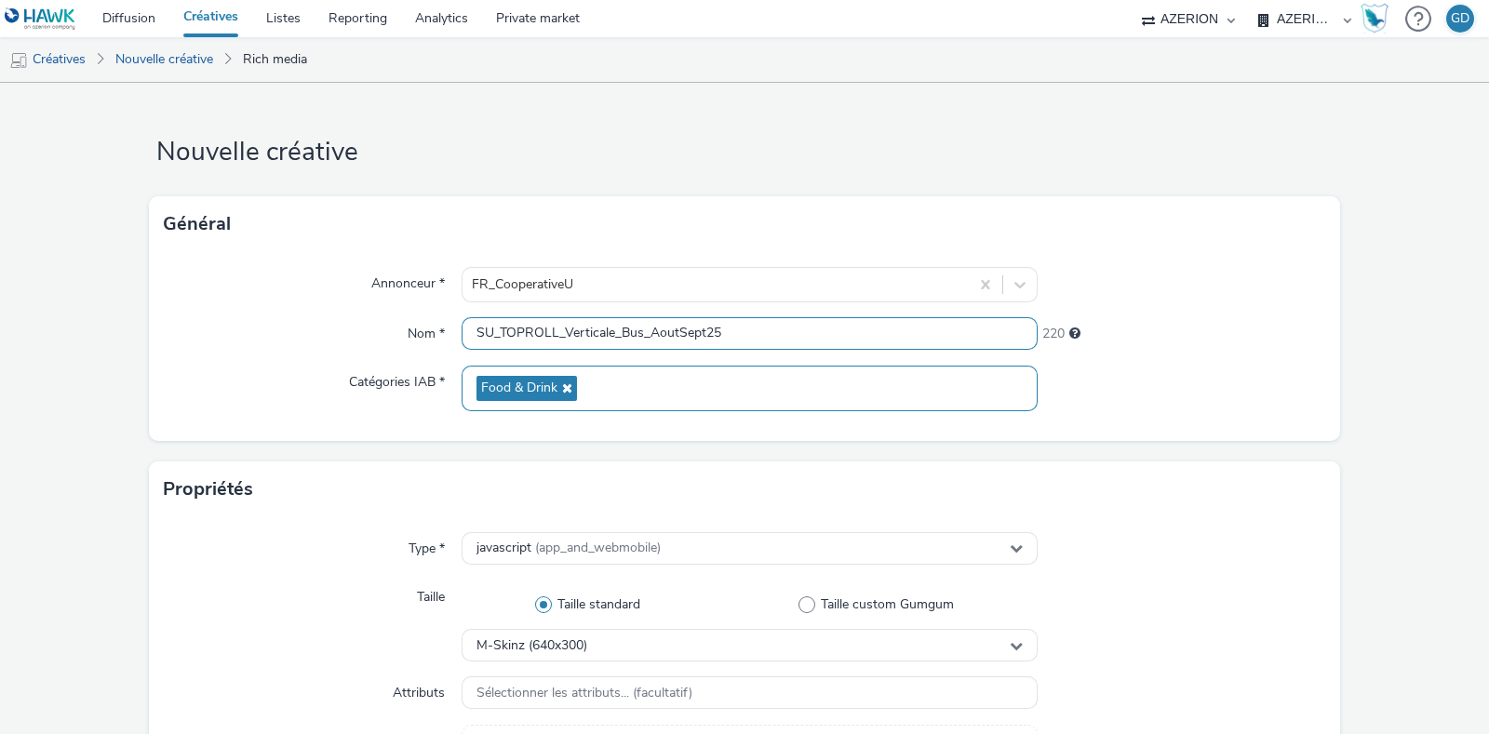
drag, startPoint x: 559, startPoint y: 331, endPoint x: 609, endPoint y: 337, distance: 49.6
click at [609, 337] on input "SU_TOPROLL_Verticale_Bus_AoutSept25" at bounding box center [750, 333] width 576 height 33
click at [661, 336] on input "SU_TOPROLL_Prixcoutant_Bus_AoutSept25" at bounding box center [750, 333] width 576 height 33
type input "SU_TOPROLL_Prixcoutant_AoutSept25"
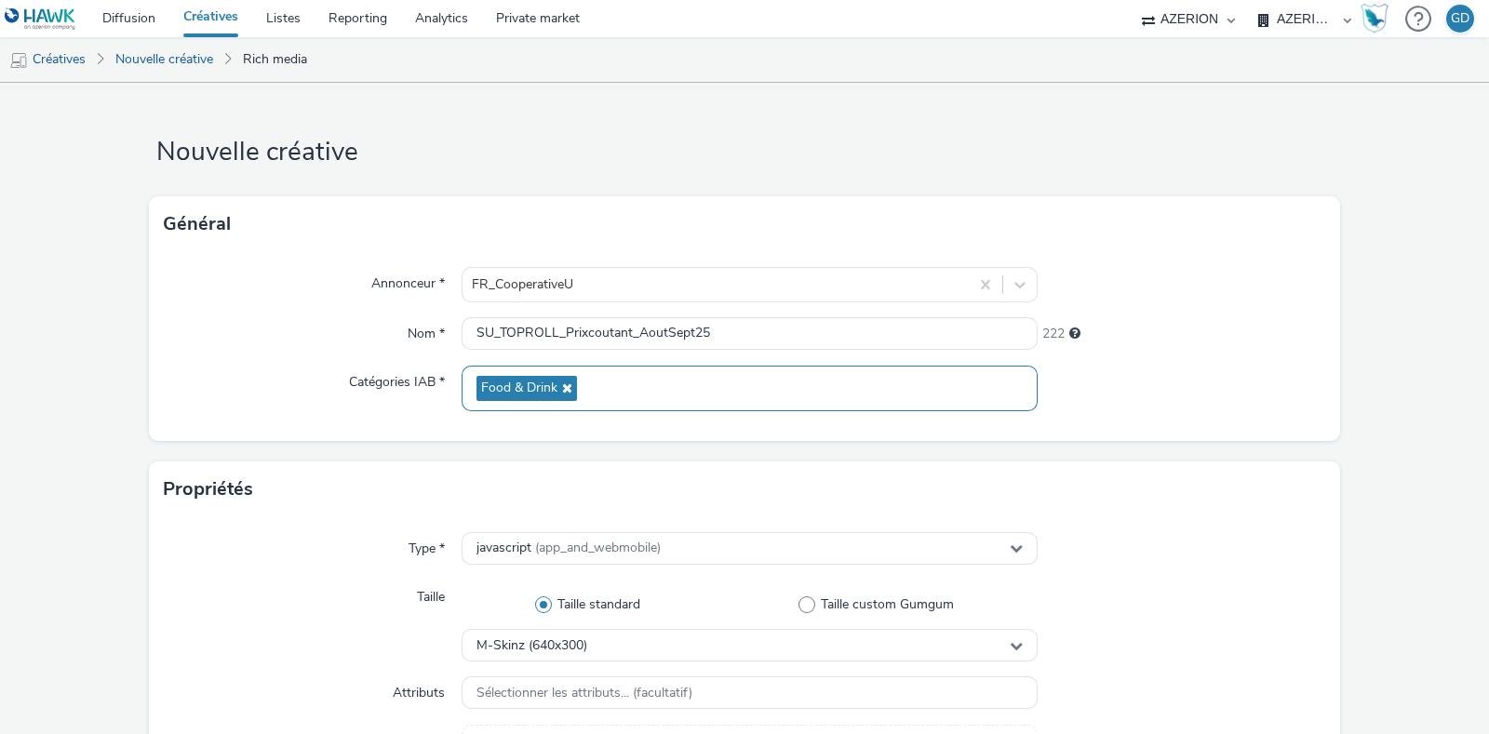
click at [1247, 413] on div "Annonceur * FR_CooperativeU Nom * SU_TOPROLL_Prixcoutant_AoutSept25 222 Catégor…" at bounding box center [744, 346] width 1191 height 189
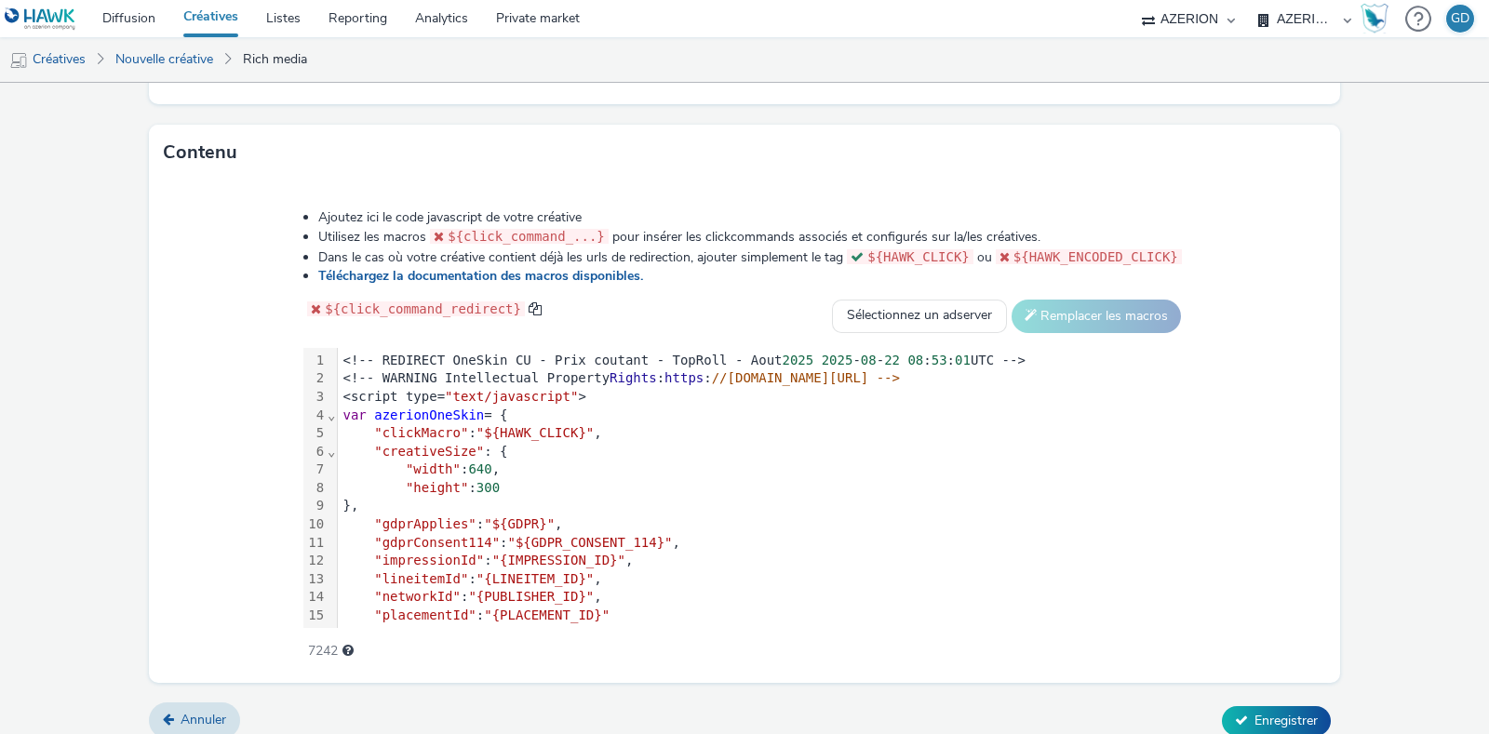
scroll to position [871, 0]
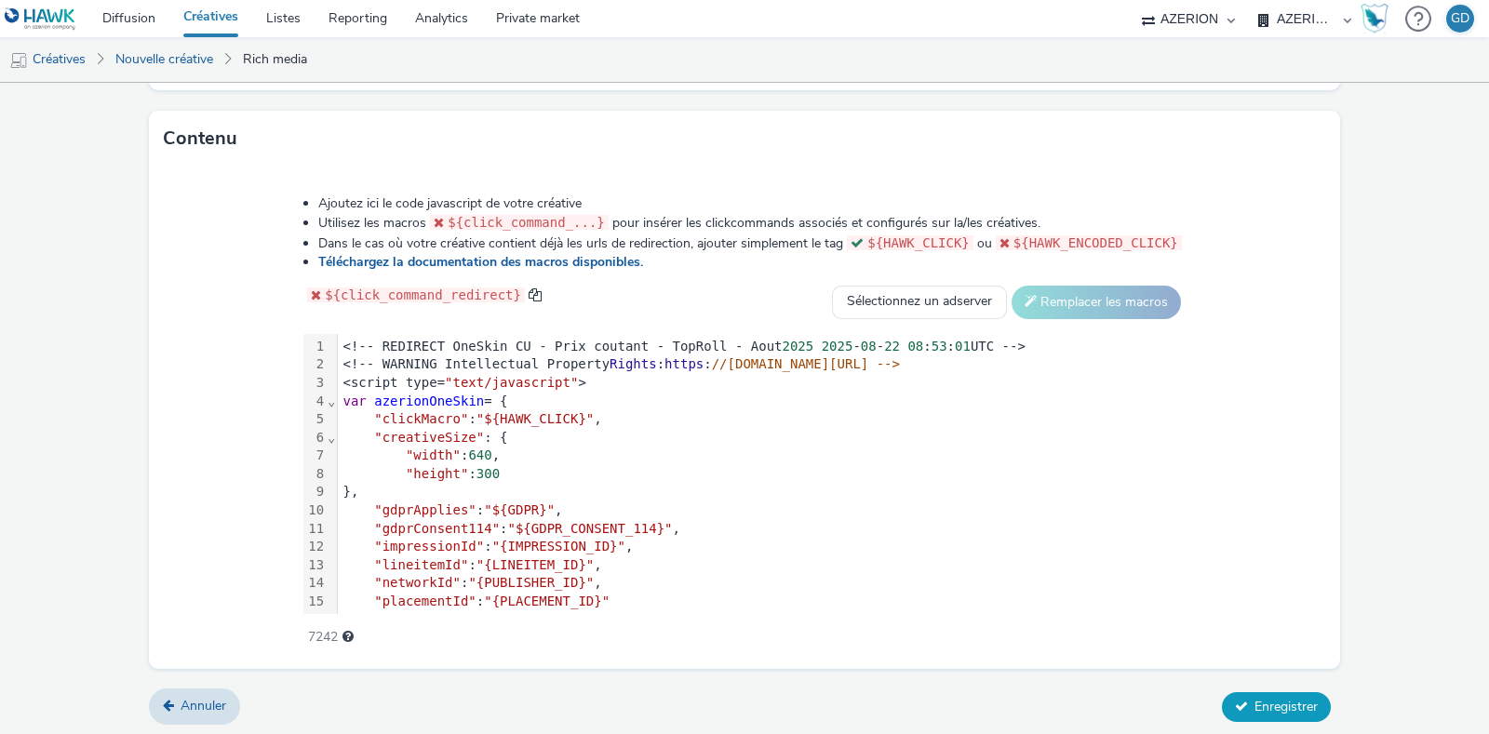
click at [1280, 712] on button "Enregistrer" at bounding box center [1276, 707] width 109 height 30
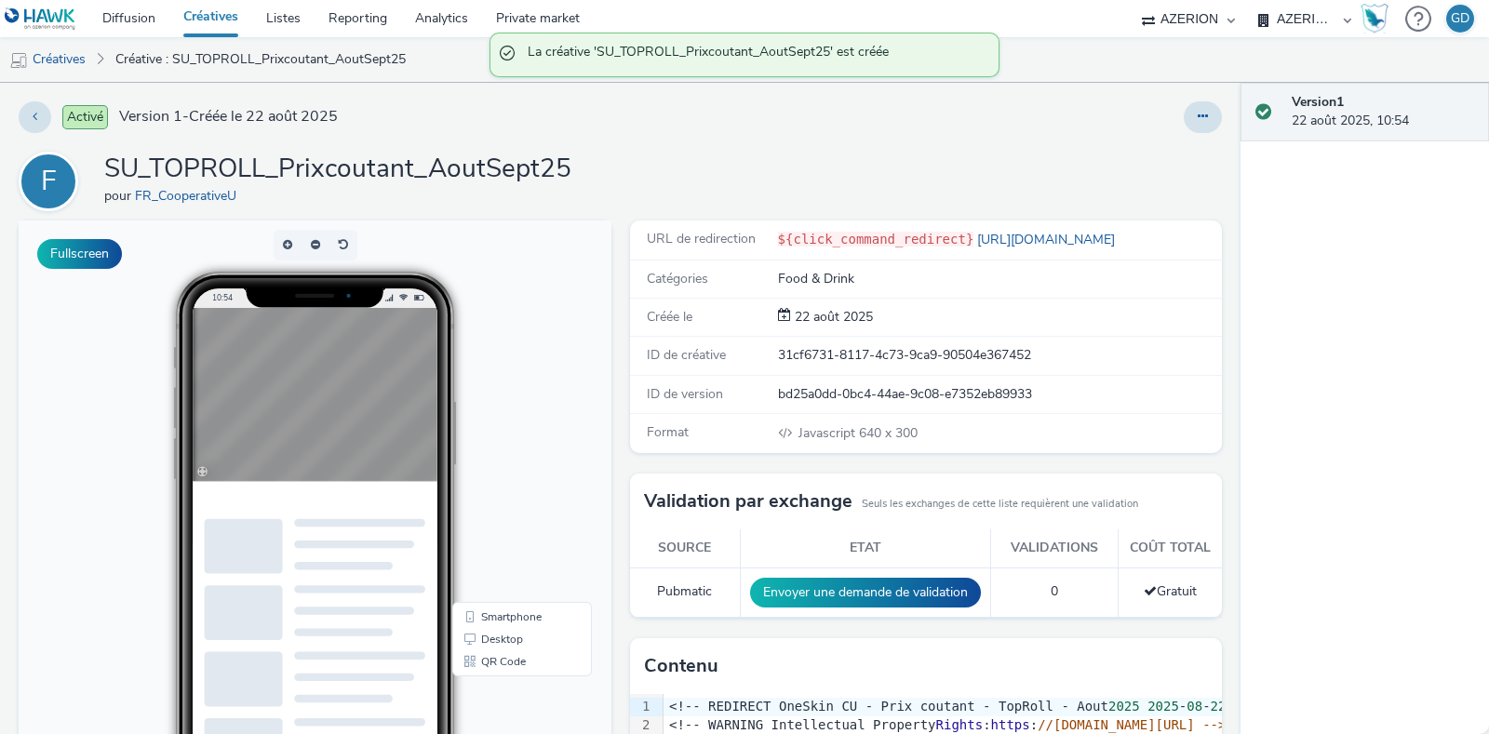
scroll to position [32, 0]
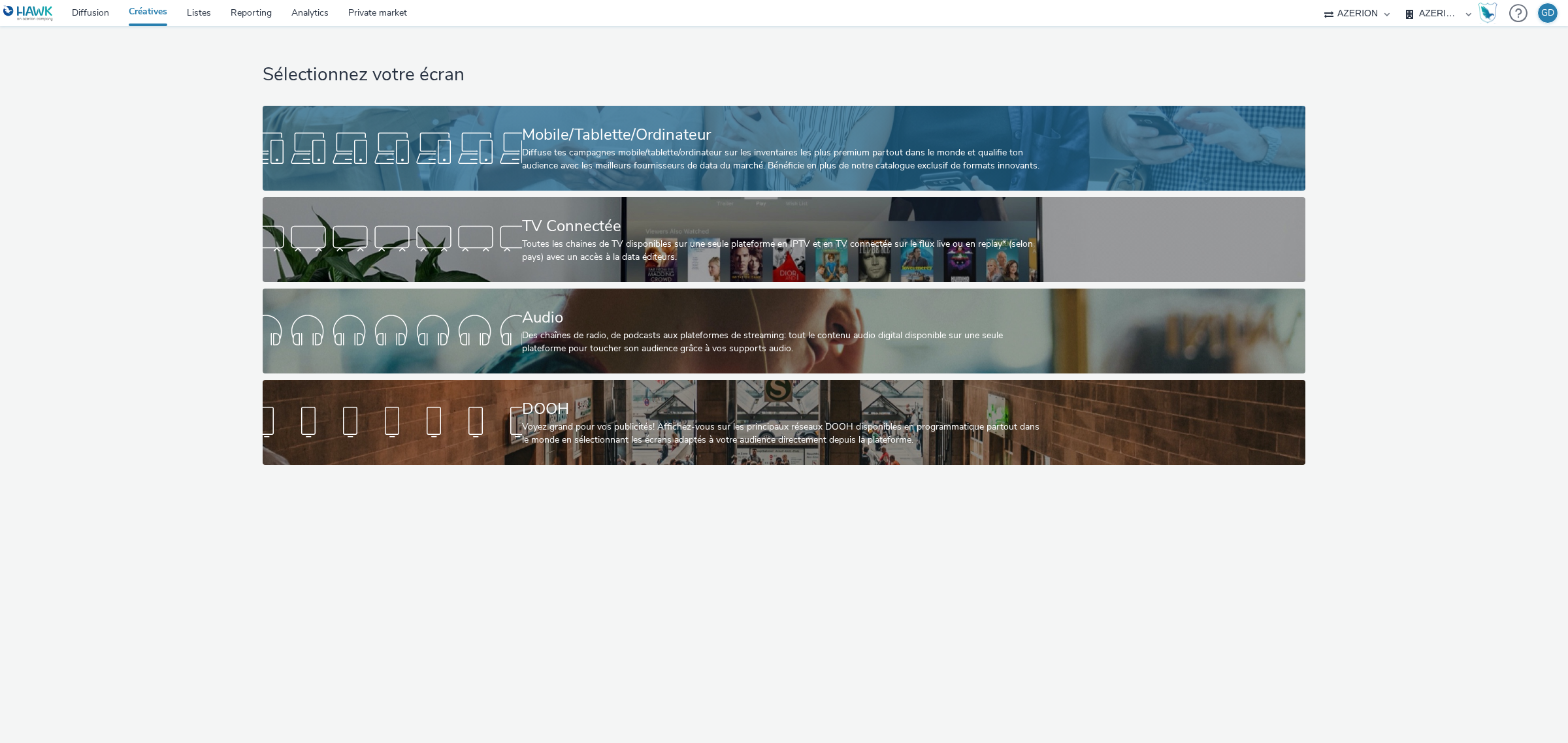
click at [446, 135] on div at bounding box center [392, 148] width 259 height 42
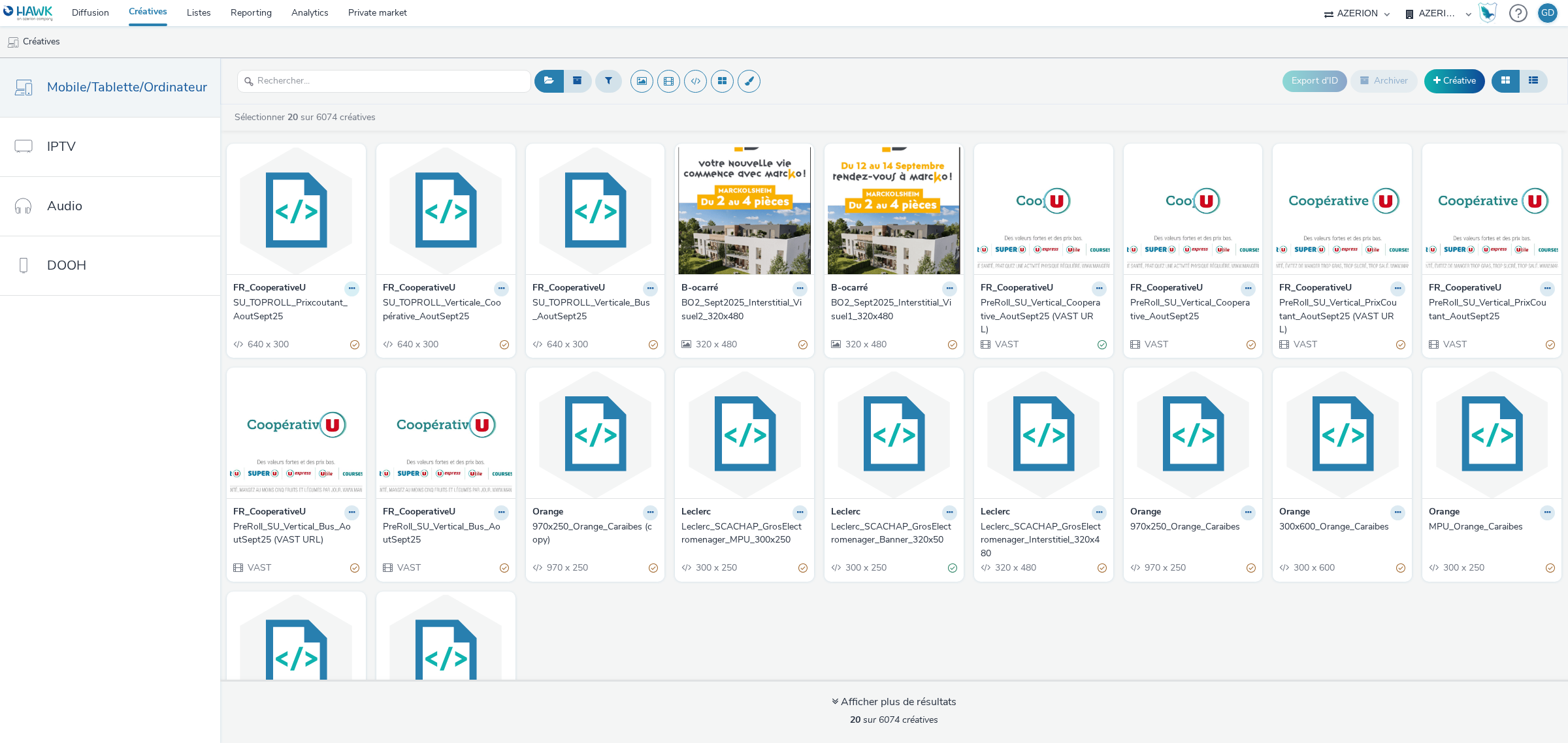
click at [349, 288] on icon at bounding box center [352, 288] width 6 height 8
click at [325, 310] on link "Modifier" at bounding box center [310, 311] width 98 height 26
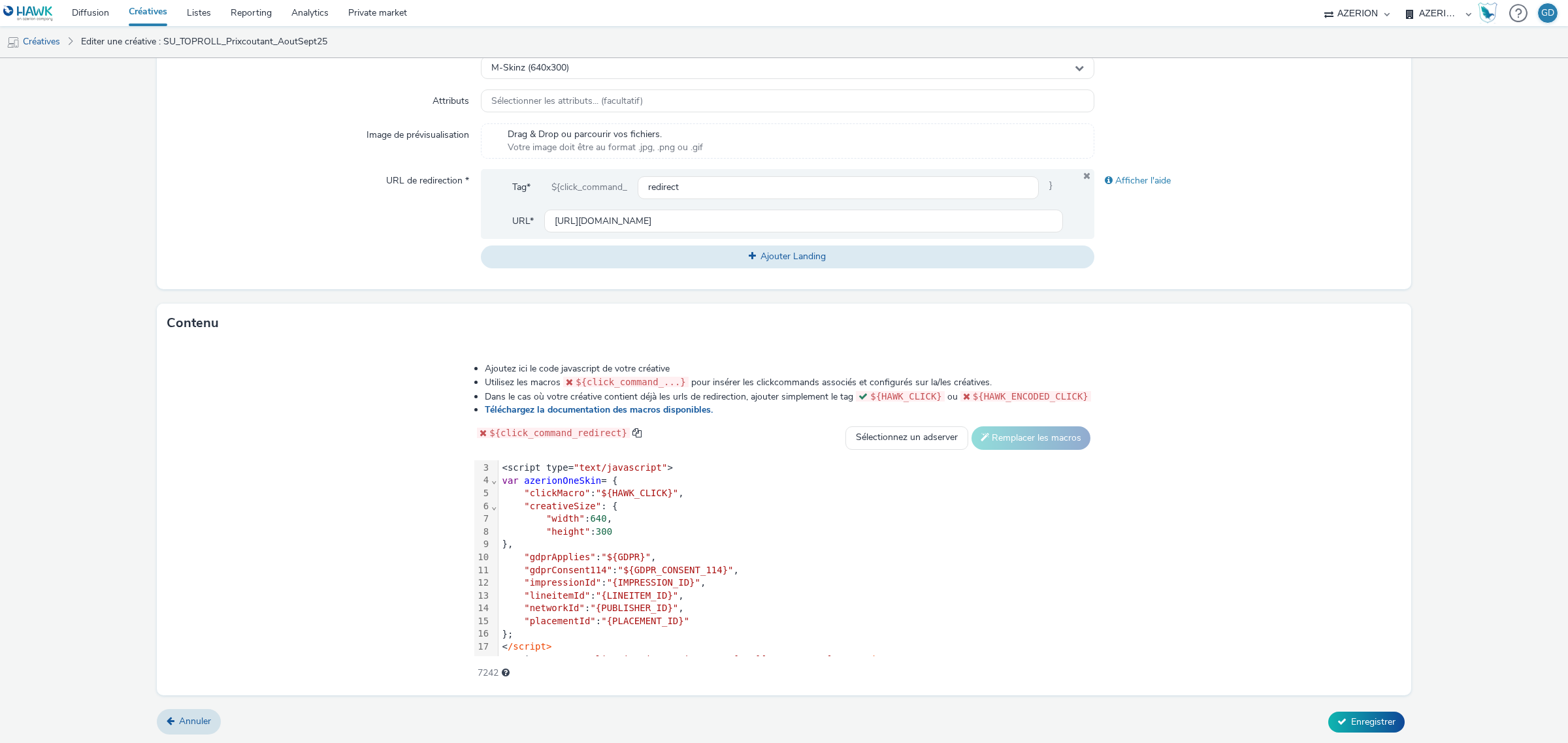
scroll to position [39, 0]
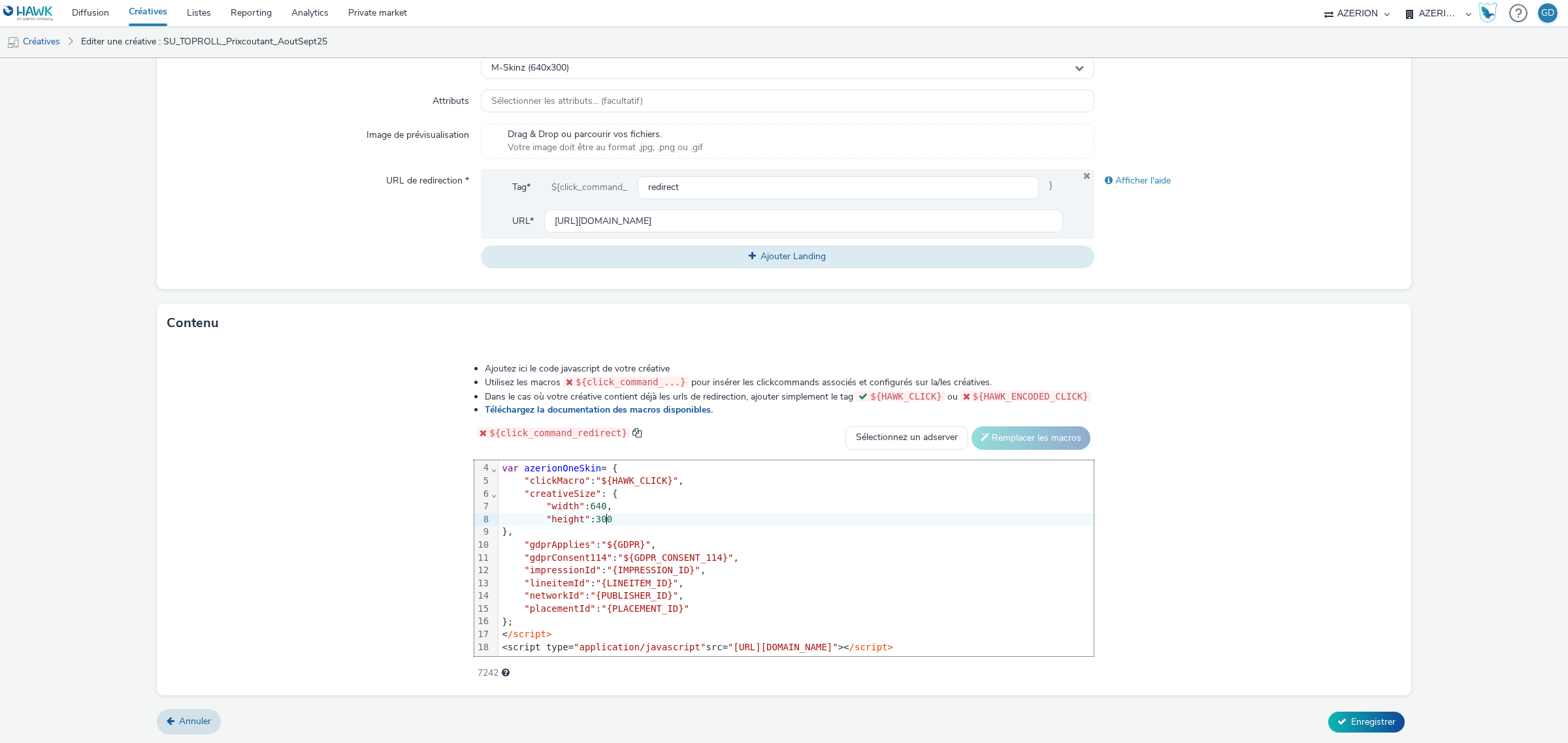
click at [785, 519] on div ""height" : 300" at bounding box center [796, 519] width 595 height 13
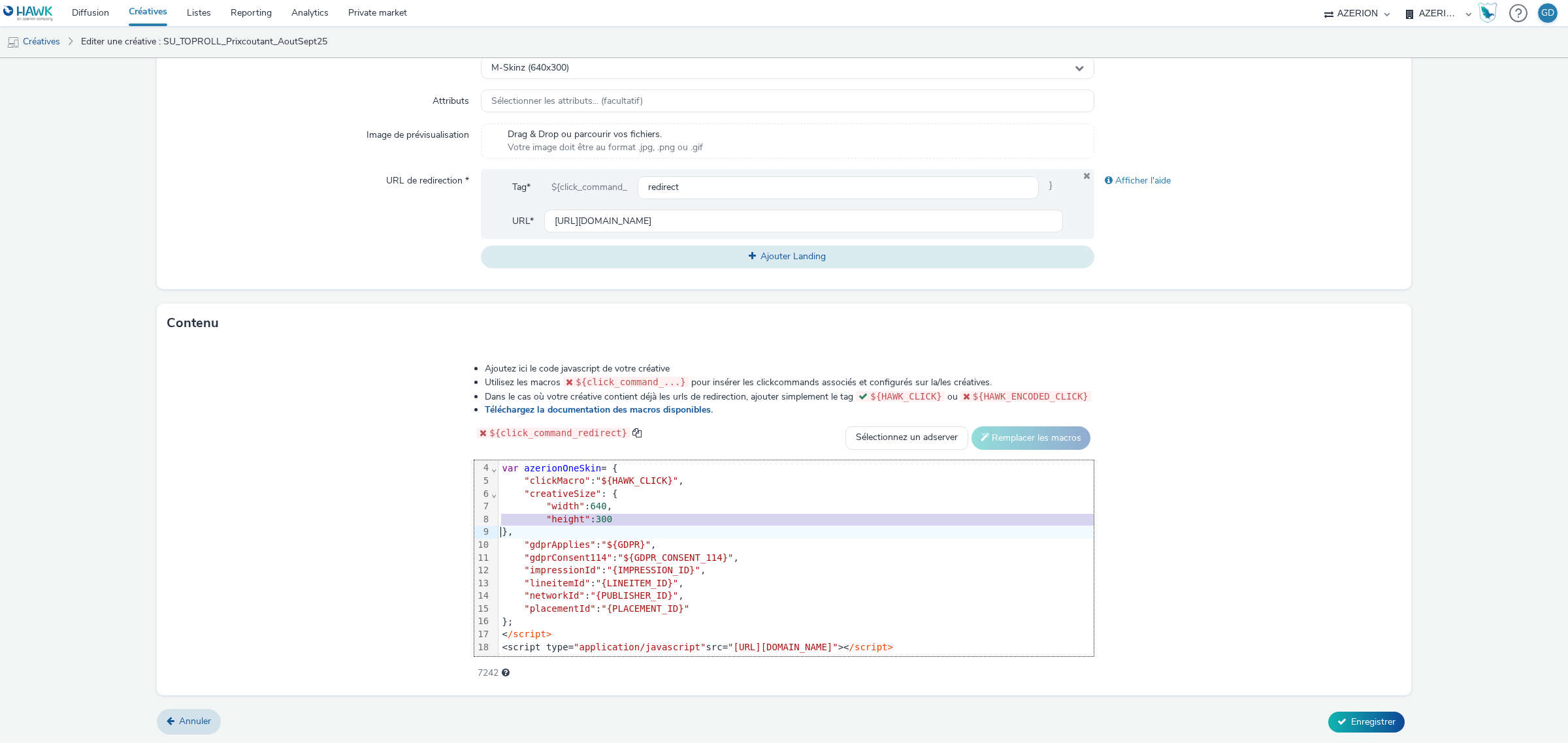
click at [1006, 587] on div ""lineitemId" : "{LINEITEM_ID}" ," at bounding box center [796, 584] width 595 height 13
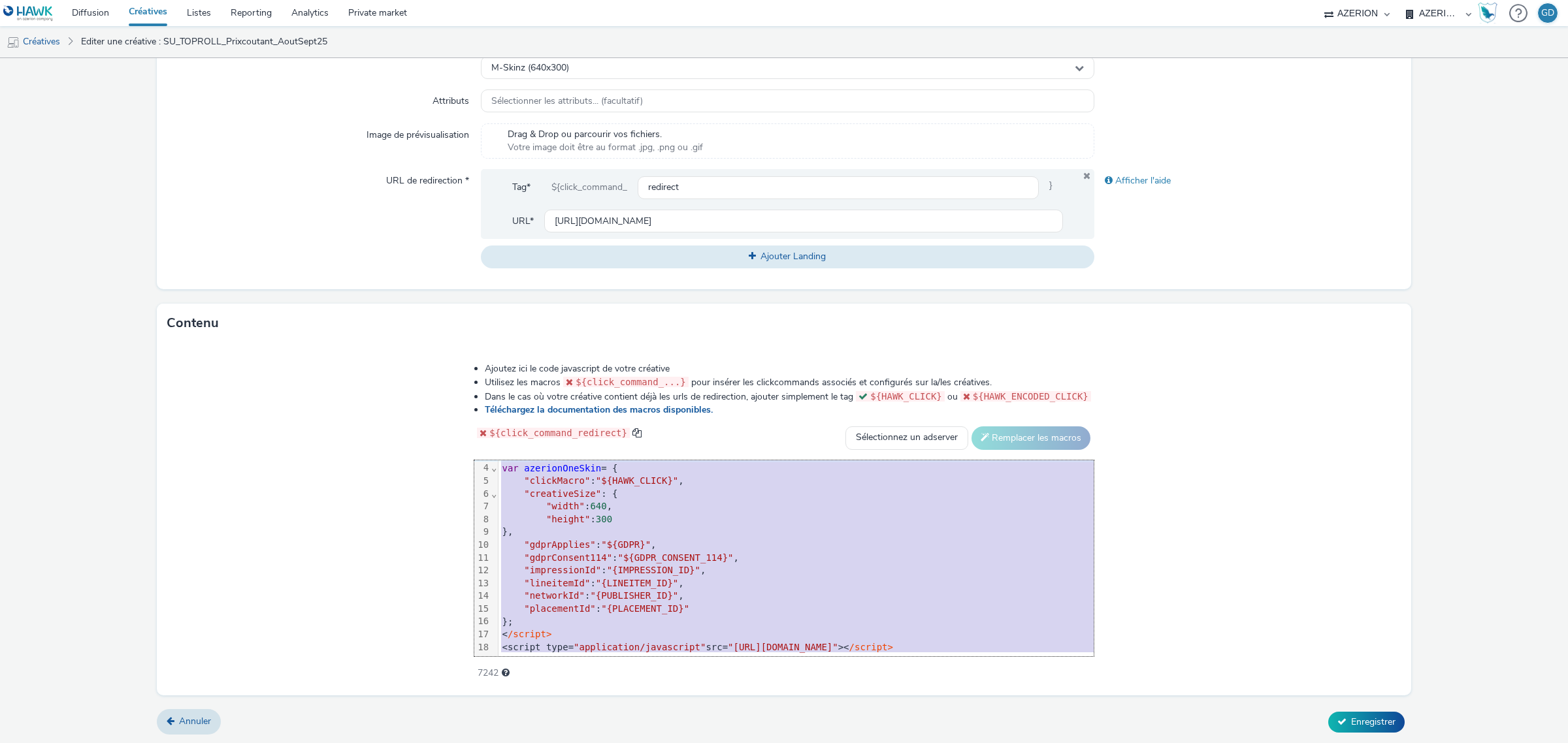
scroll to position [0, 0]
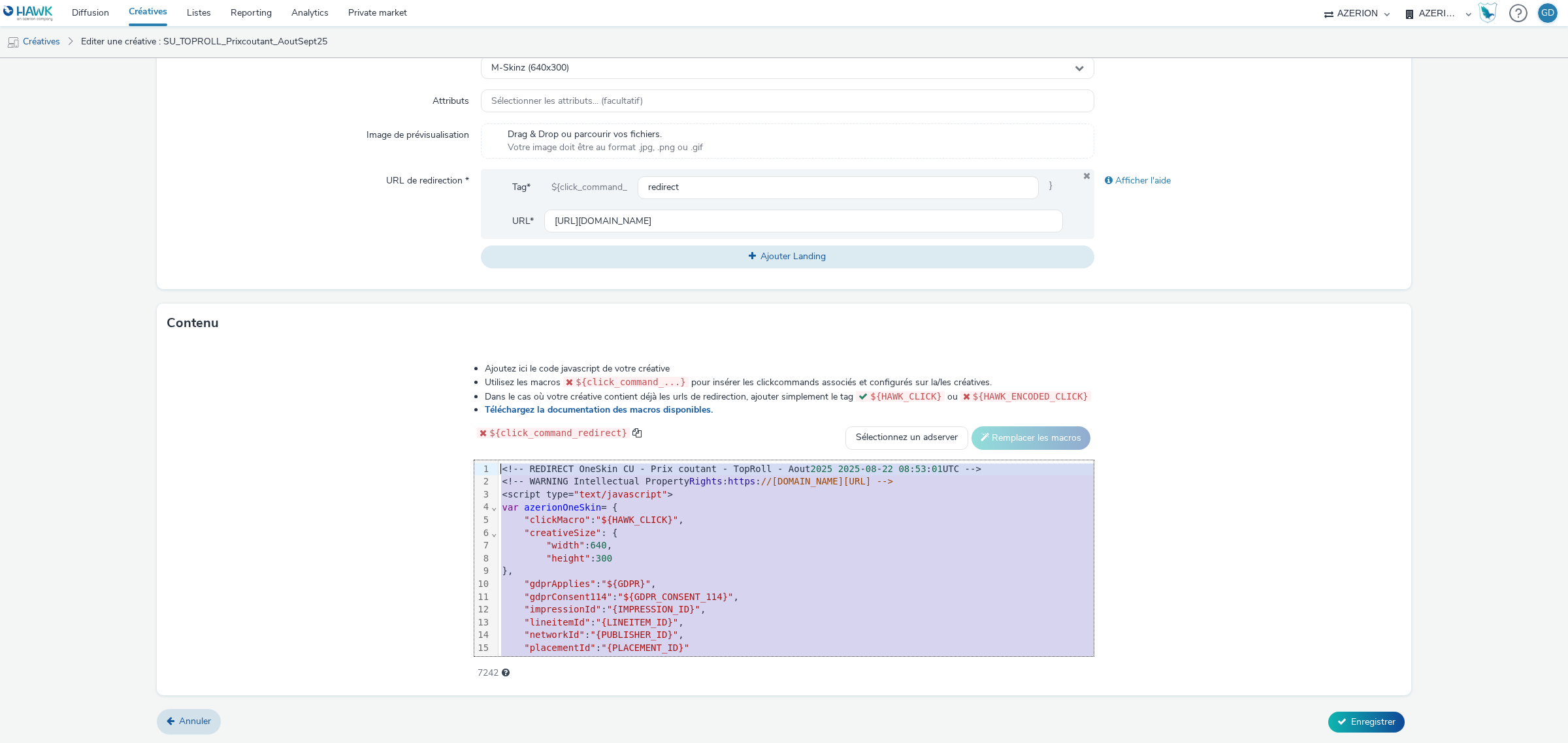
drag, startPoint x: 1155, startPoint y: 645, endPoint x: 471, endPoint y: 397, distance: 727.6
click at [471, 397] on div "Ajoutez ici le code javascript de votre créative Utilisez les macros ${click_co…" at bounding box center [784, 514] width 713 height 321
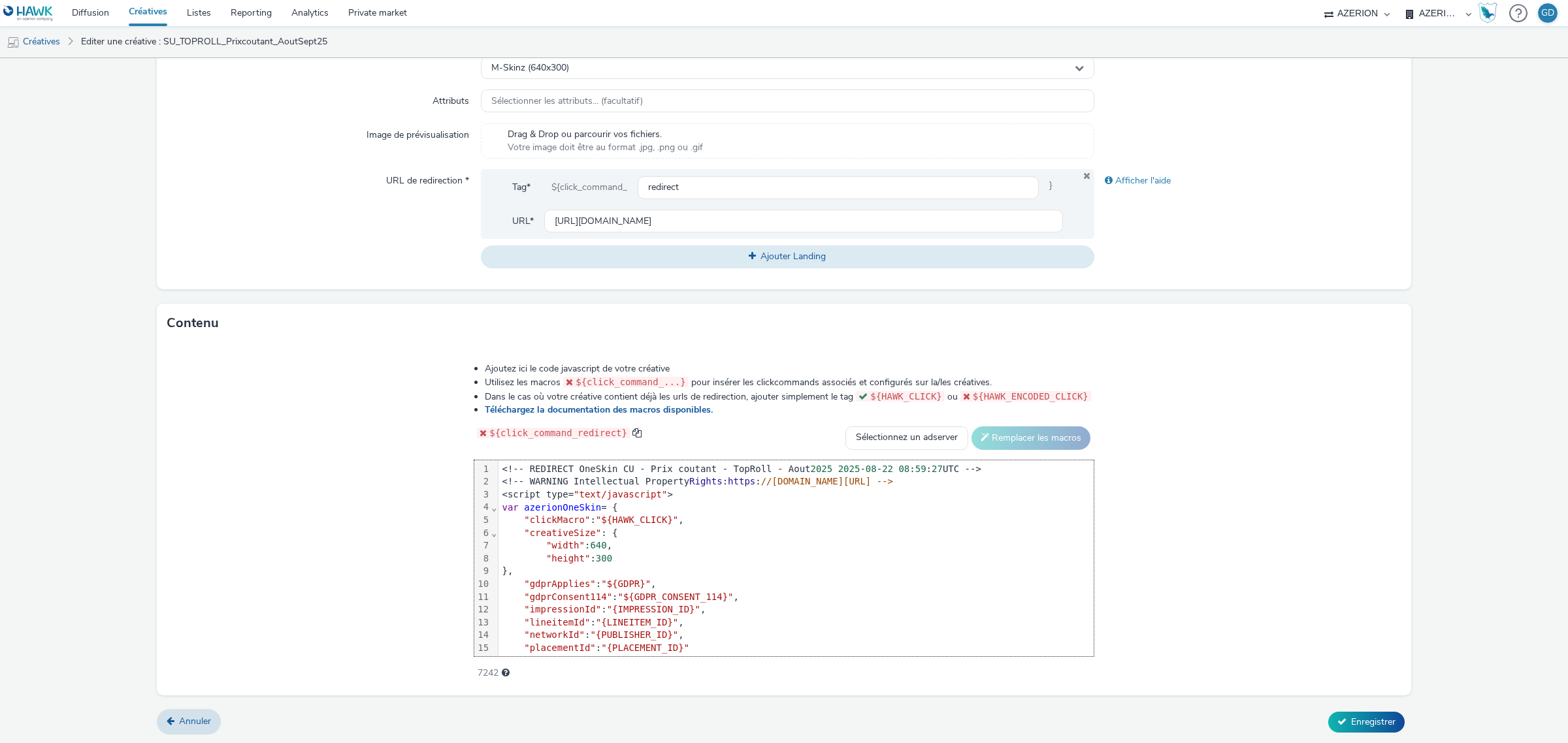
scroll to position [39, 0]
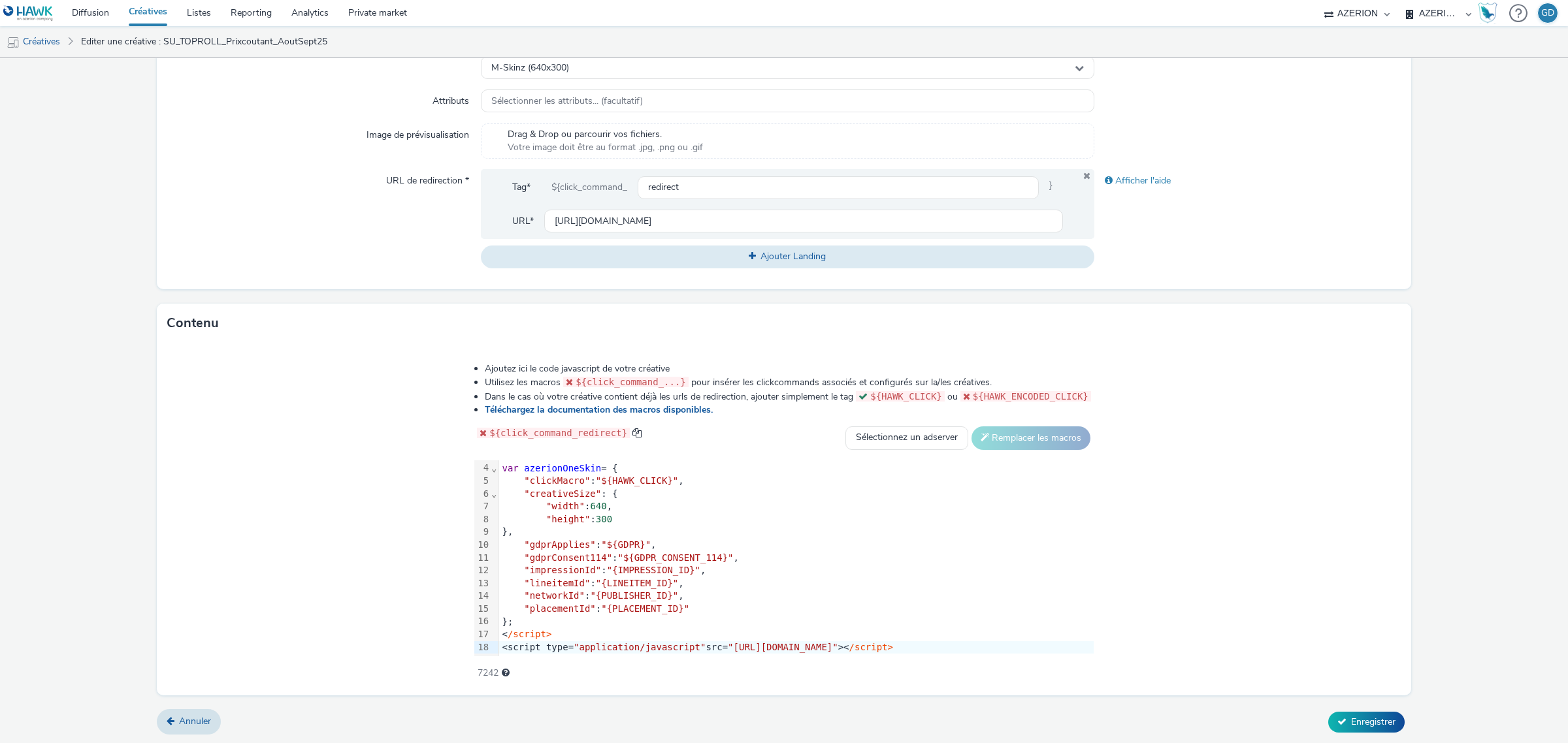
click at [1349, 709] on form "Editer une créative Général Annonceur * FR_CooperativeU Nom * SU_TOPROLL_Prixco…" at bounding box center [784, 208] width 1568 height 1071
click at [1351, 720] on span "Enregistrer" at bounding box center [1373, 722] width 44 height 13
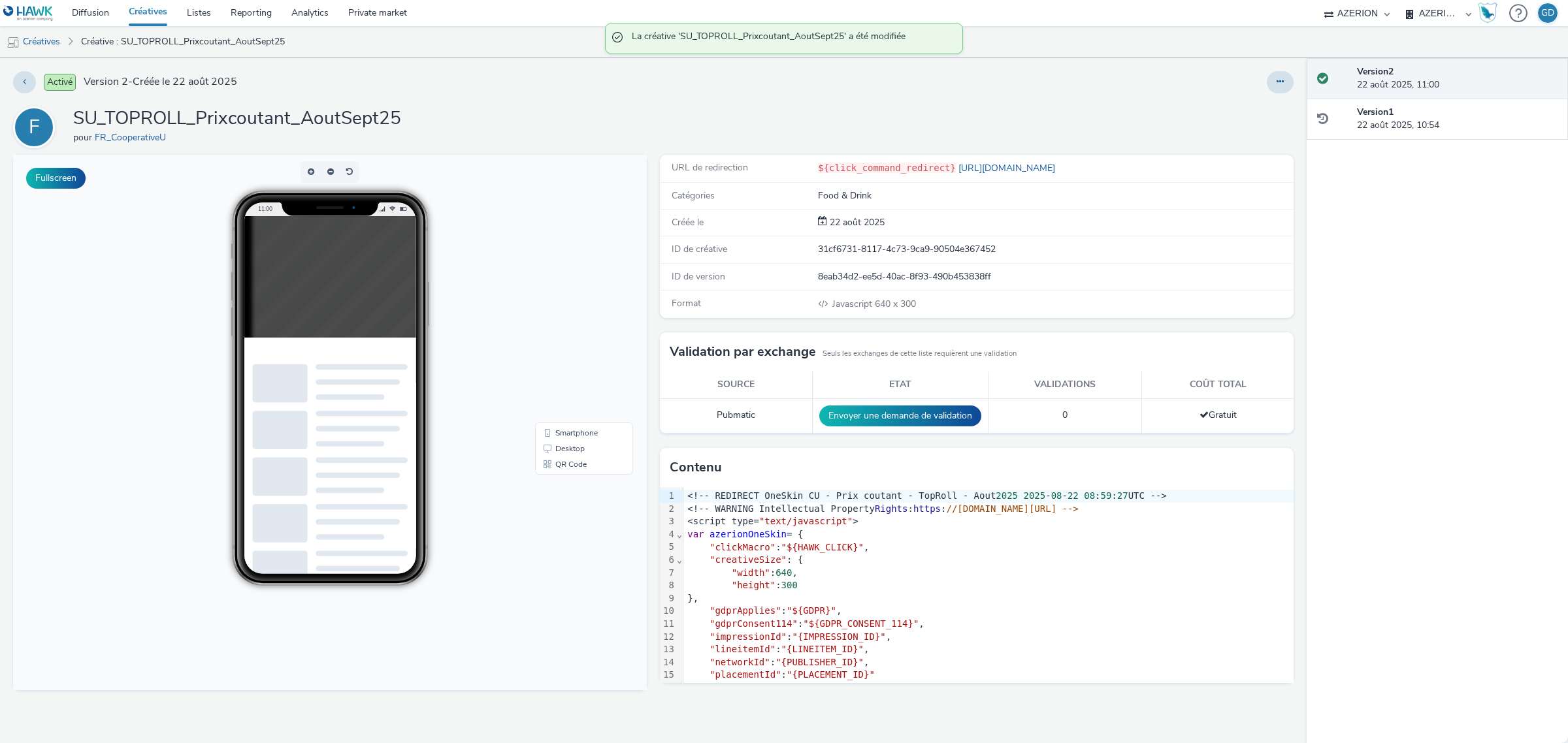
scroll to position [23, 0]
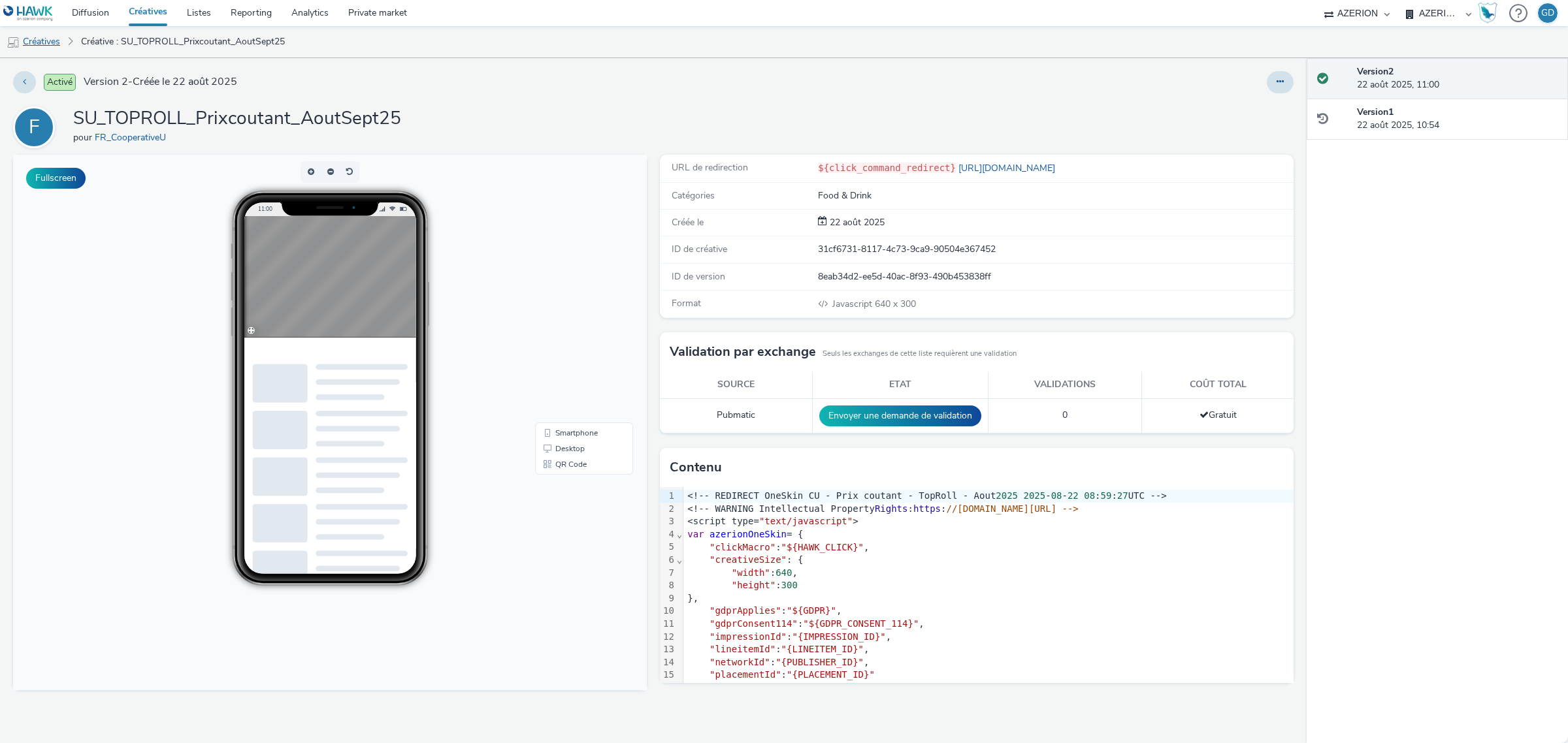
click at [52, 36] on link "Créatives" at bounding box center [33, 41] width 67 height 32
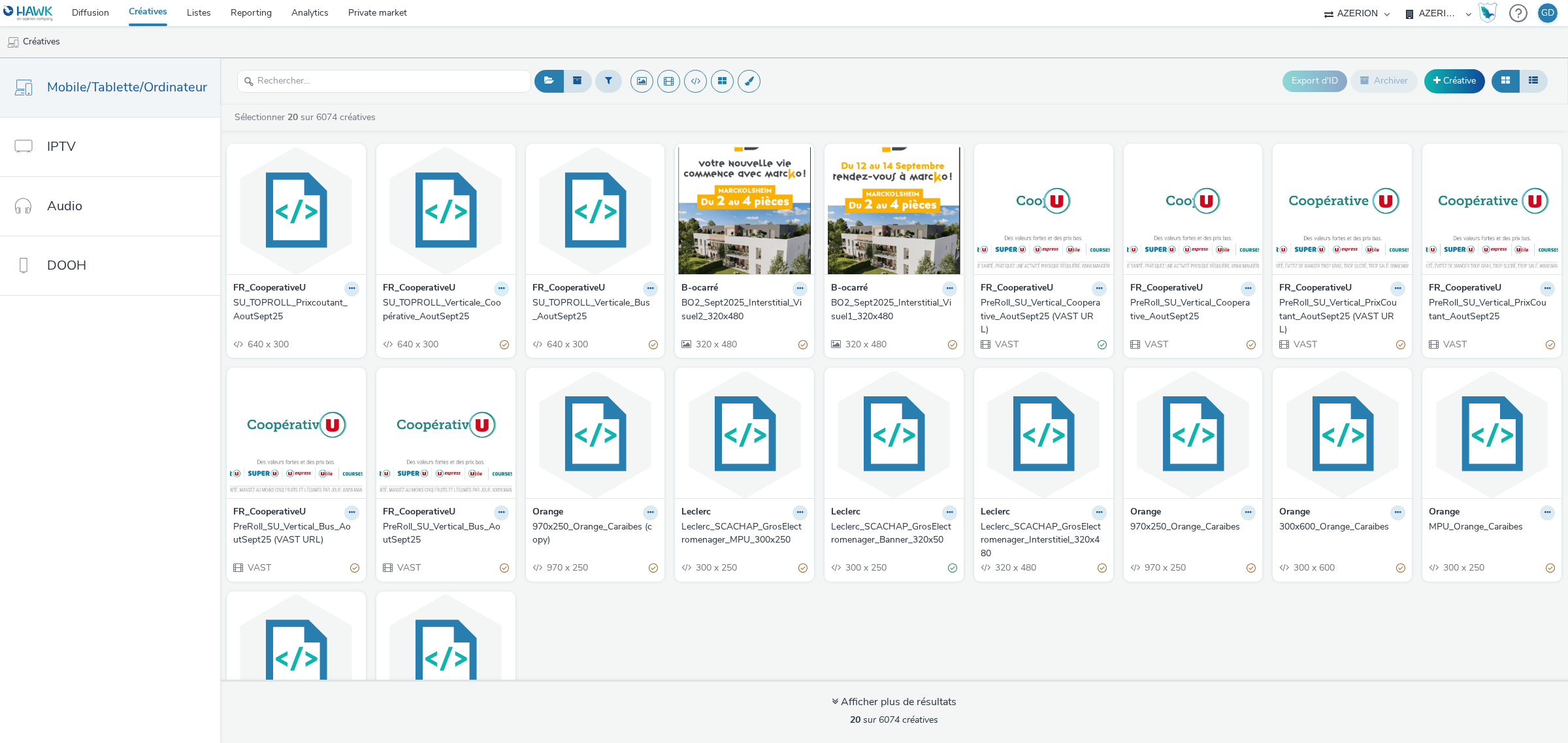
click at [359, 289] on button at bounding box center [351, 288] width 15 height 15
click at [457, 309] on link "Modifier" at bounding box center [460, 311] width 98 height 26
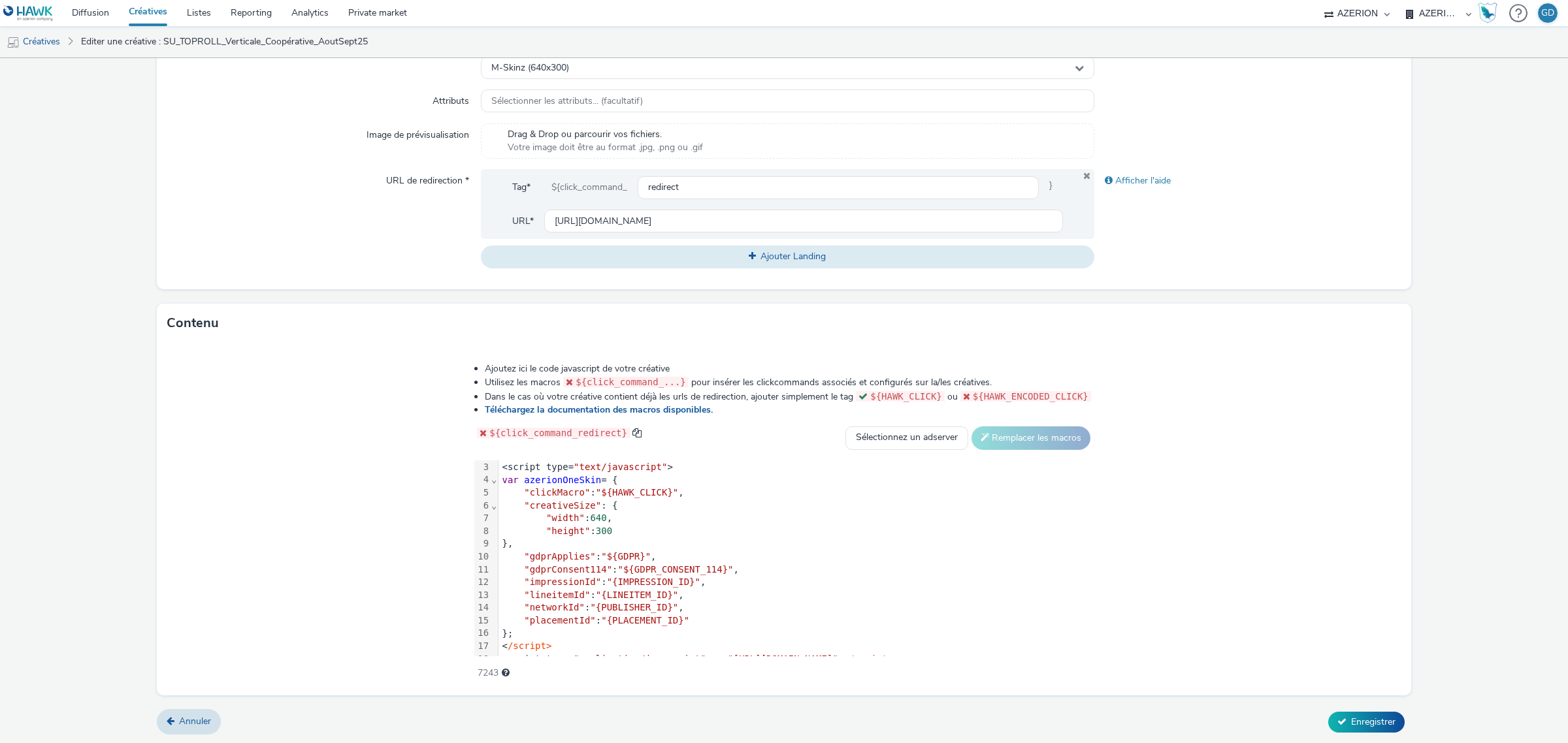
scroll to position [39, 0]
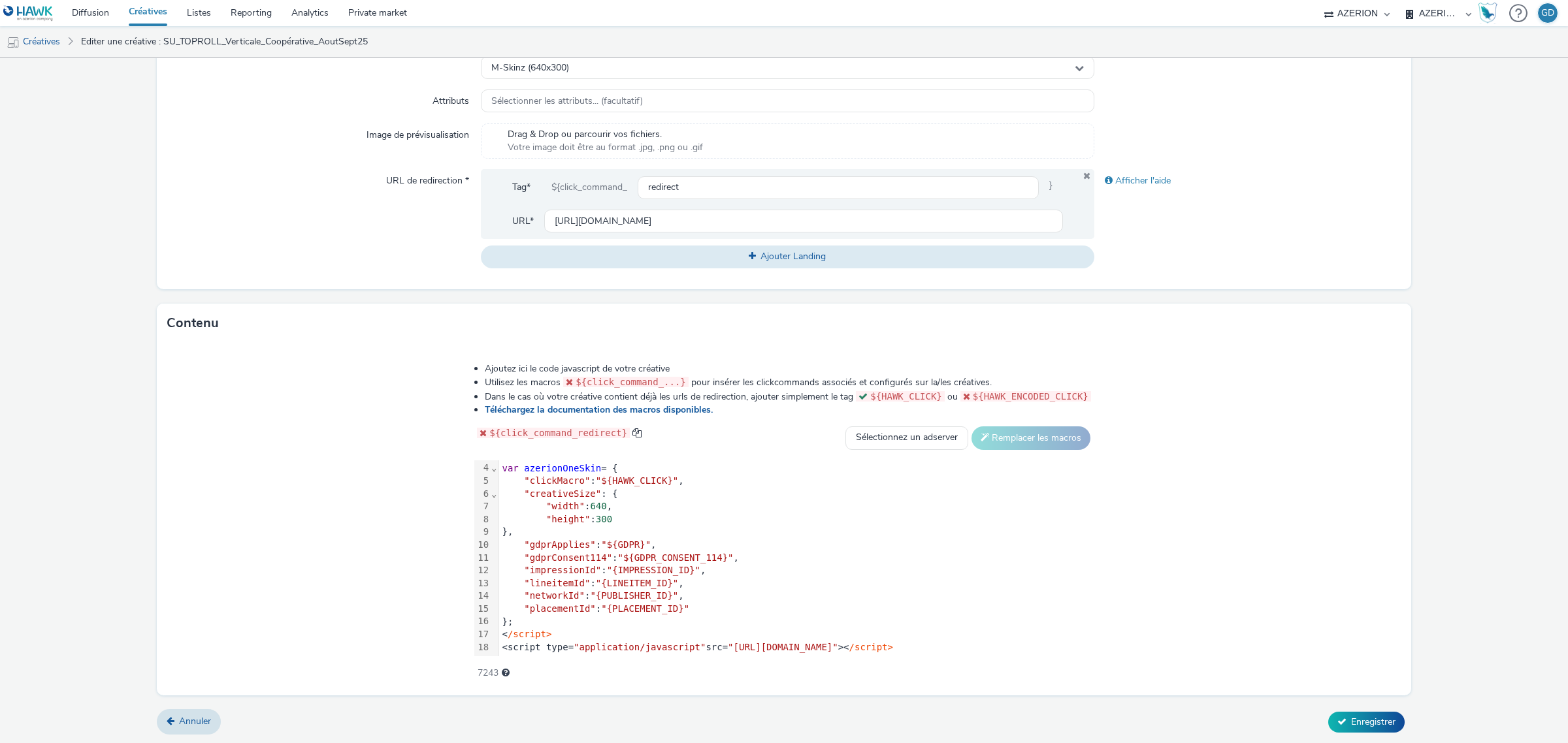
click at [684, 586] on div ""lineitemId" : "{LINEITEM_ID}" ," at bounding box center [796, 584] width 595 height 13
click at [1351, 720] on span "Enregistrer" at bounding box center [1373, 722] width 44 height 13
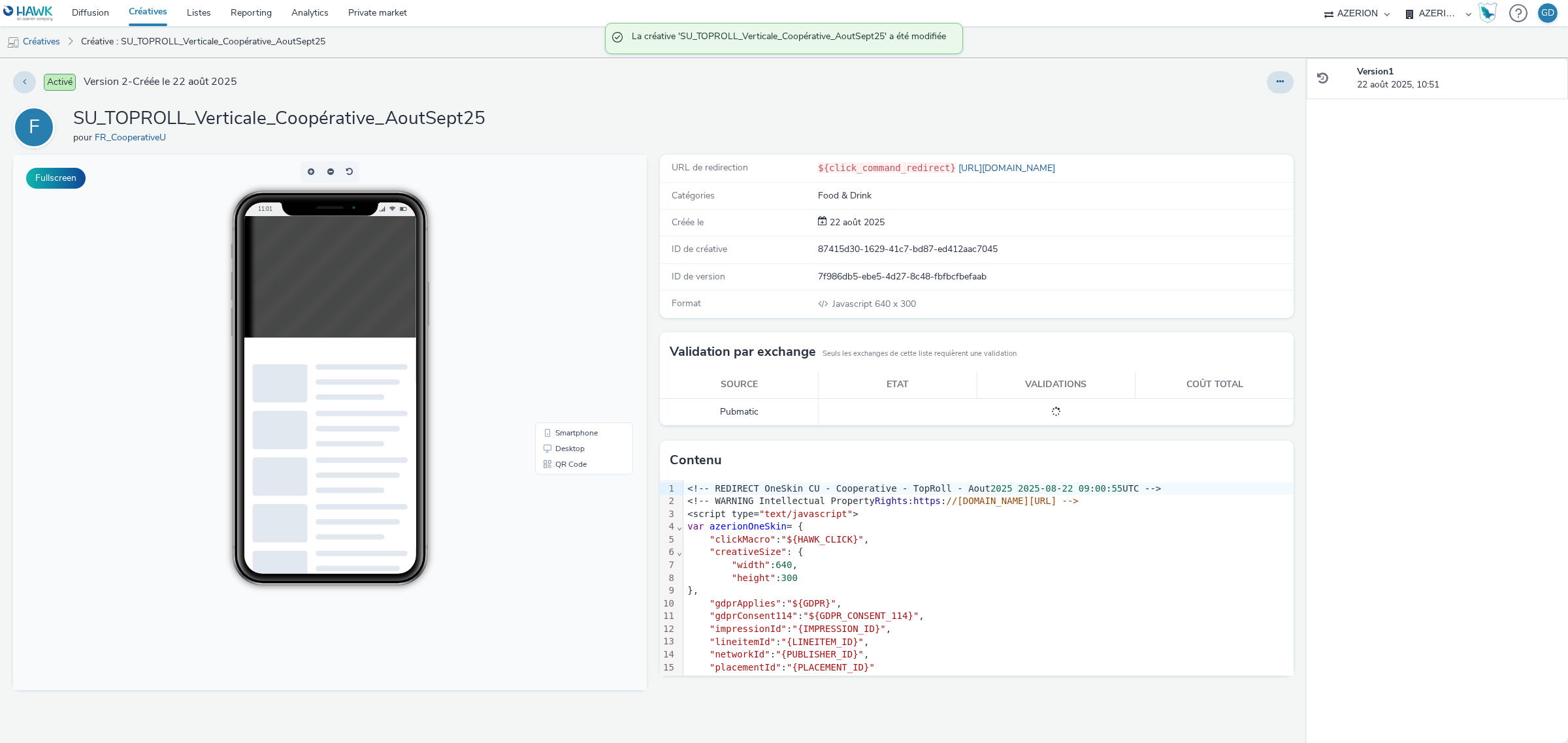
scroll to position [23, 0]
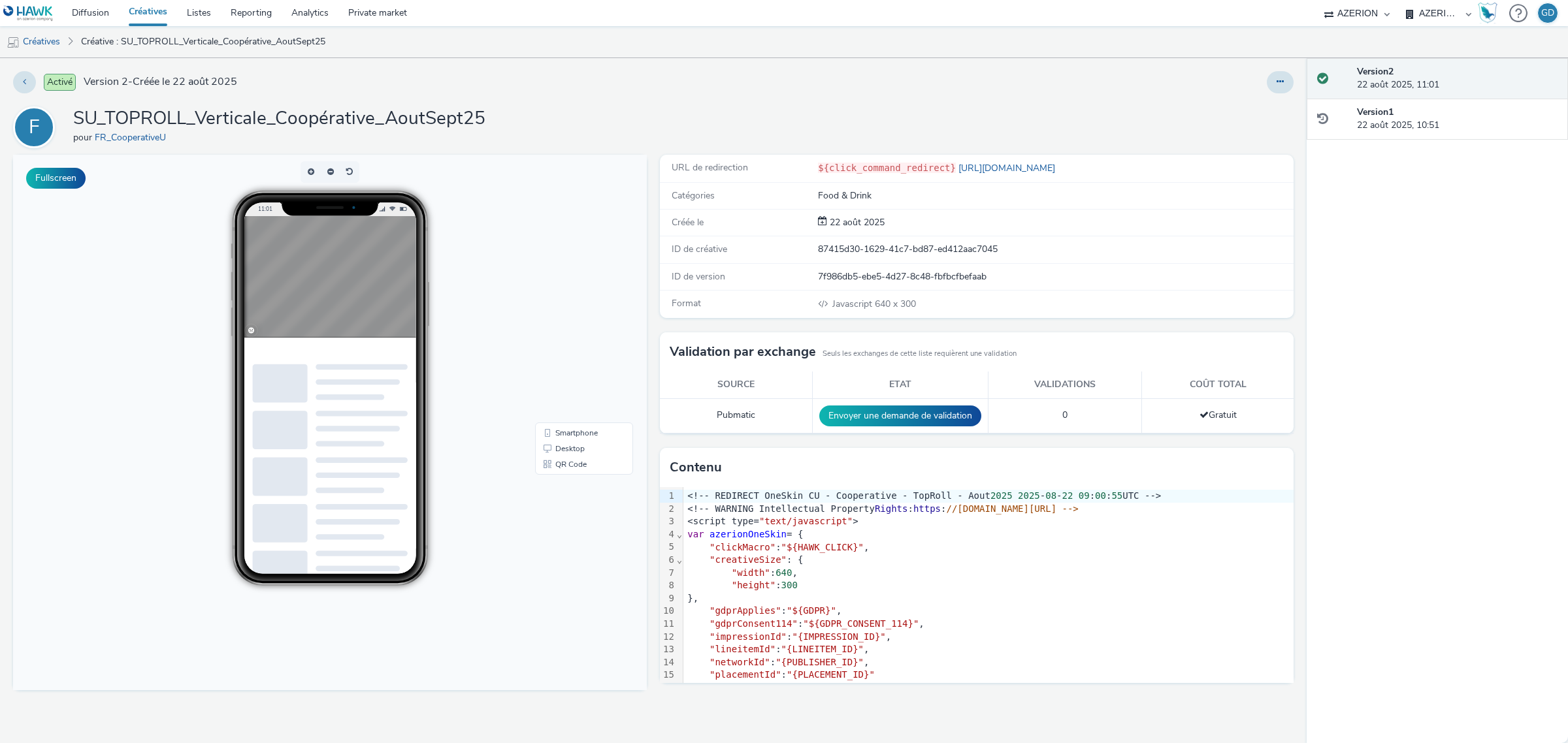
click at [157, 14] on link "Créatives" at bounding box center [147, 13] width 58 height 26
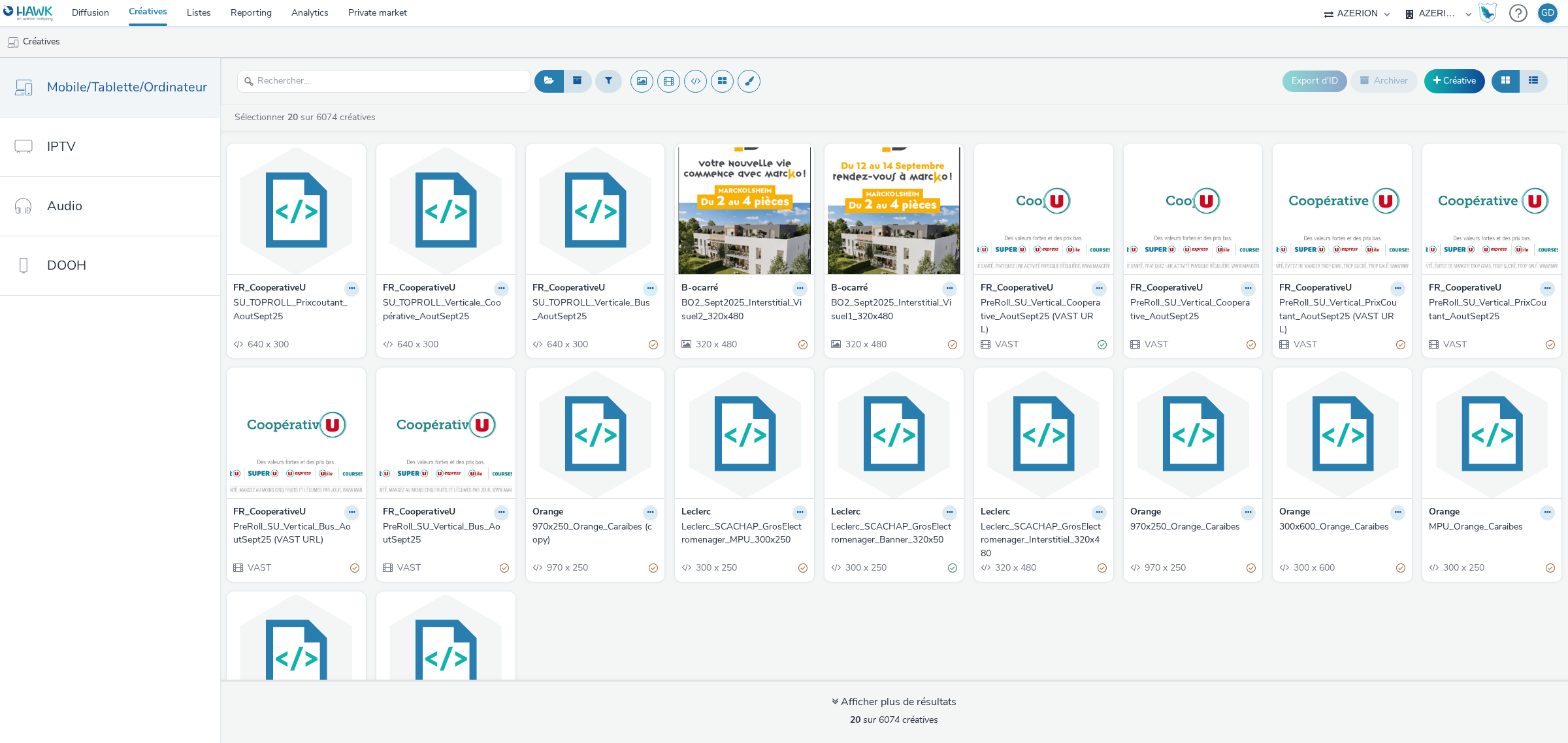
click at [359, 291] on button at bounding box center [351, 288] width 15 height 15
click at [625, 306] on link "Modifier" at bounding box center [609, 311] width 98 height 26
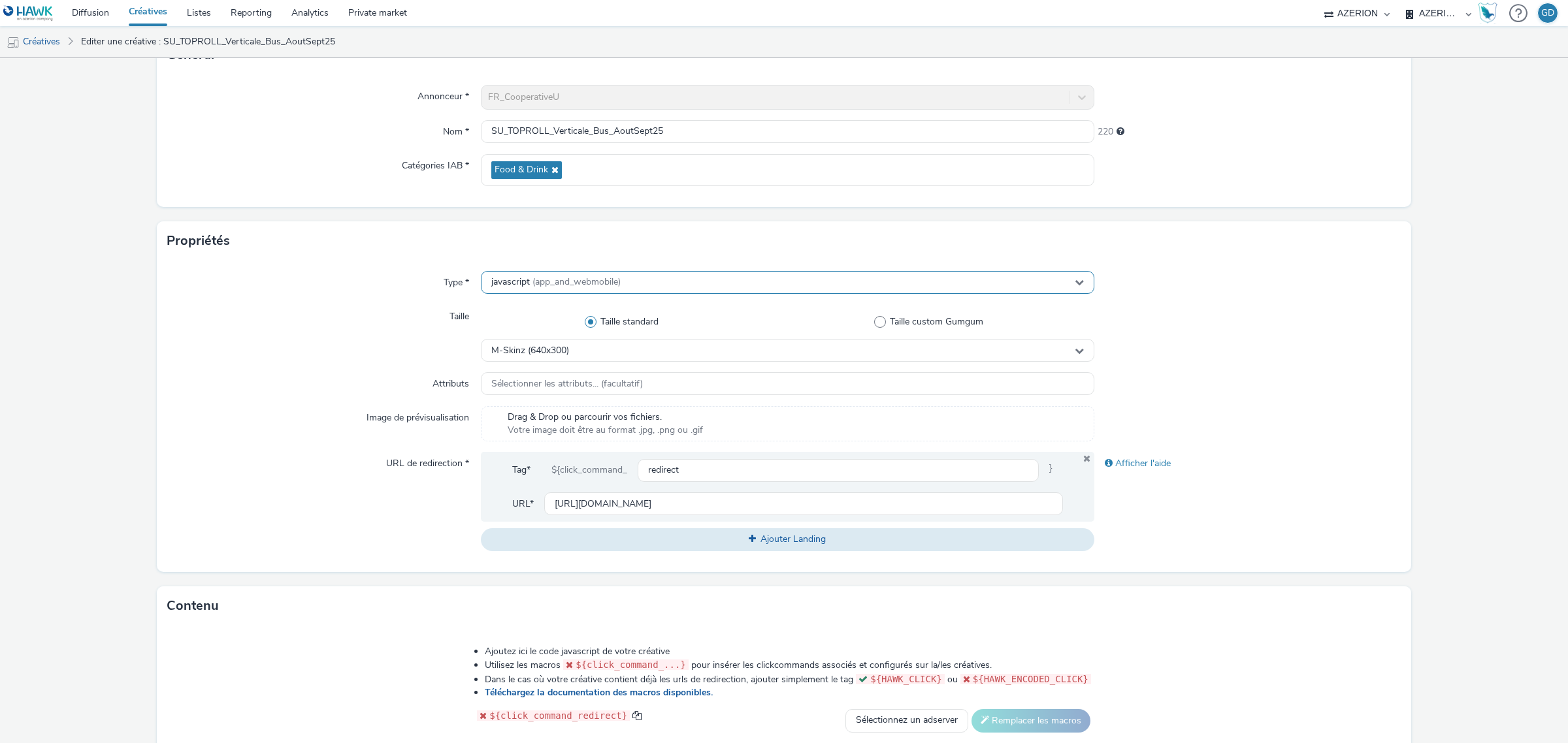
scroll to position [385, 0]
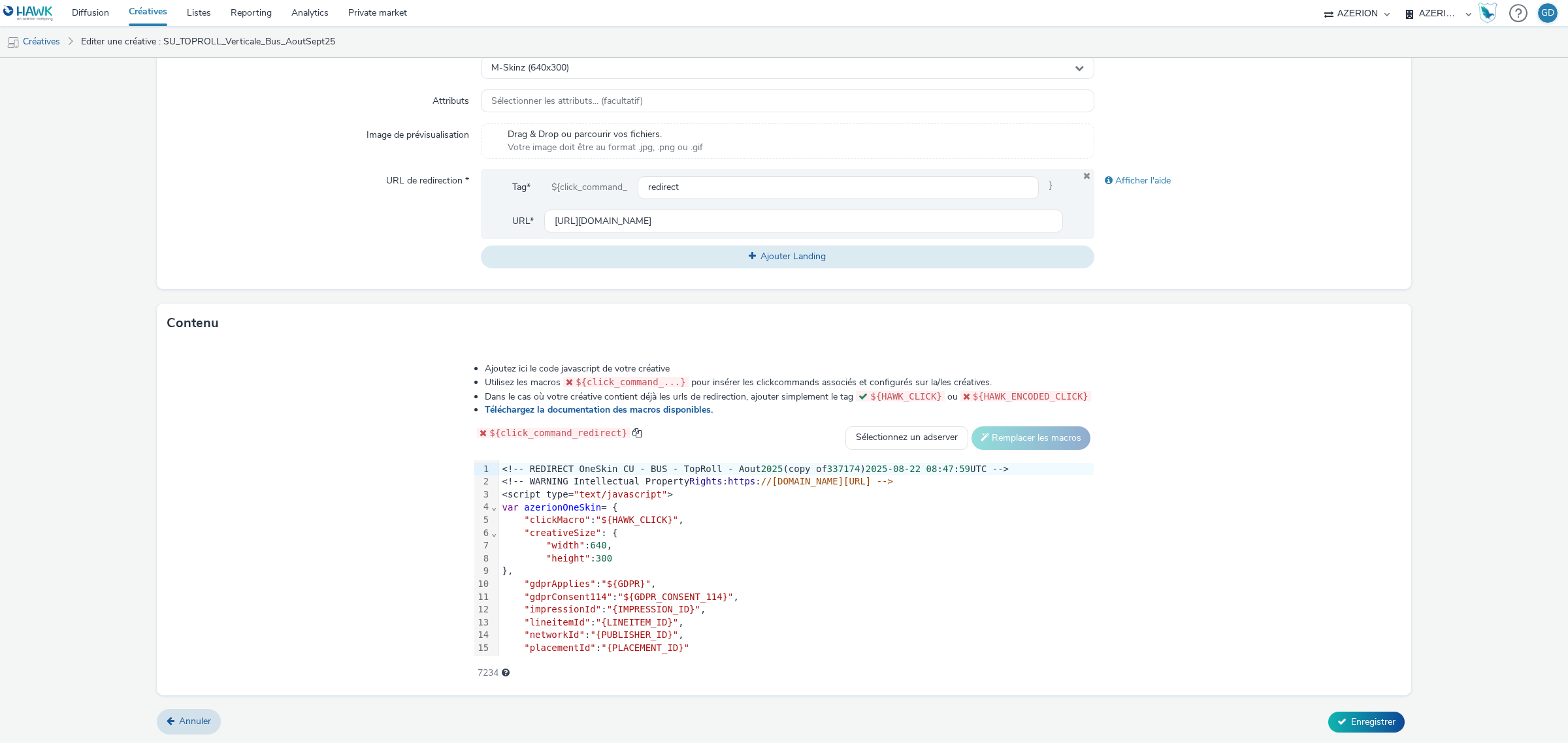
click at [604, 452] on div "Ajoutez ici le code javascript de votre créative Utilisez les macros ${click_co…" at bounding box center [784, 514] width 713 height 321
click at [689, 477] on span "Rights" at bounding box center [705, 481] width 33 height 11
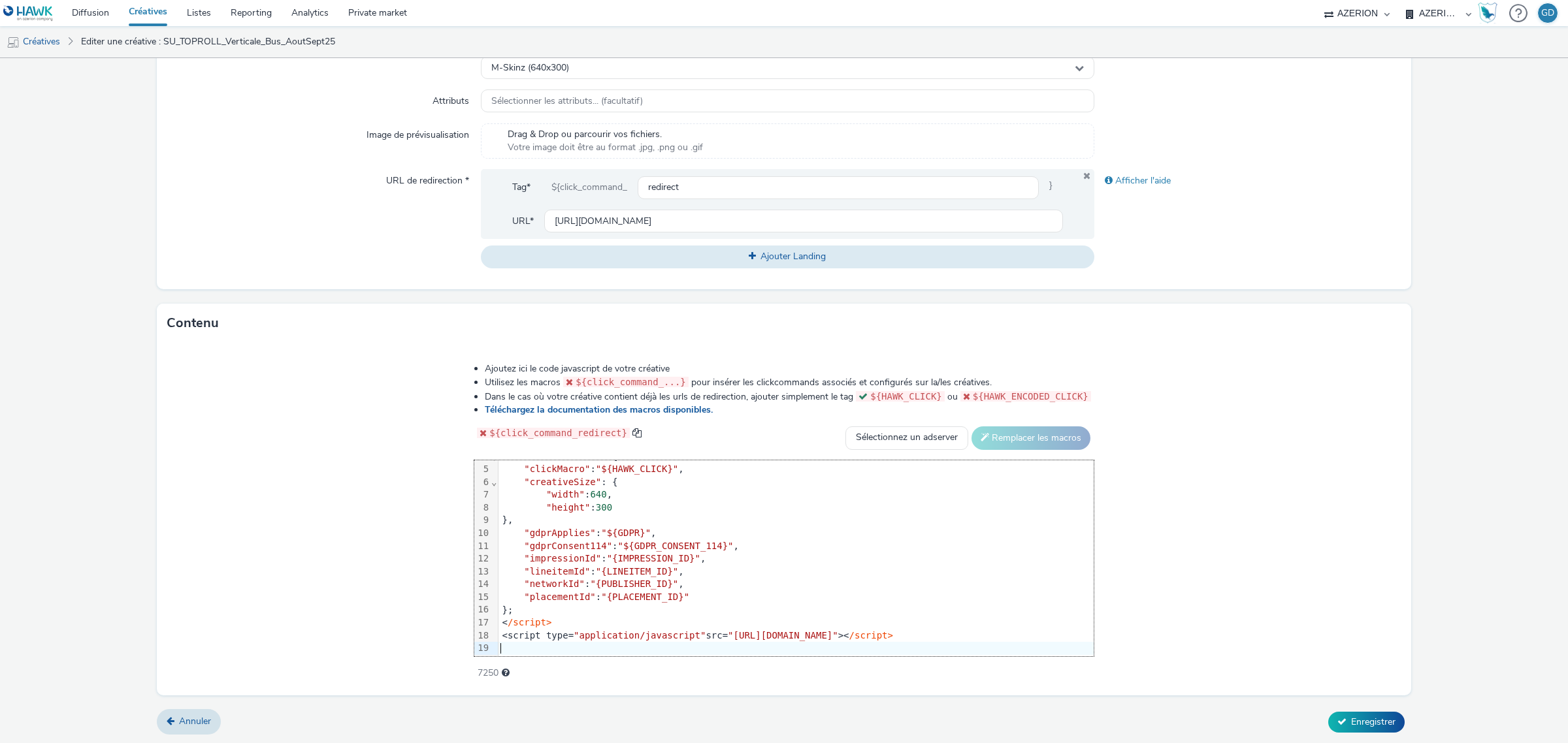
scroll to position [39, 0]
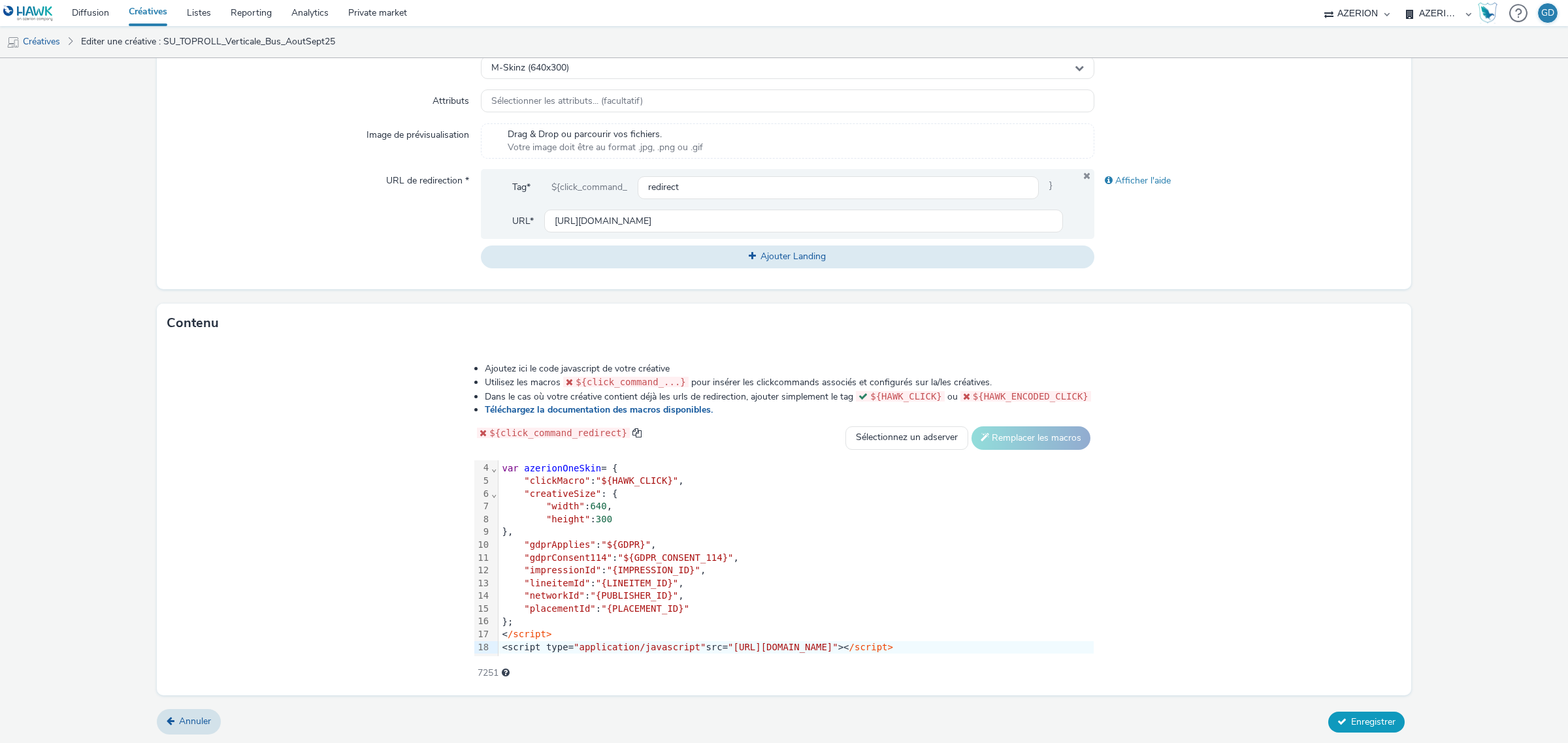
click at [1351, 721] on span "Enregistrer" at bounding box center [1373, 722] width 44 height 13
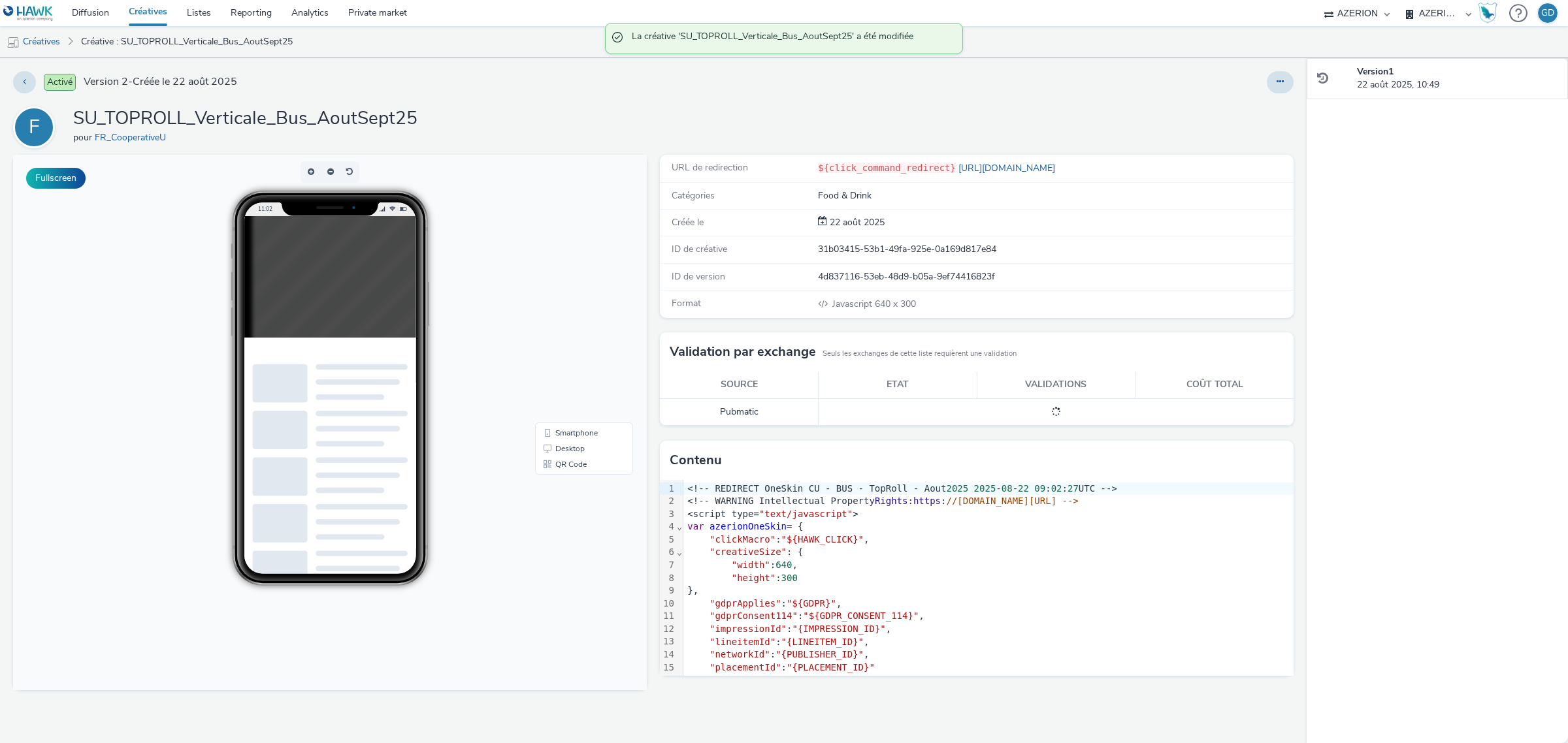
scroll to position [23, 0]
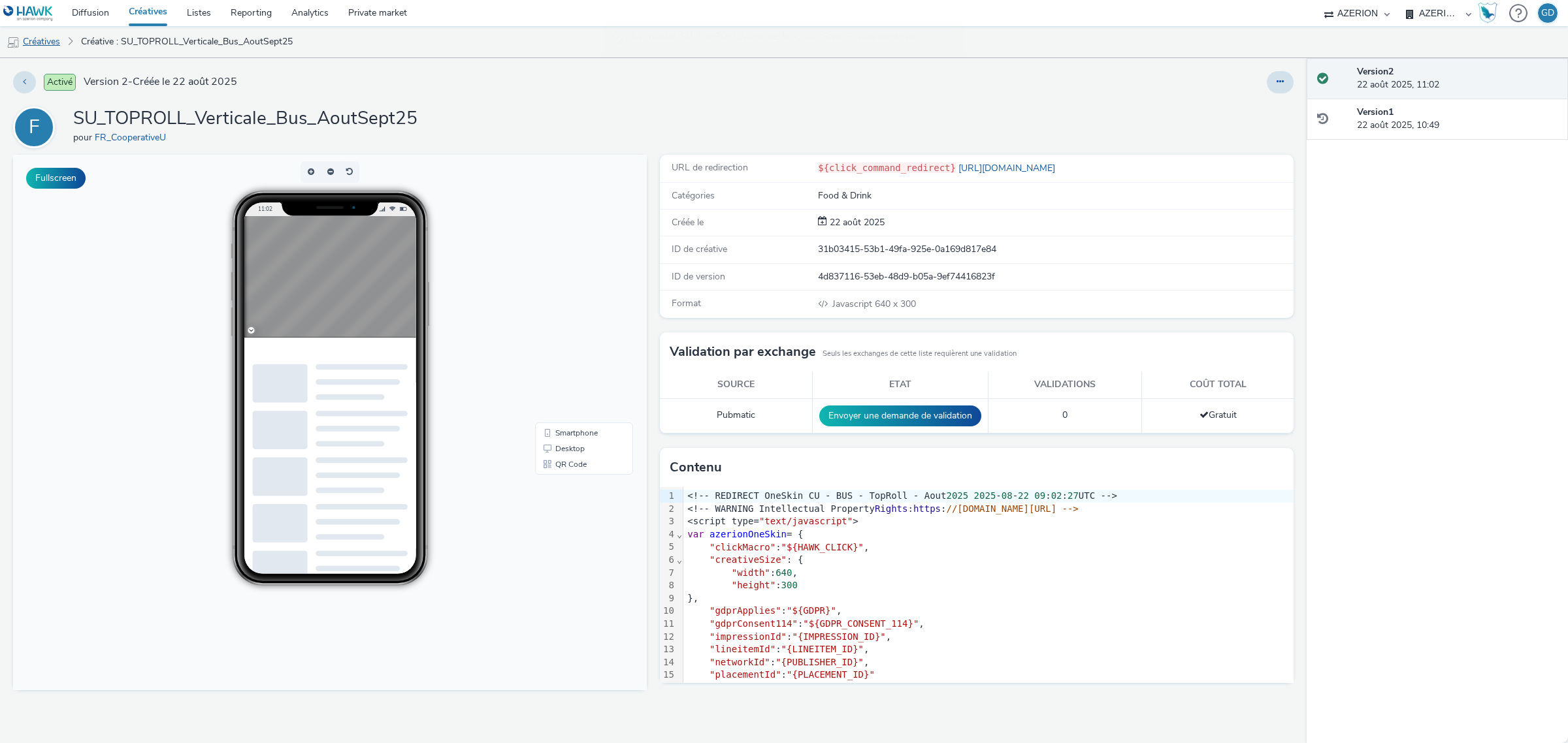
click at [33, 38] on link "Créatives" at bounding box center [33, 41] width 67 height 32
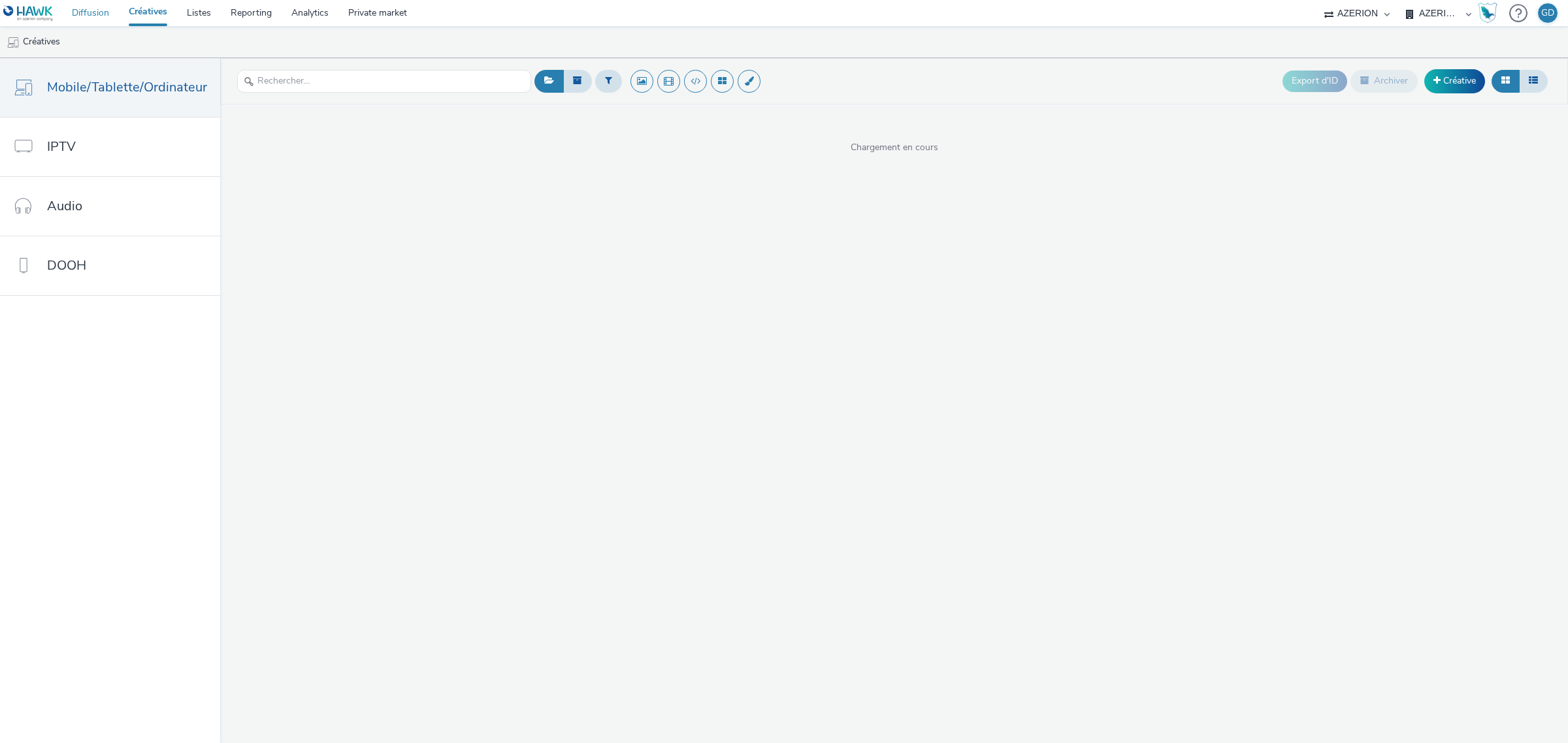
click at [105, 20] on link "Diffusion" at bounding box center [90, 13] width 57 height 26
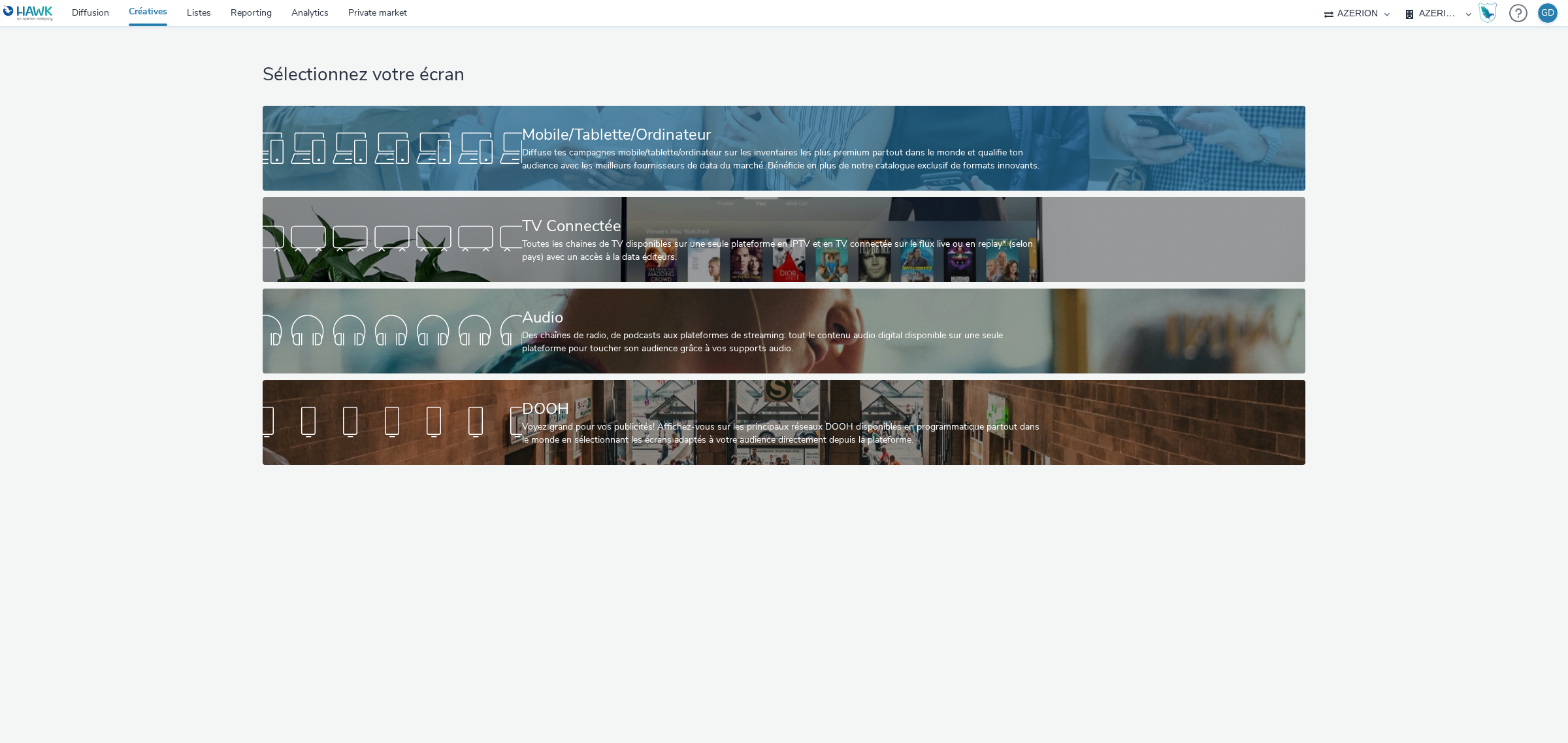
click at [592, 124] on div "Mobile/Tablette/Ordinateur" at bounding box center [781, 135] width 519 height 23
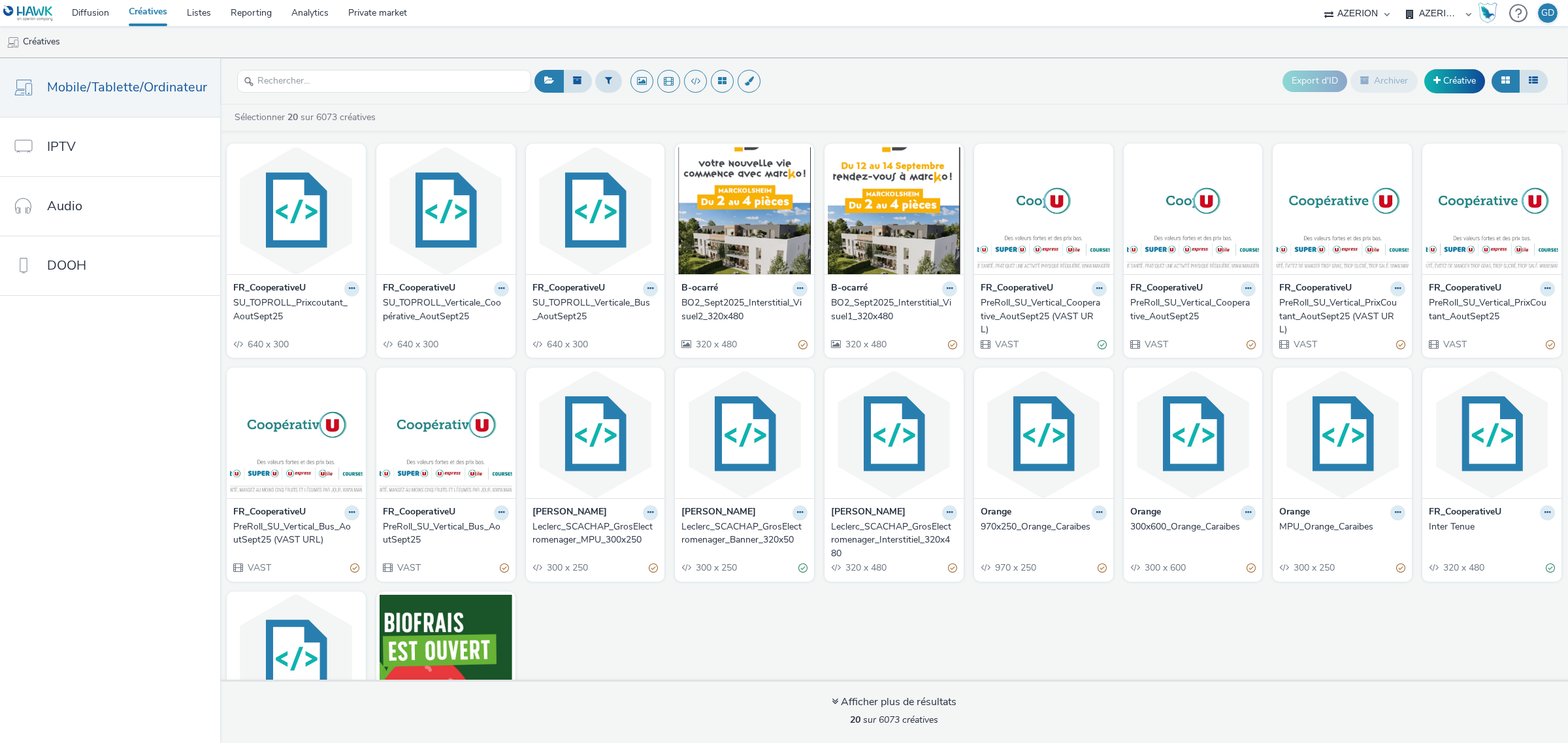
click at [1047, 315] on div "PreRoll_SU_Vertical_Cooperative_AoutSept25 (VAST URL)" at bounding box center [1041, 316] width 121 height 40
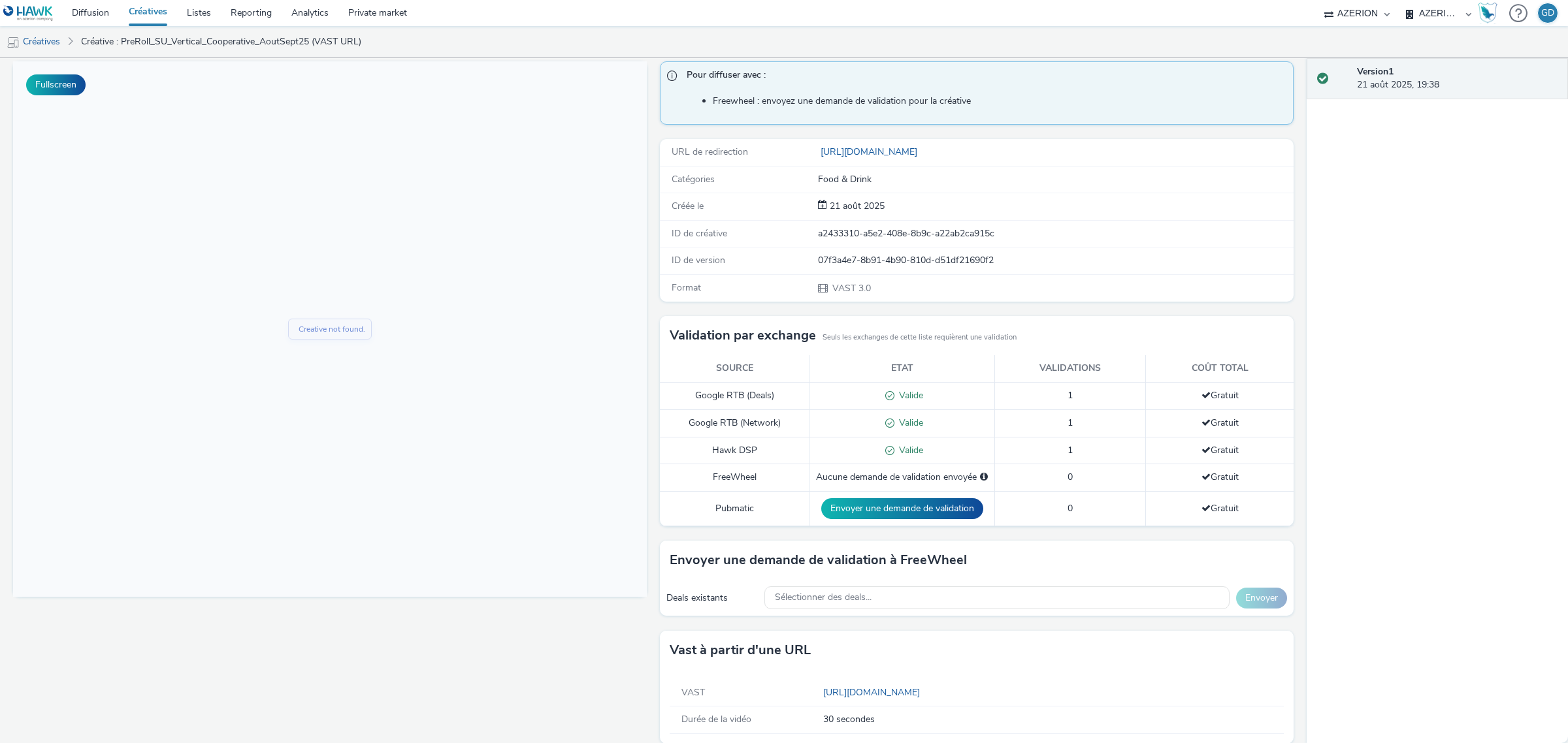
scroll to position [102, 0]
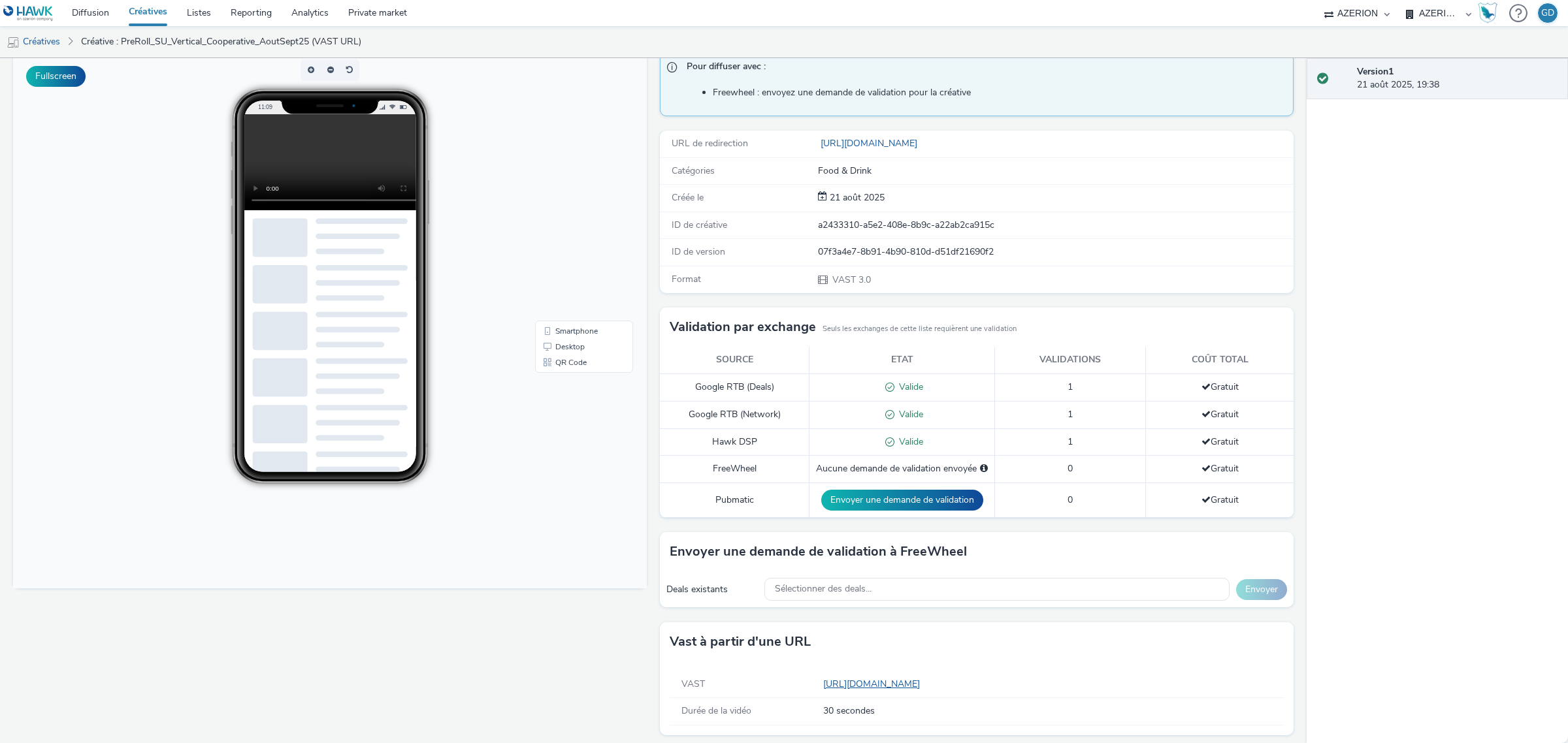
click at [925, 689] on link "https://tabmo-cdn.s3.eu-west-1.amazonaws.com/creatives/vast/audio/clones/ac5bc0…" at bounding box center [874, 684] width 102 height 13
click at [288, 170] on video at bounding box center [340, 162] width 192 height 96
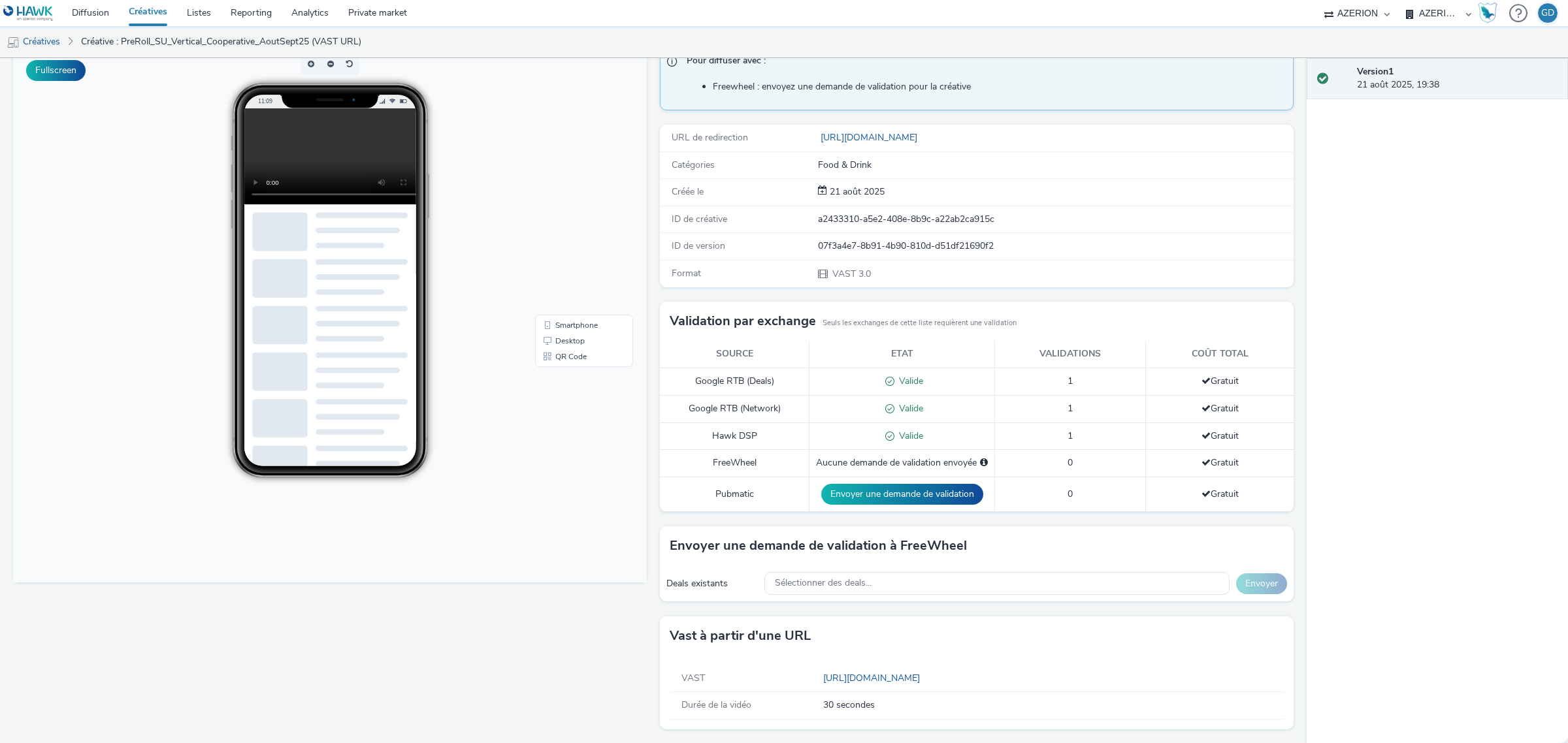
scroll to position [109, 0]
